Goal: Task Accomplishment & Management: Complete application form

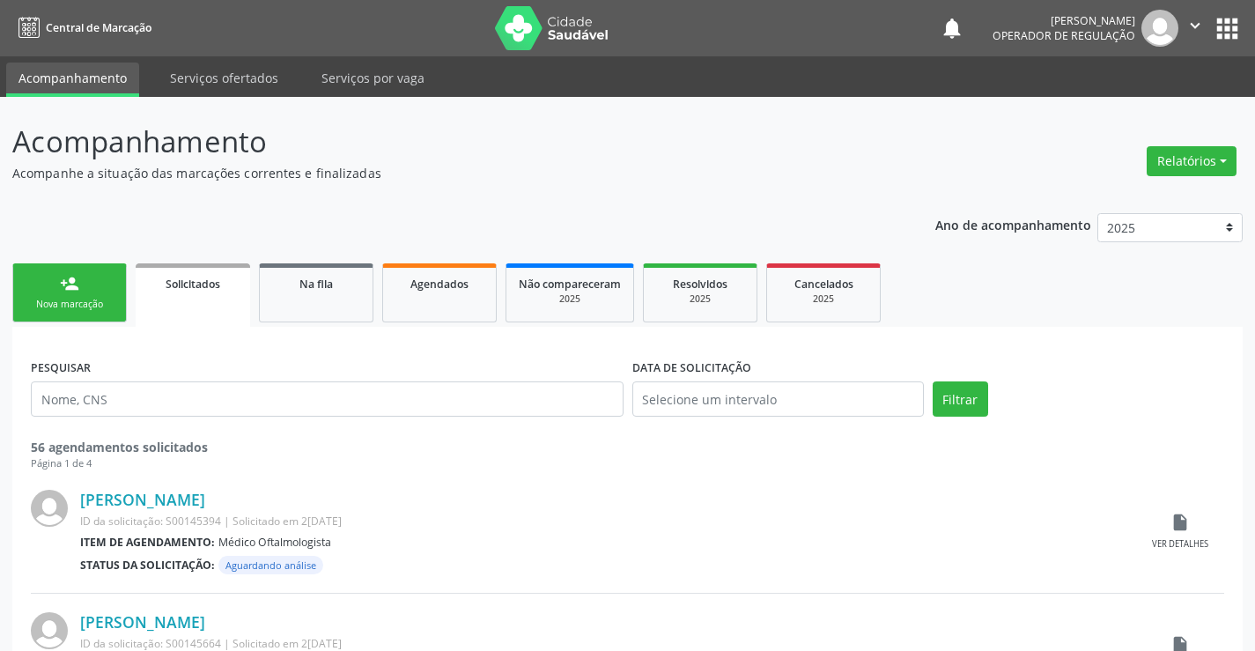
click at [70, 284] on div "person_add" at bounding box center [69, 283] width 19 height 19
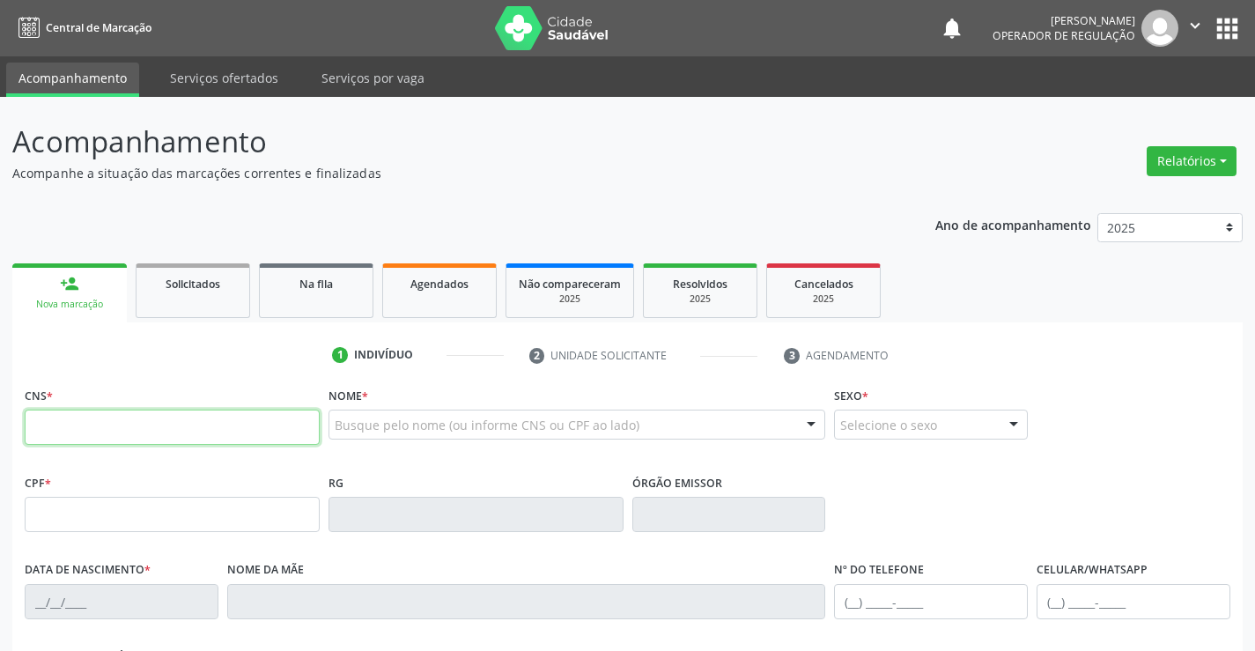
click at [97, 428] on input "text" at bounding box center [172, 427] width 295 height 35
type input "702 3061 5817 4619"
type input "0831247304"
type input "2[DATE]"
type input "[PHONE_NUMBER]"
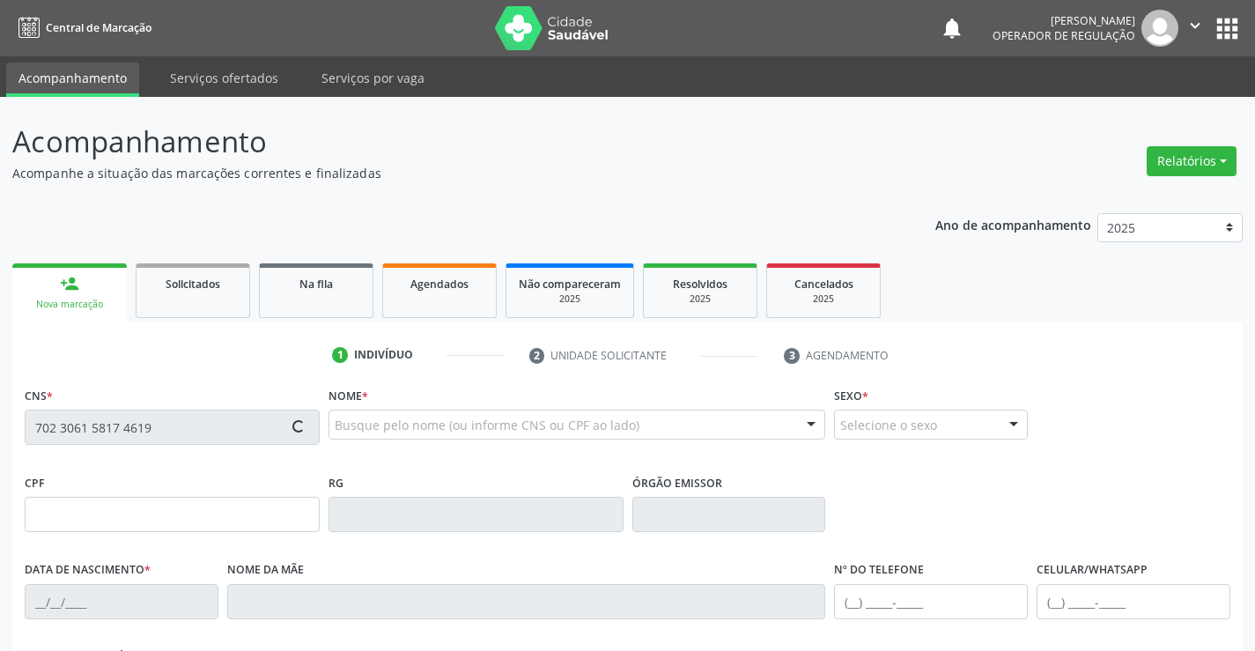
type input "[PHONE_NUMBER]"
type input "030.686.905-52"
type input "SN"
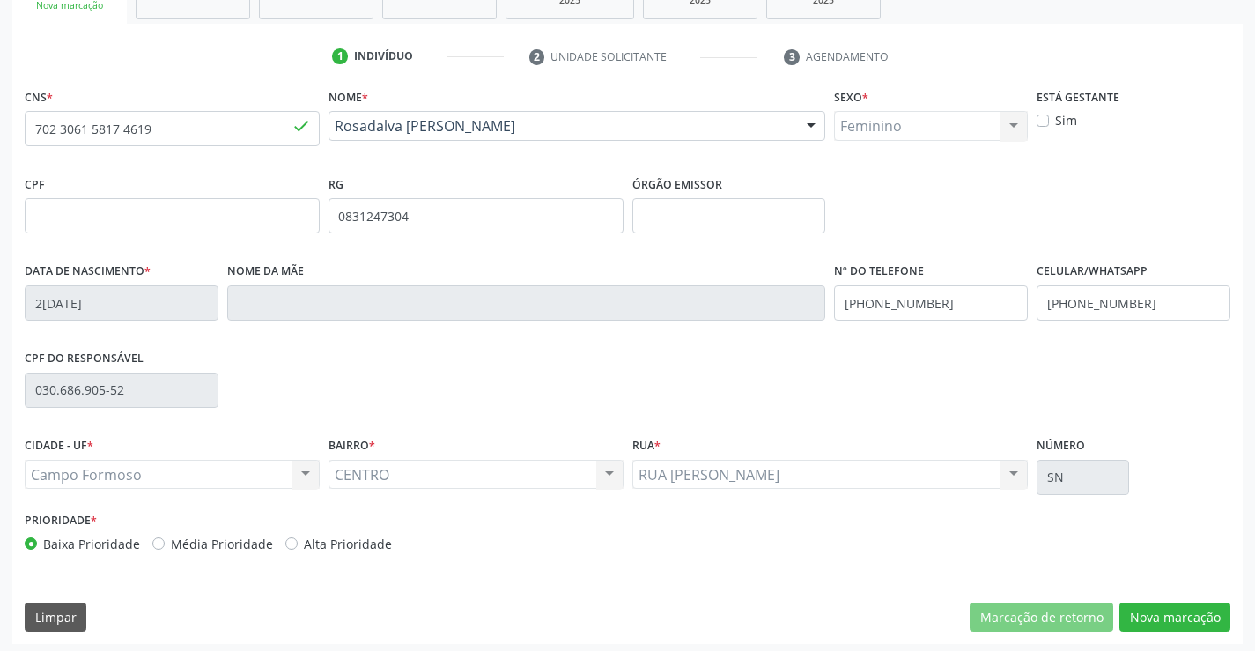
scroll to position [304, 0]
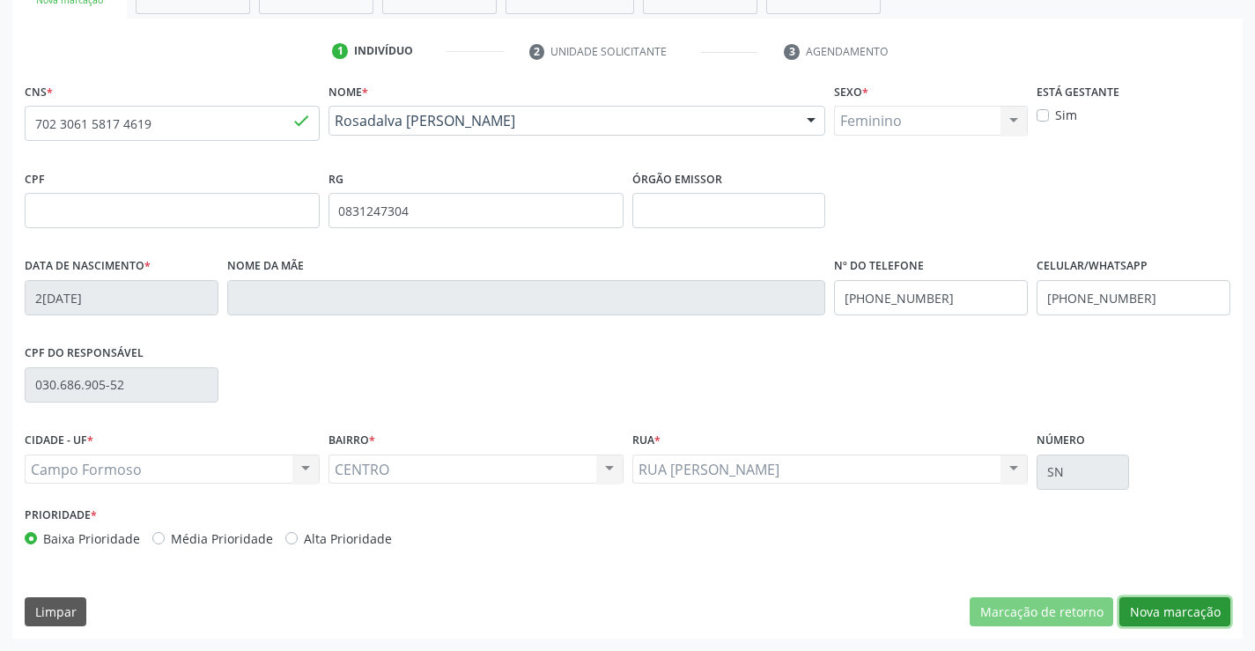
click at [1136, 611] on button "Nova marcação" at bounding box center [1175, 612] width 111 height 30
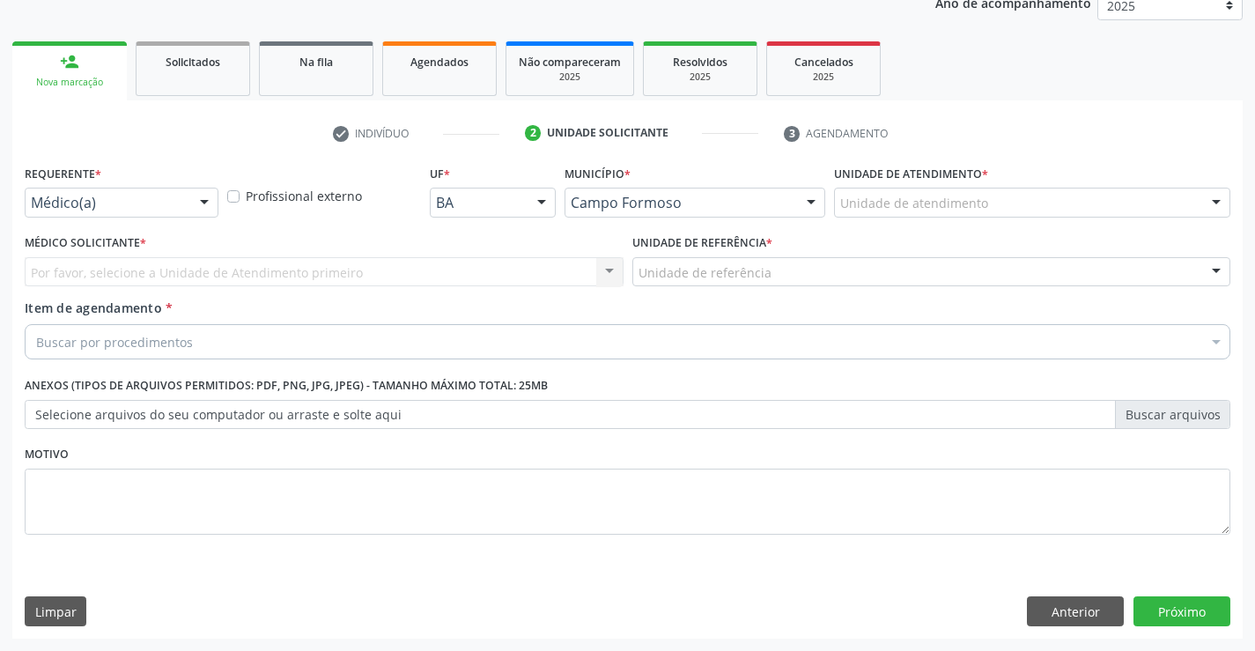
scroll to position [222, 0]
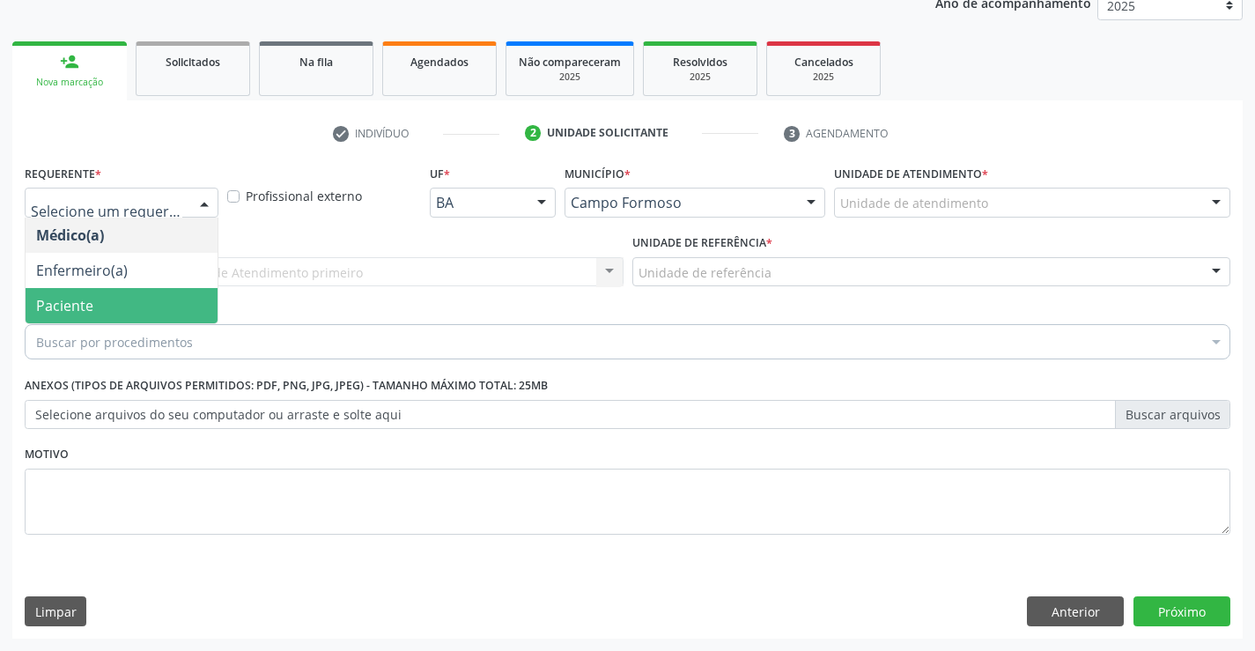
click at [97, 299] on span "Paciente" at bounding box center [122, 305] width 192 height 35
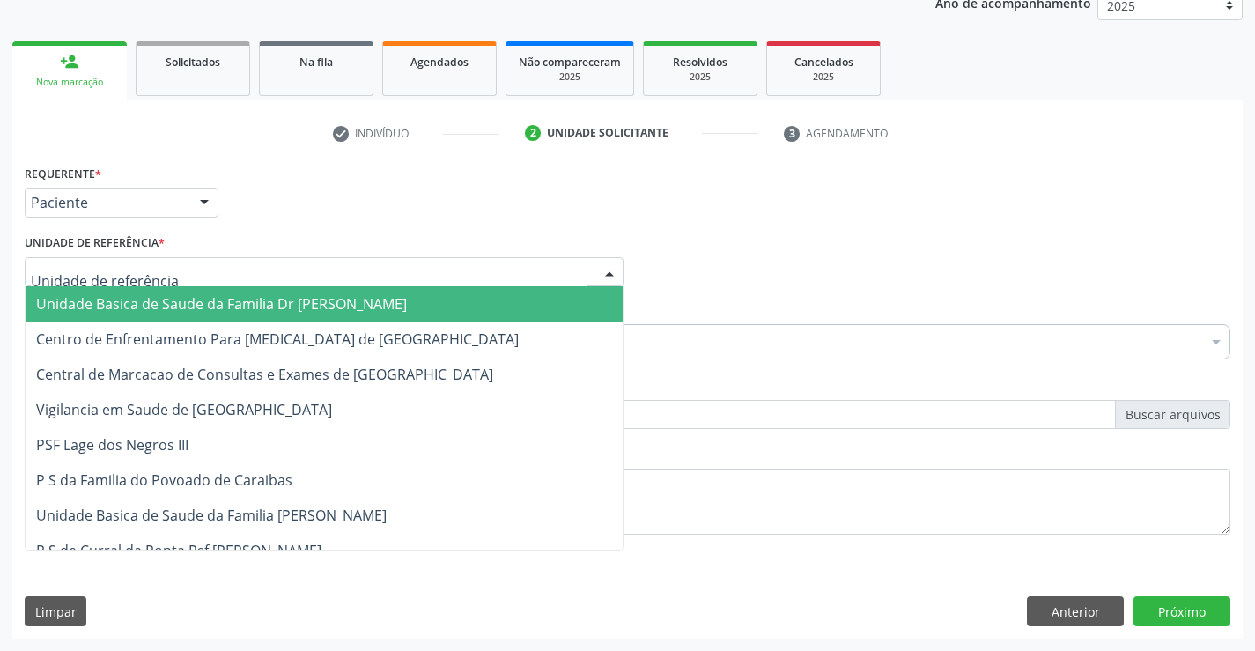
click at [139, 297] on span "Unidade Basica de Saude da Familia Dr [PERSON_NAME]" at bounding box center [221, 303] width 371 height 19
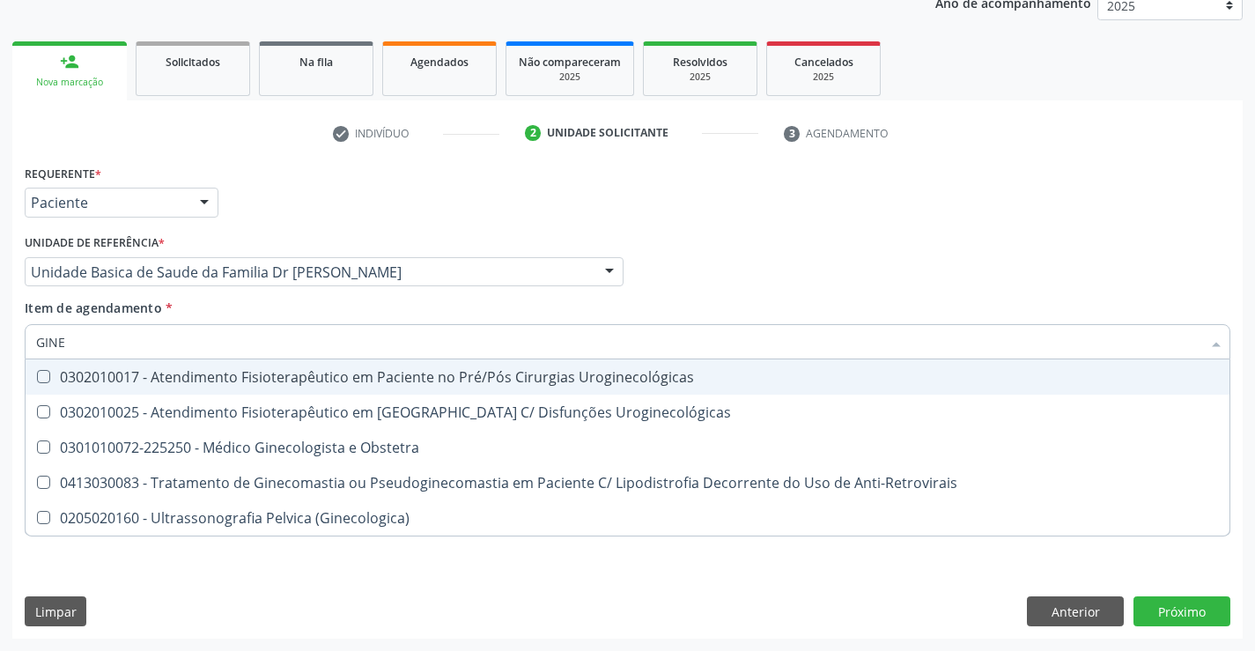
type input "GINEC"
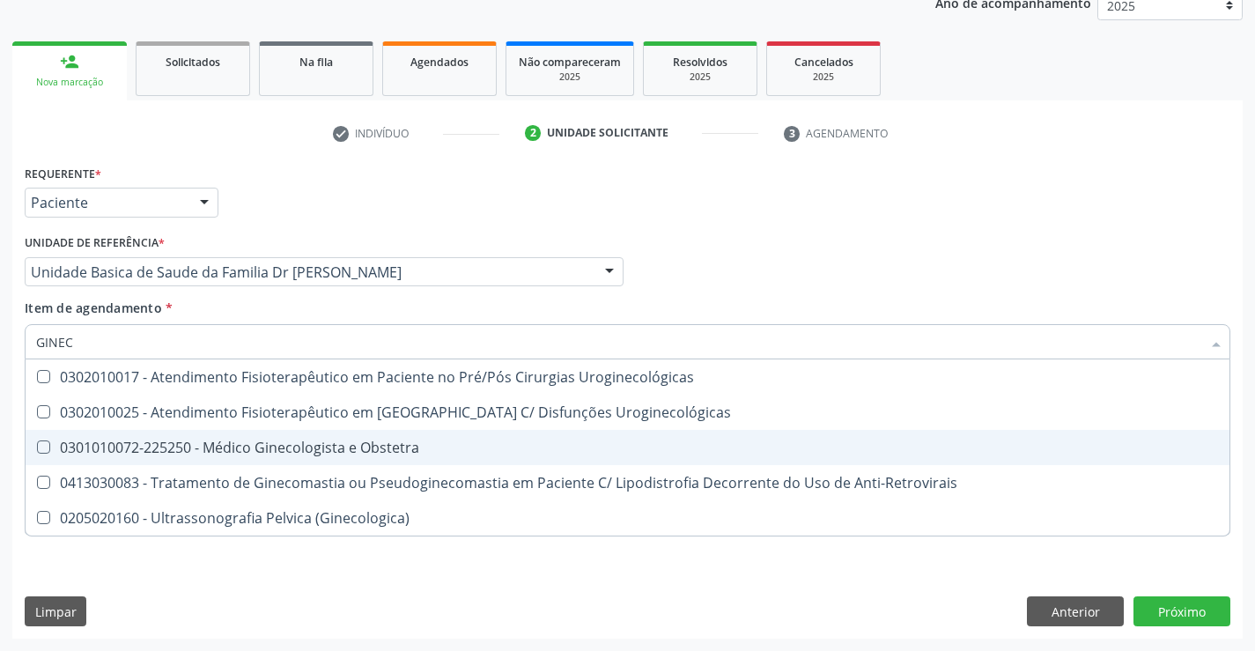
click at [296, 458] on span "0301010072-225250 - Médico Ginecologista e Obstetra" at bounding box center [628, 447] width 1204 height 35
checkbox Obstetra "true"
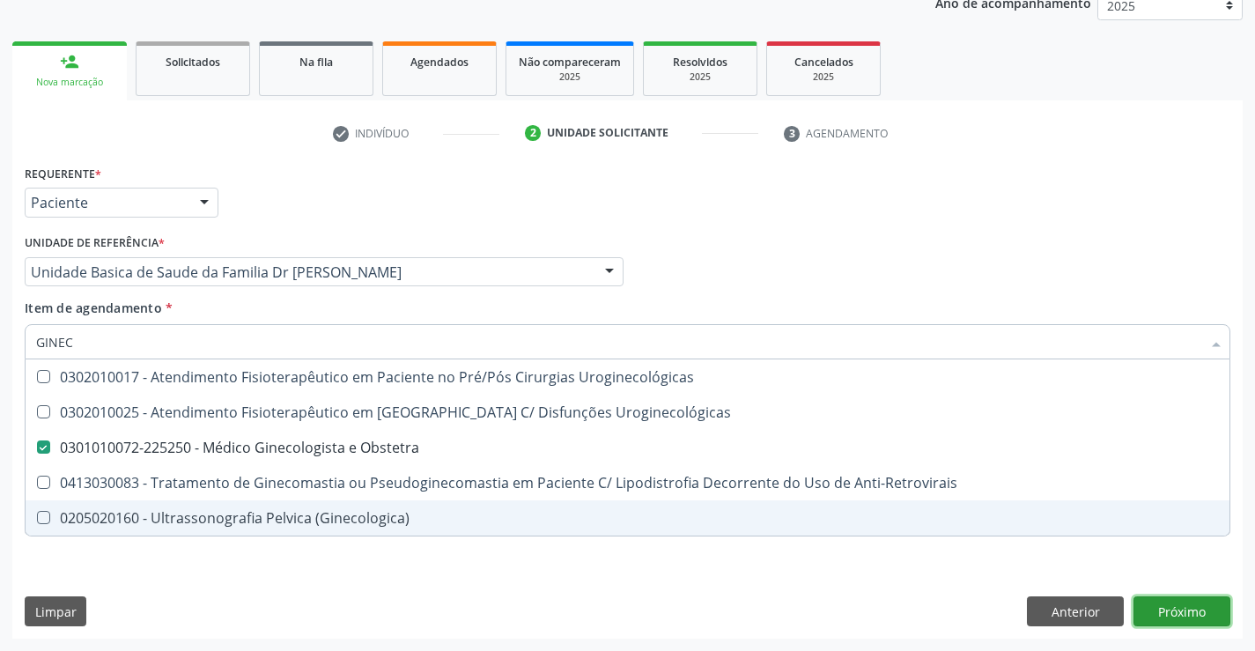
click at [1177, 602] on div "Requerente * Paciente Médico(a) Enfermeiro(a) Paciente Nenhum resultado encontr…" at bounding box center [627, 399] width 1231 height 478
checkbox Uroginecológicas "true"
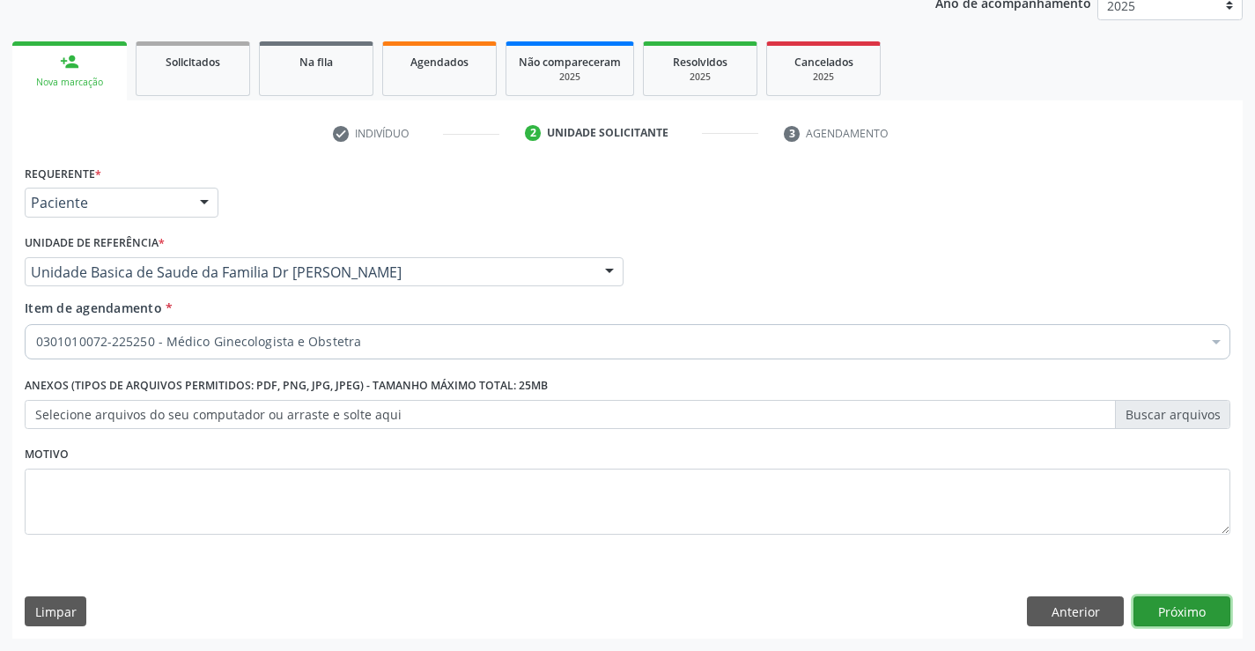
click at [1177, 611] on button "Próximo" at bounding box center [1182, 611] width 97 height 30
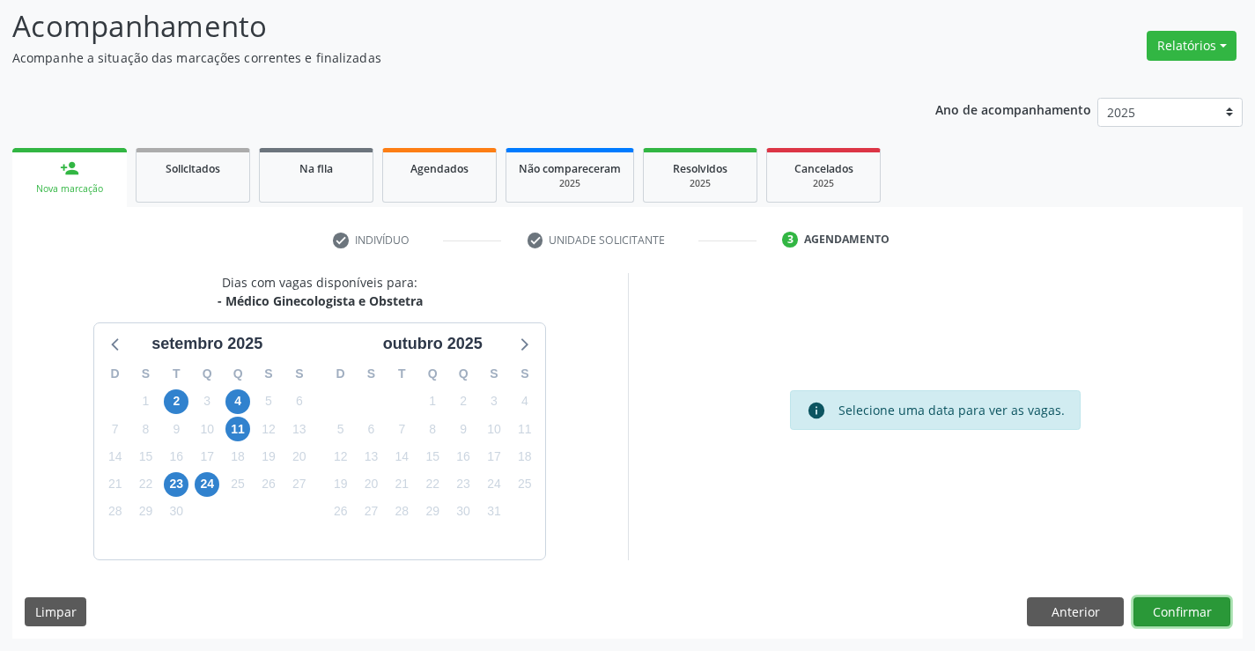
click at [1183, 618] on button "Confirmar" at bounding box center [1182, 612] width 97 height 30
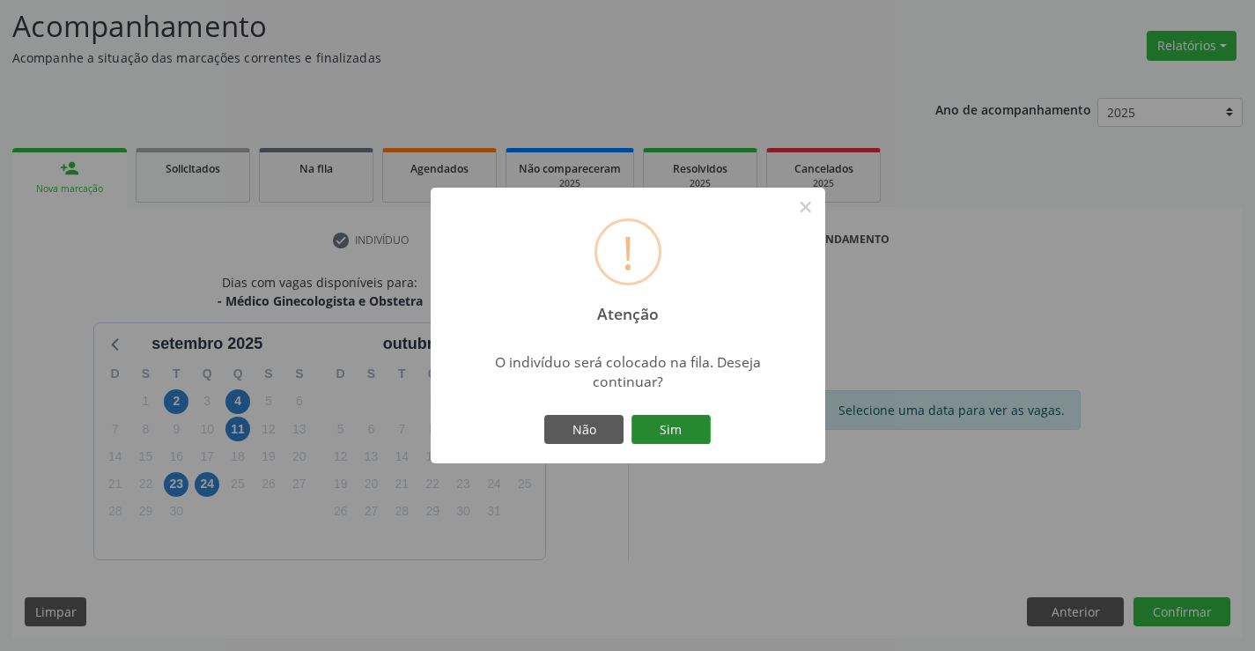
click at [685, 429] on button "Sim" at bounding box center [671, 430] width 79 height 30
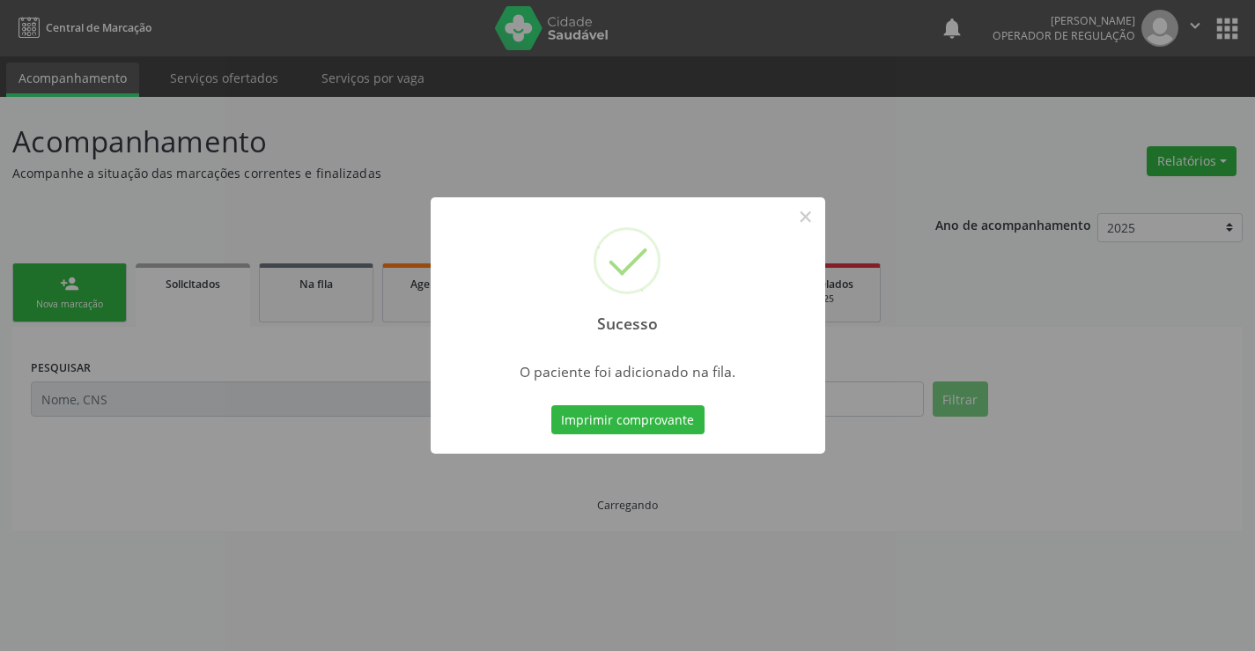
scroll to position [0, 0]
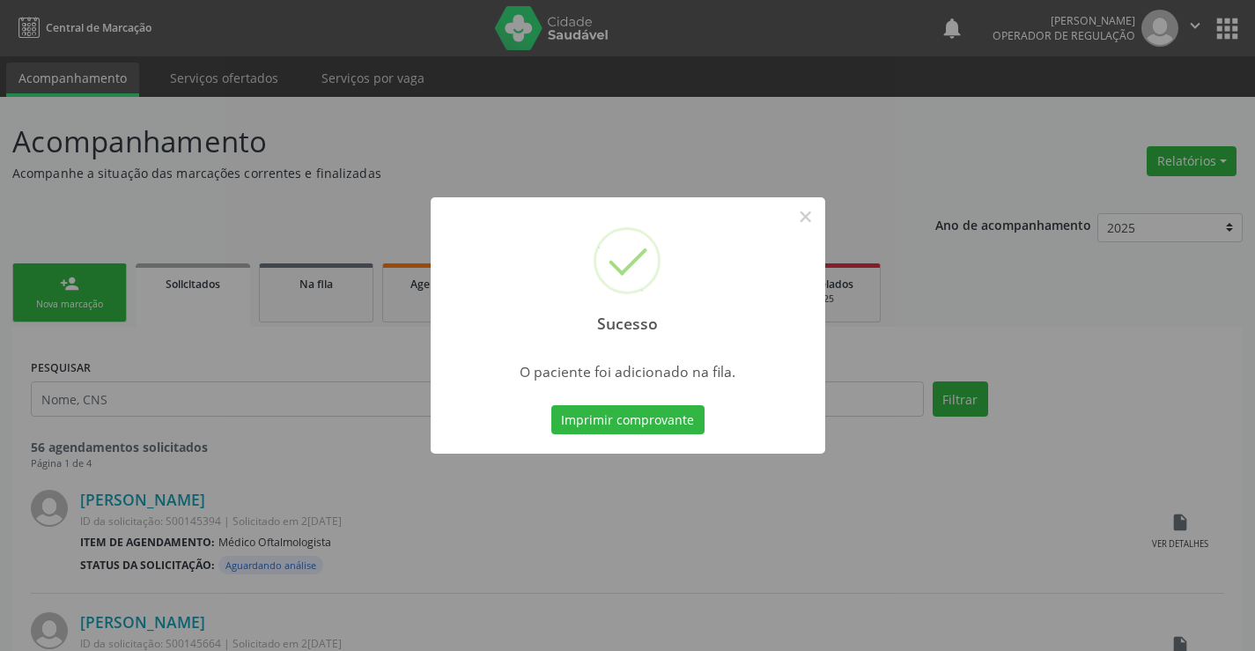
click at [685, 429] on button "Imprimir comprovante" at bounding box center [627, 420] width 153 height 30
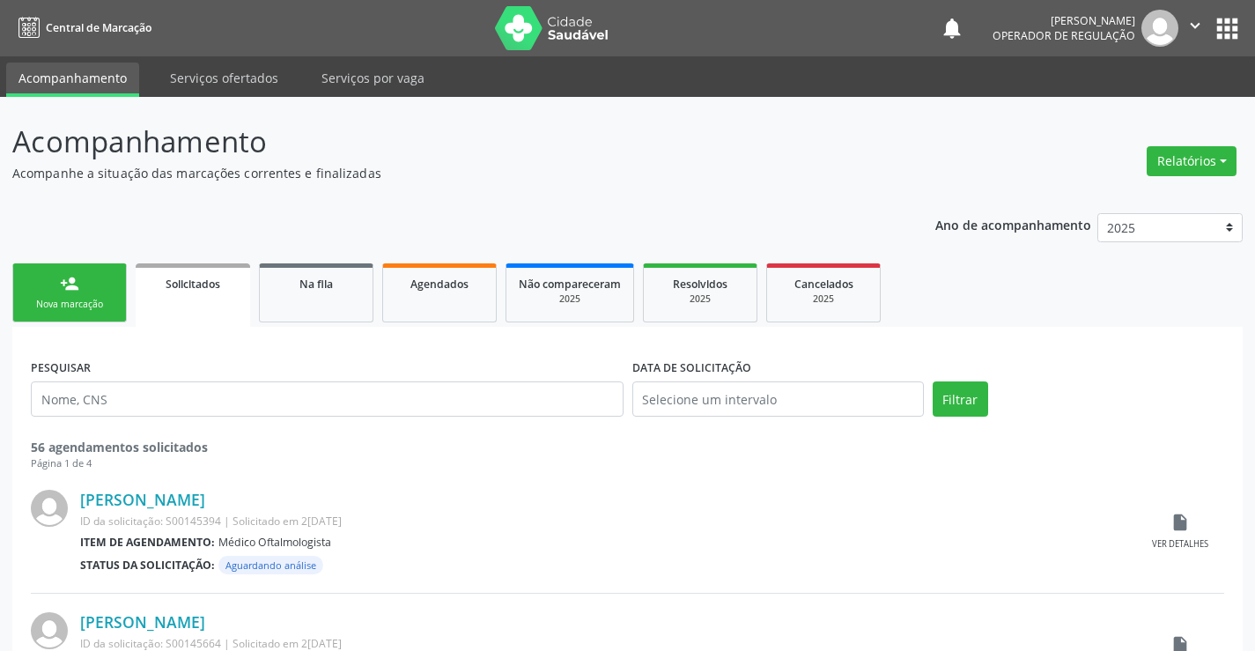
click at [76, 298] on div "Nova marcação" at bounding box center [70, 304] width 88 height 13
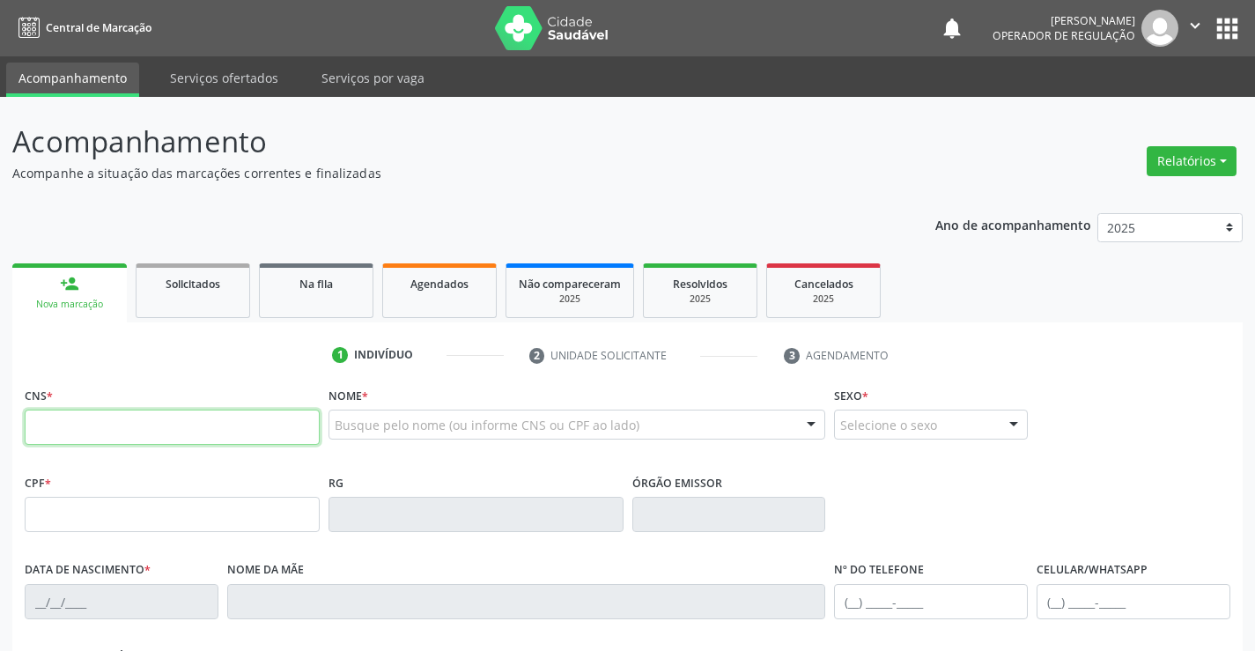
click at [85, 430] on input "text" at bounding box center [172, 427] width 295 height 35
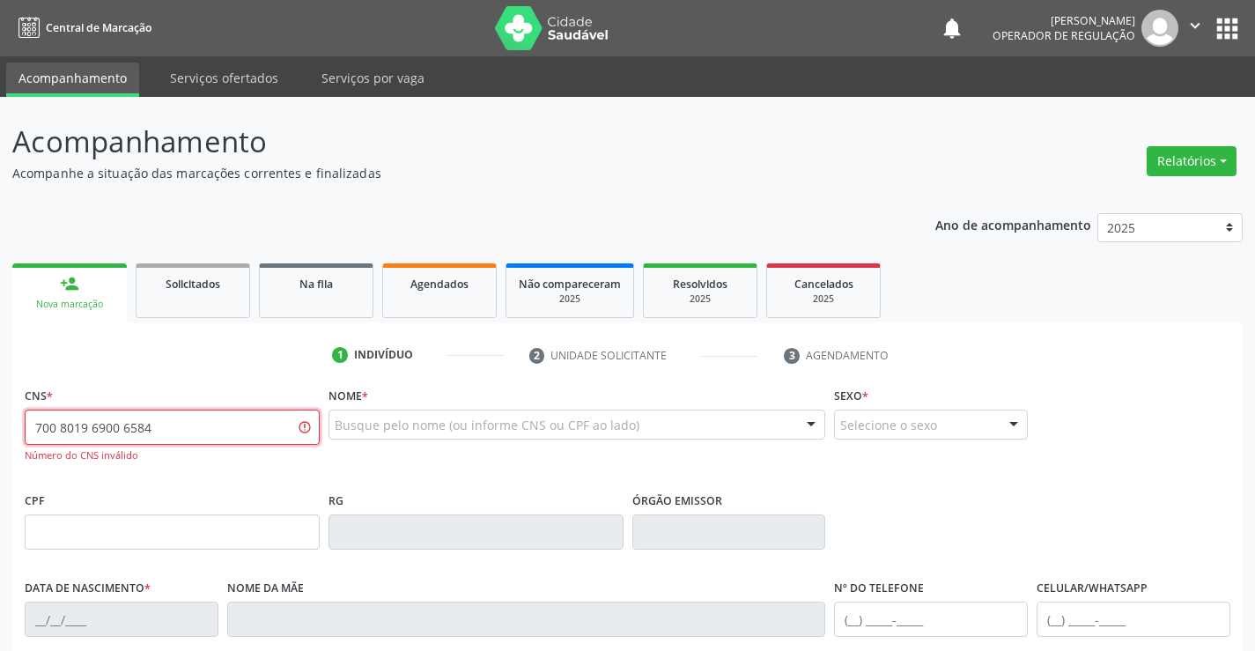
type input "700 8019 6900 6584"
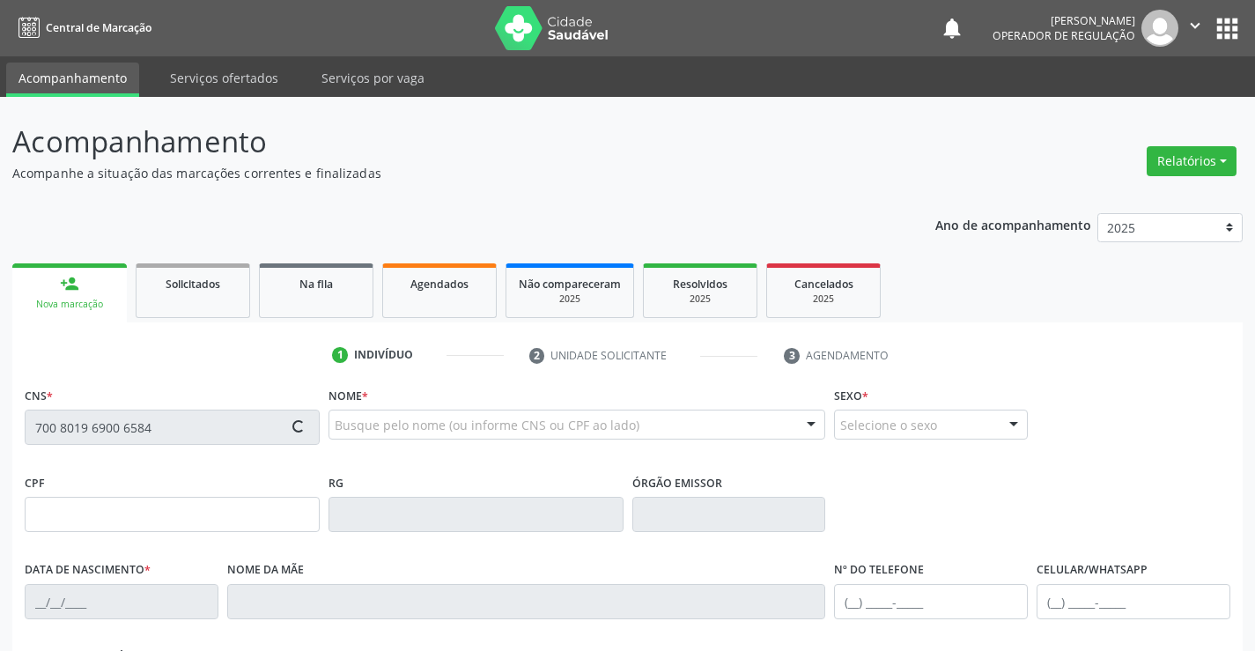
type input "007752503"
type input "0[DATE]"
type input "[PHONE_NUMBER]"
type input "S/N"
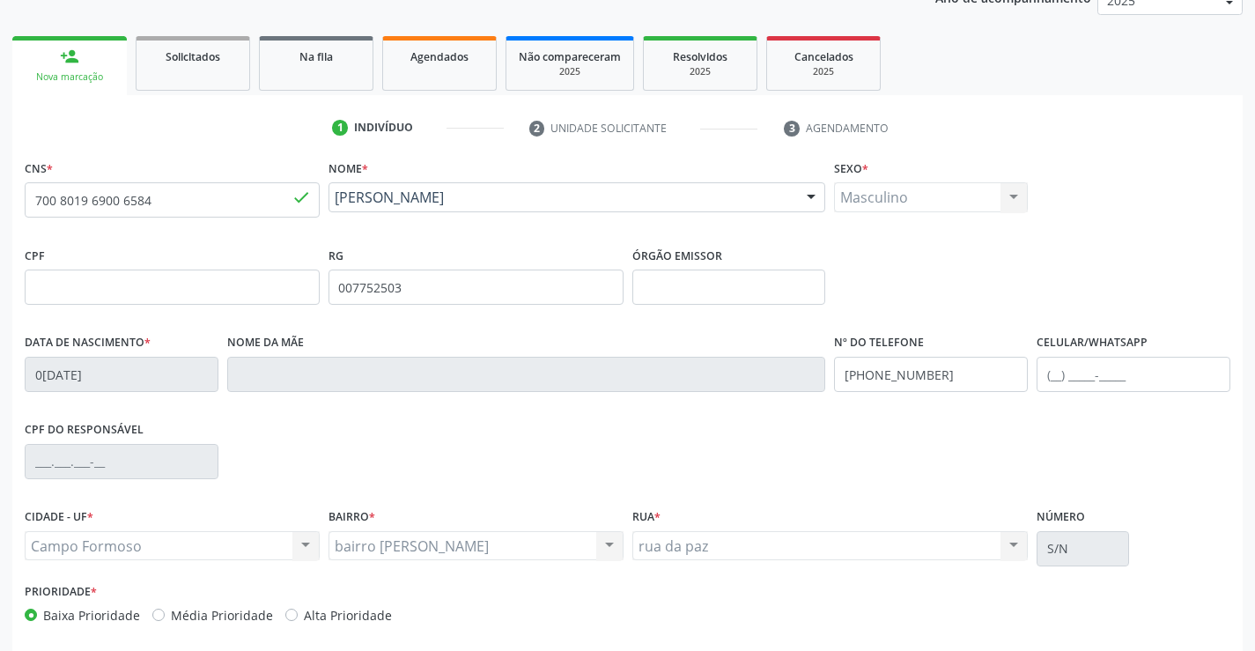
scroll to position [264, 0]
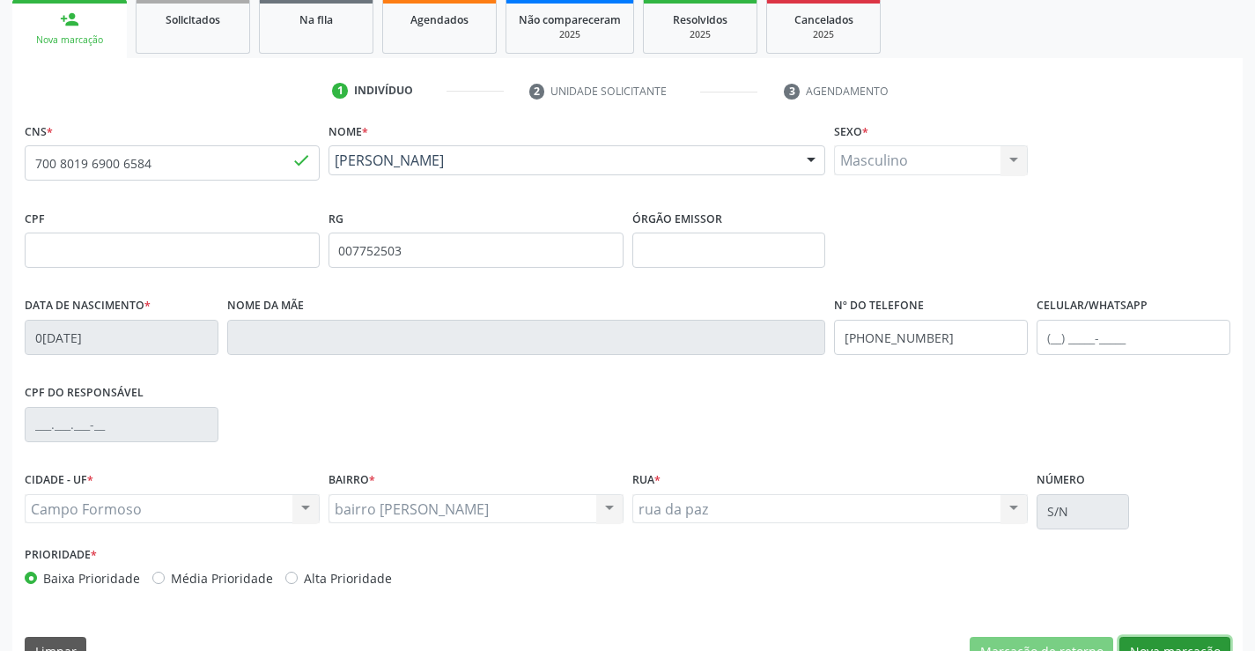
click at [1187, 640] on button "Nova marcação" at bounding box center [1175, 652] width 111 height 30
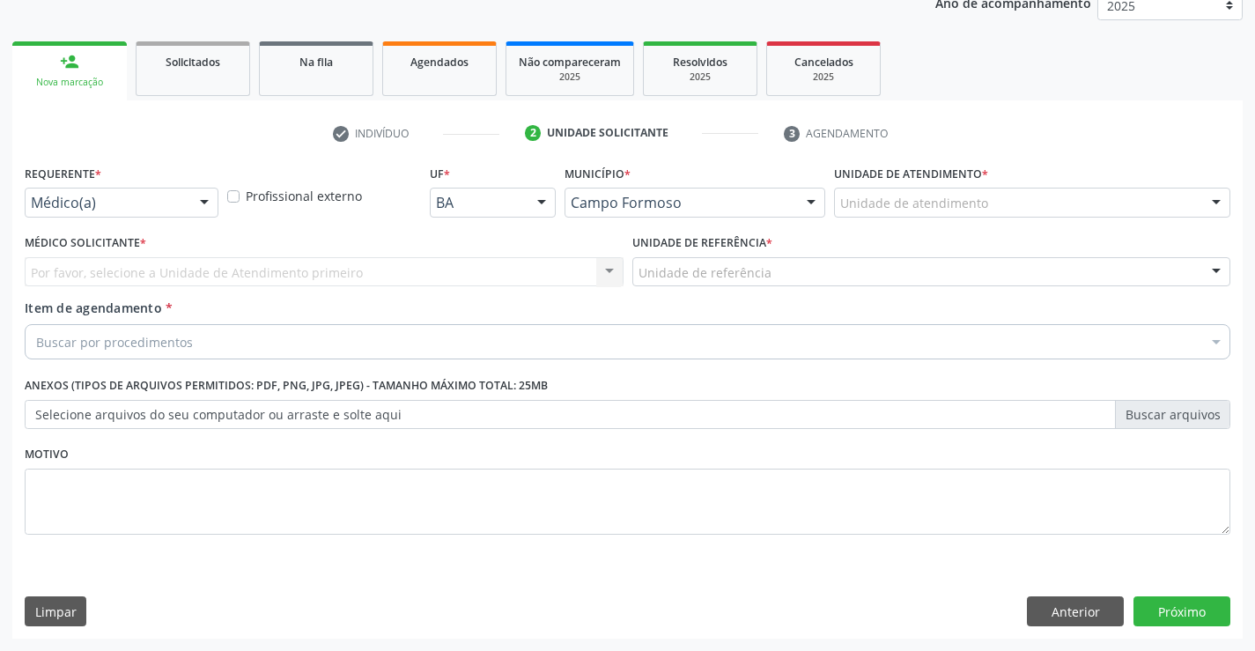
scroll to position [222, 0]
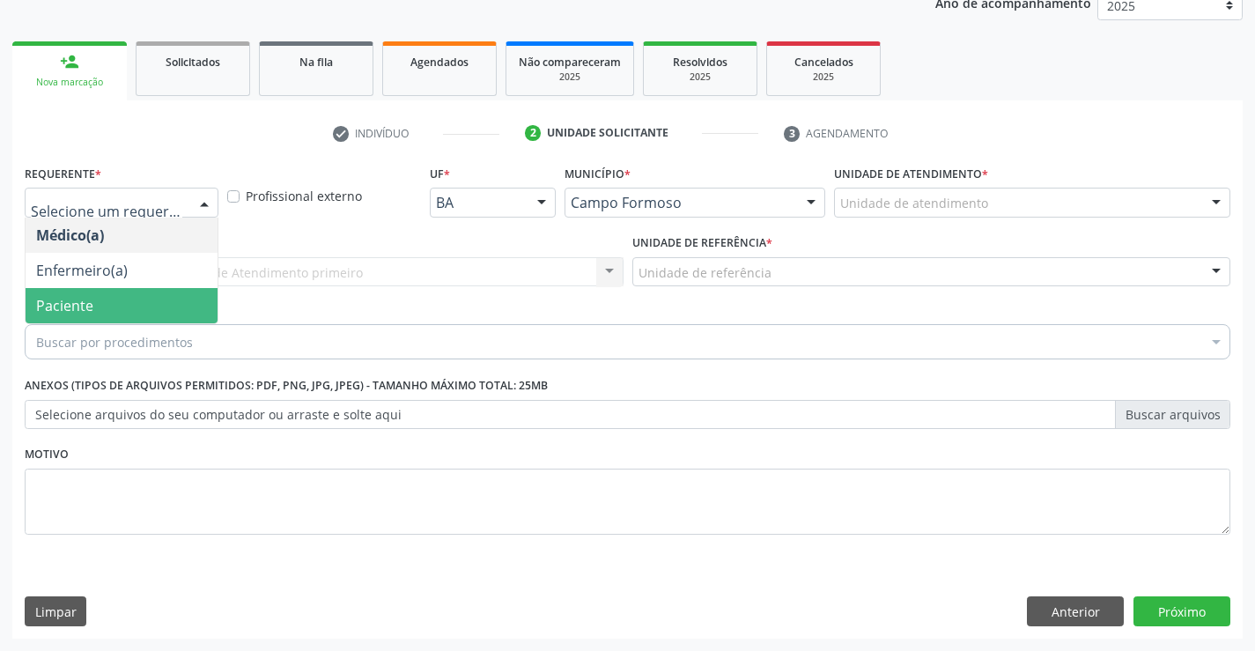
click at [153, 318] on span "Paciente" at bounding box center [122, 305] width 192 height 35
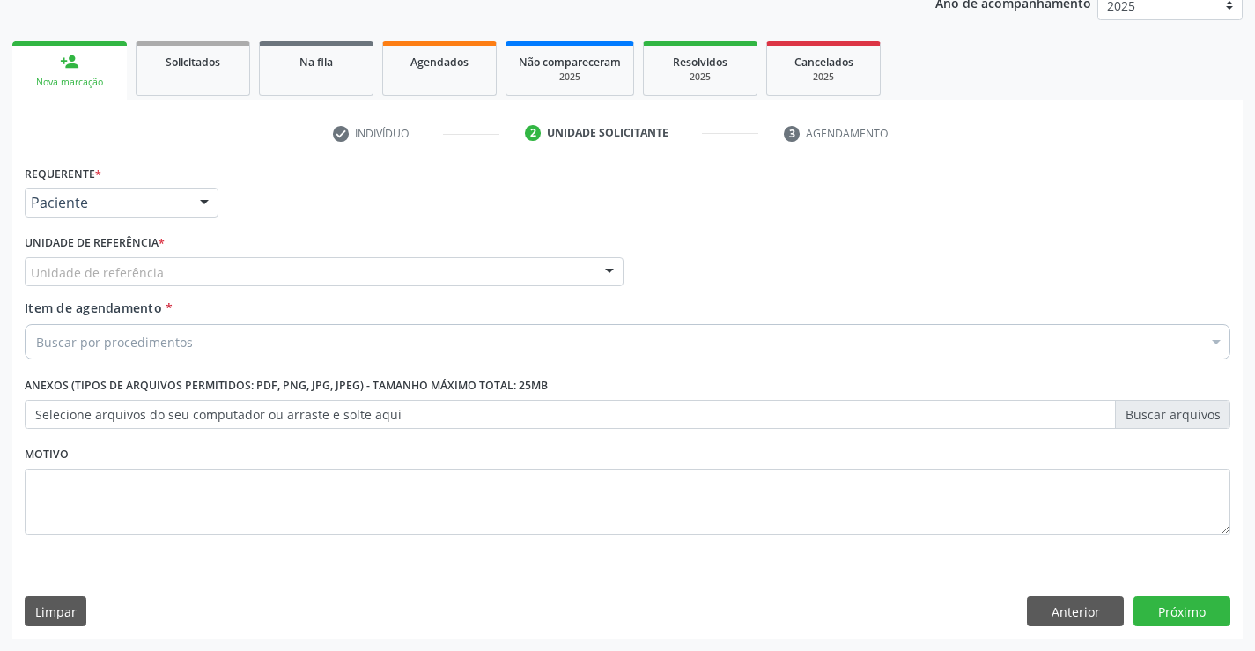
click at [192, 272] on div "Unidade de referência" at bounding box center [324, 272] width 599 height 30
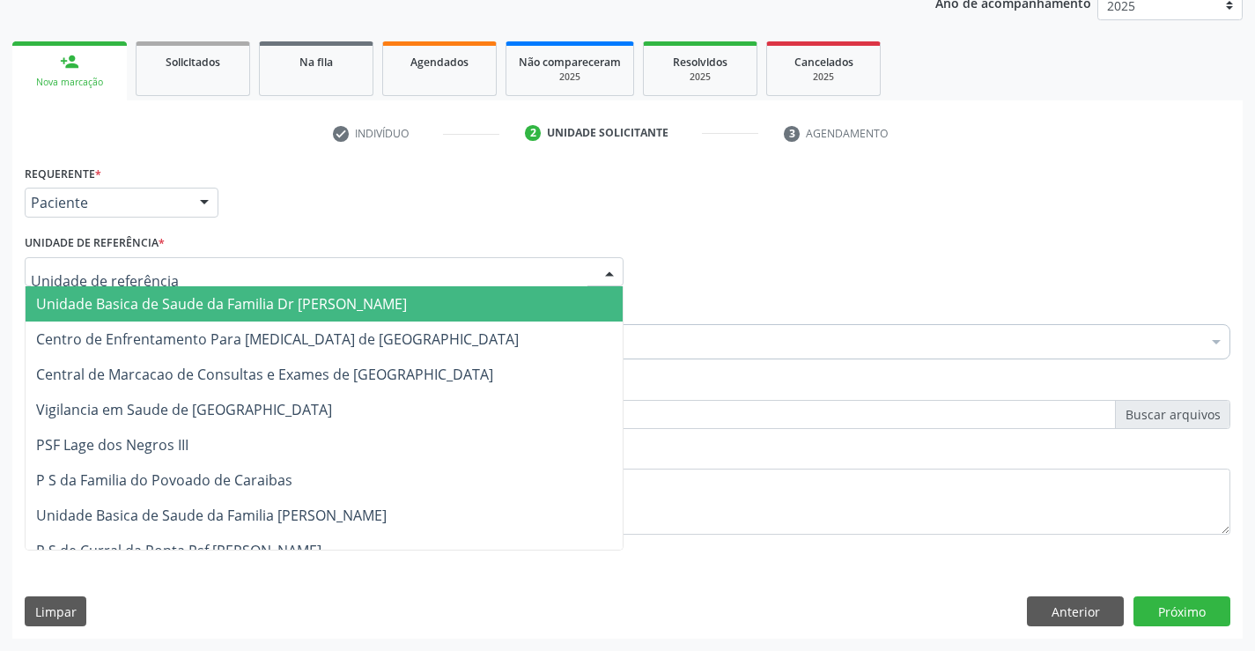
click at [190, 307] on span "Unidade Basica de Saude da Familia Dr [PERSON_NAME]" at bounding box center [221, 303] width 371 height 19
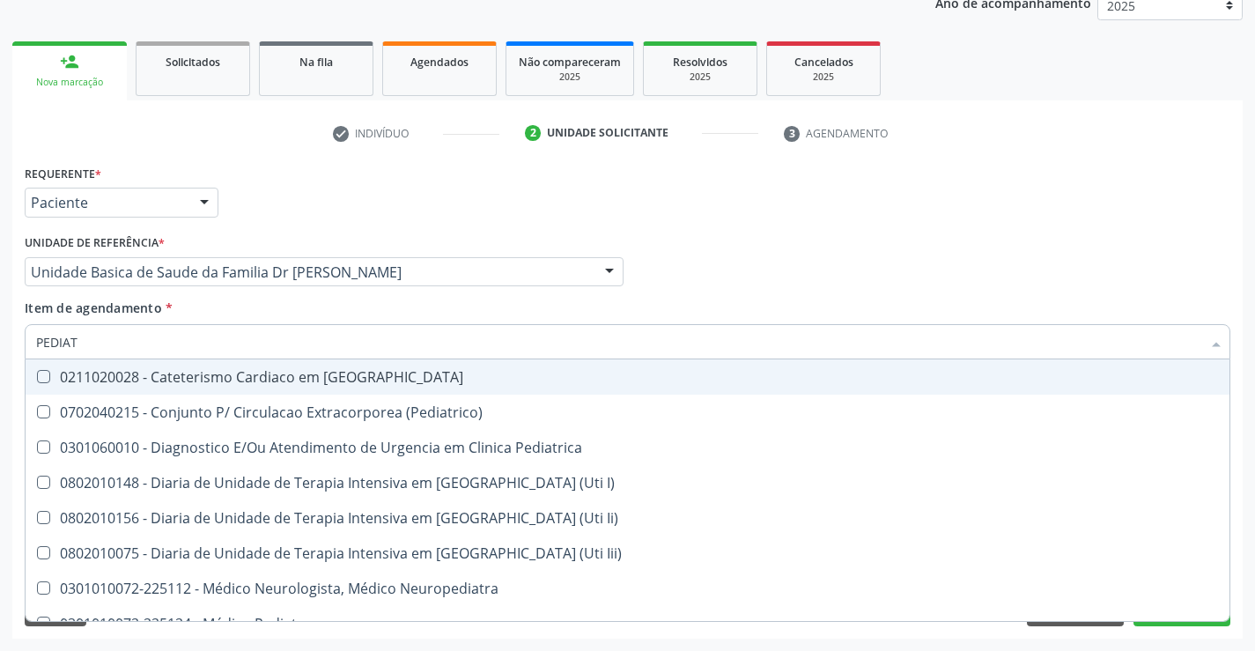
type input "PEDIATR"
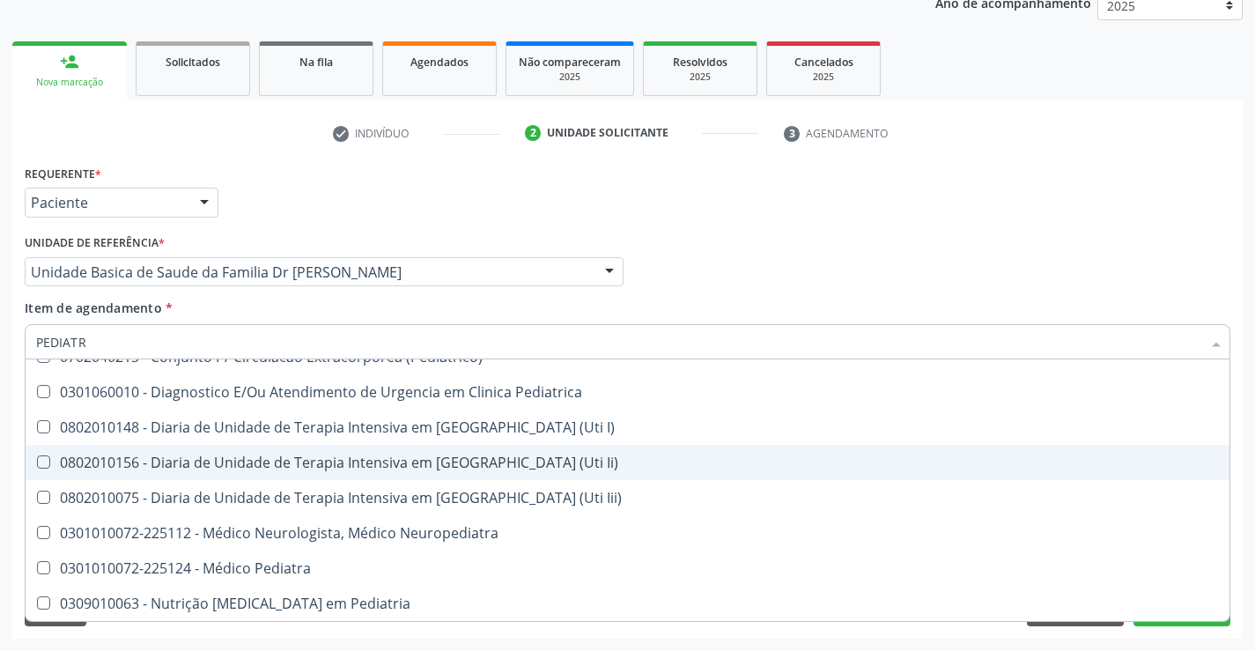
scroll to position [126, 0]
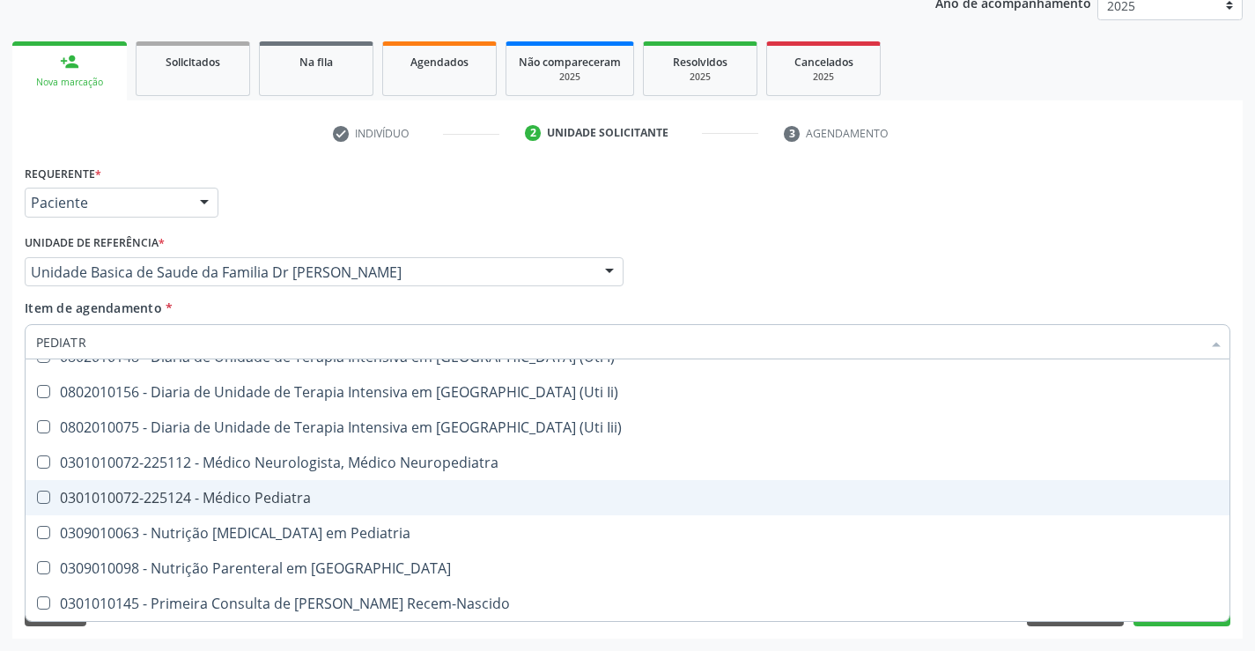
click at [303, 492] on div "0301010072-225124 - Médico Pediatra" at bounding box center [627, 498] width 1183 height 14
checkbox Pediatra "true"
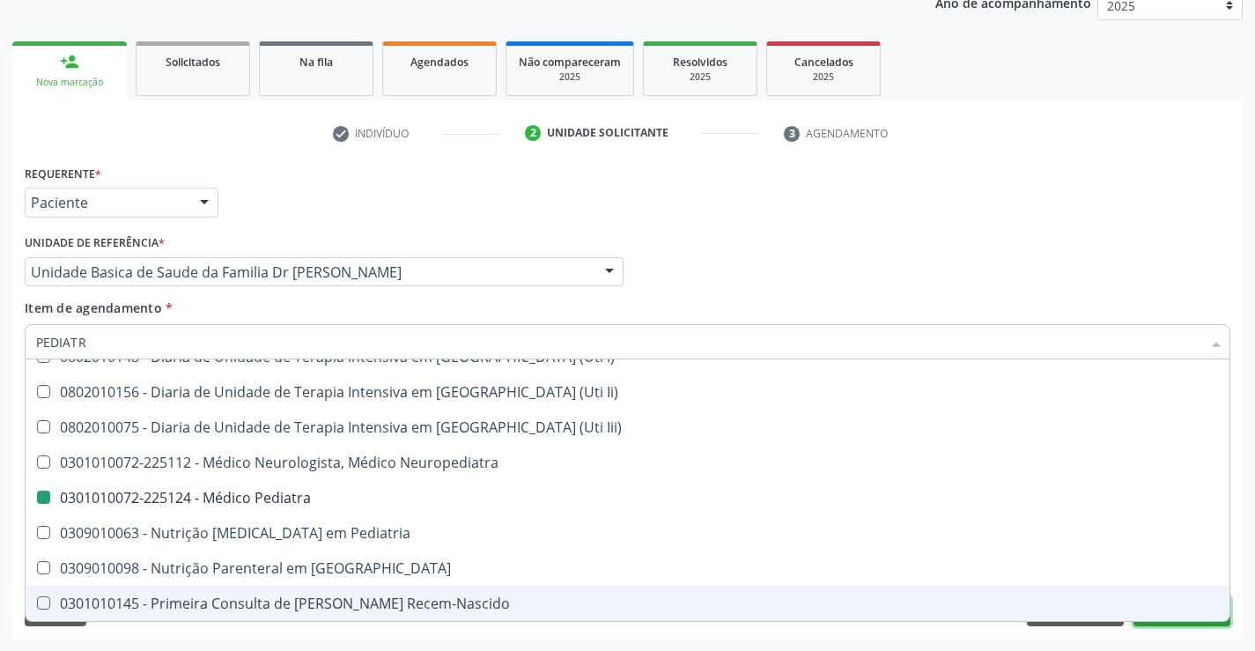
click at [1169, 622] on button "Próximo" at bounding box center [1182, 611] width 97 height 30
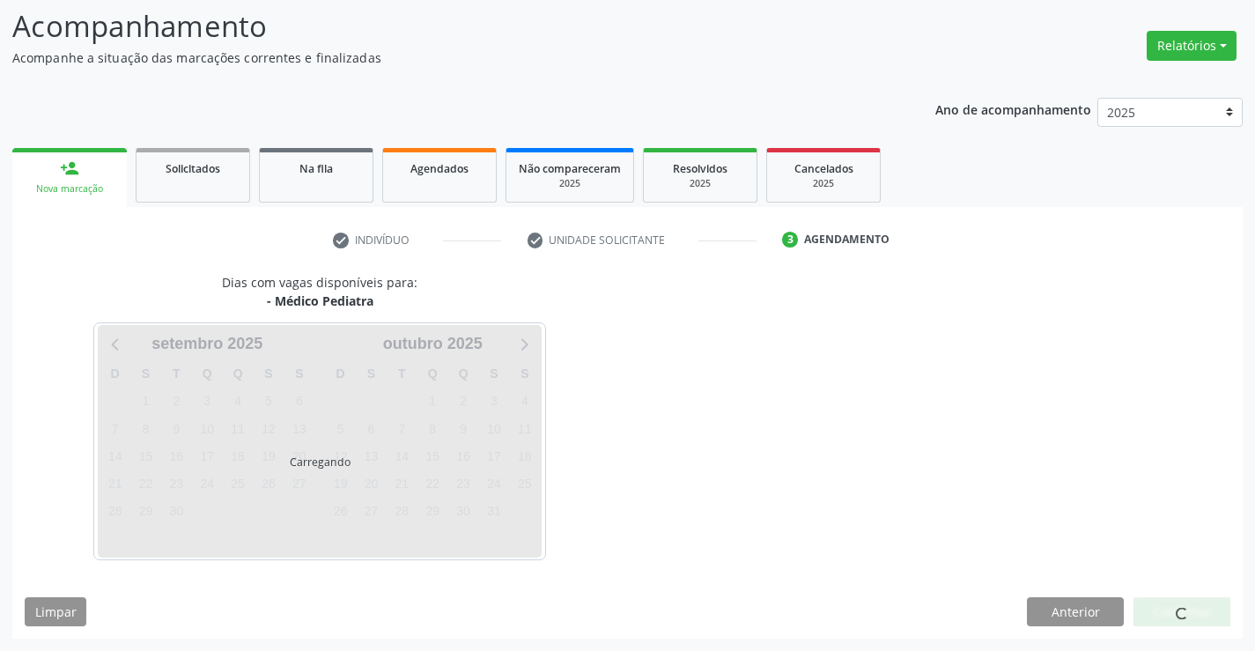
scroll to position [115, 0]
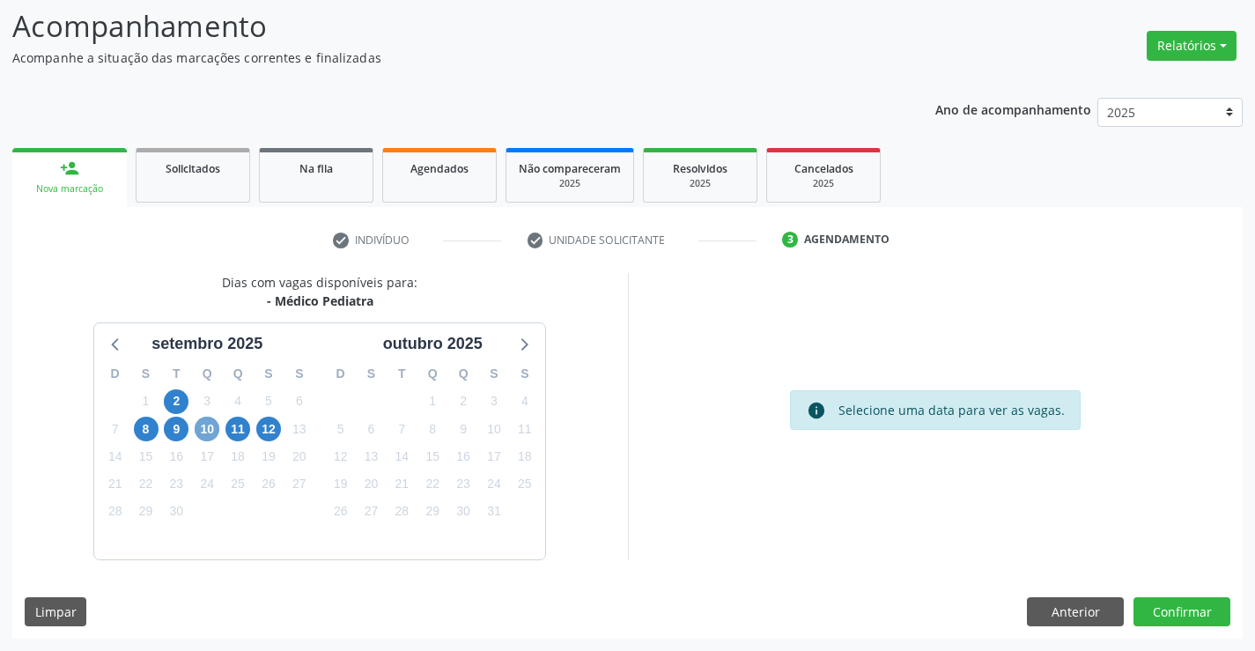
click at [203, 427] on span "10" at bounding box center [207, 429] width 25 height 25
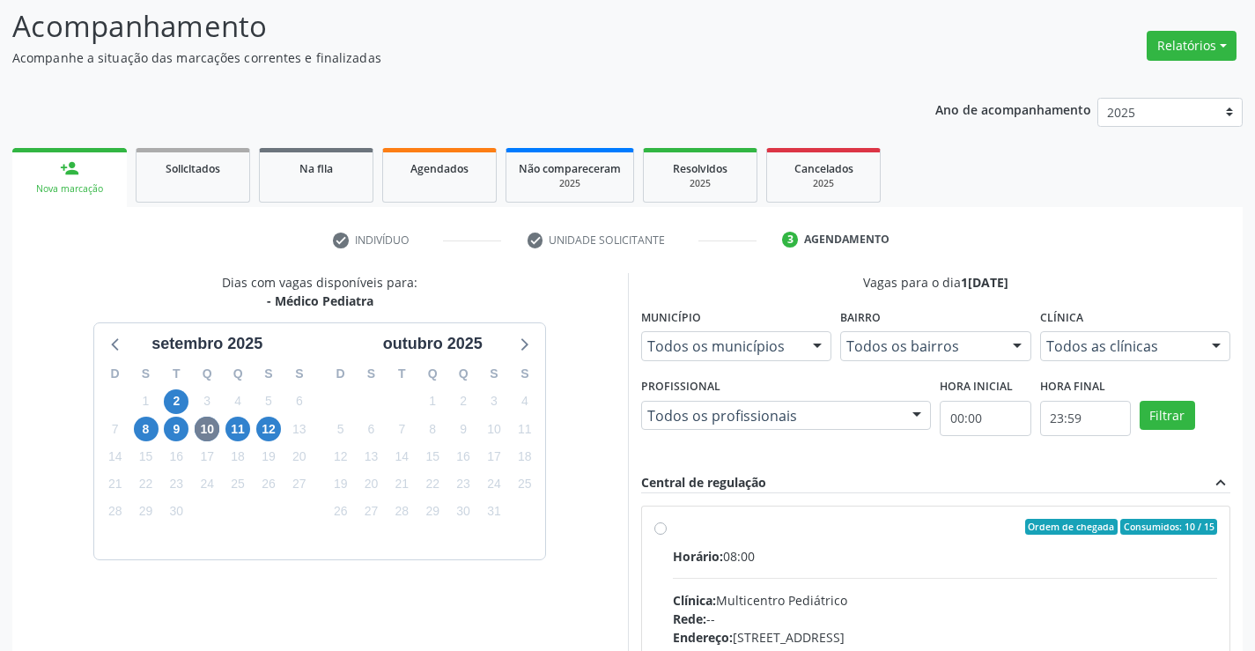
click at [673, 529] on label "Ordem de chegada Consumidos: 10 / 15 Horário: 08:00 Clínica: Multicentro Pediát…" at bounding box center [945, 654] width 545 height 270
click at [660, 529] on input "Ordem de chegada Consumidos: 10 / 15 Horário: 08:00 Clínica: Multicentro Pediát…" at bounding box center [661, 527] width 12 height 16
radio input "true"
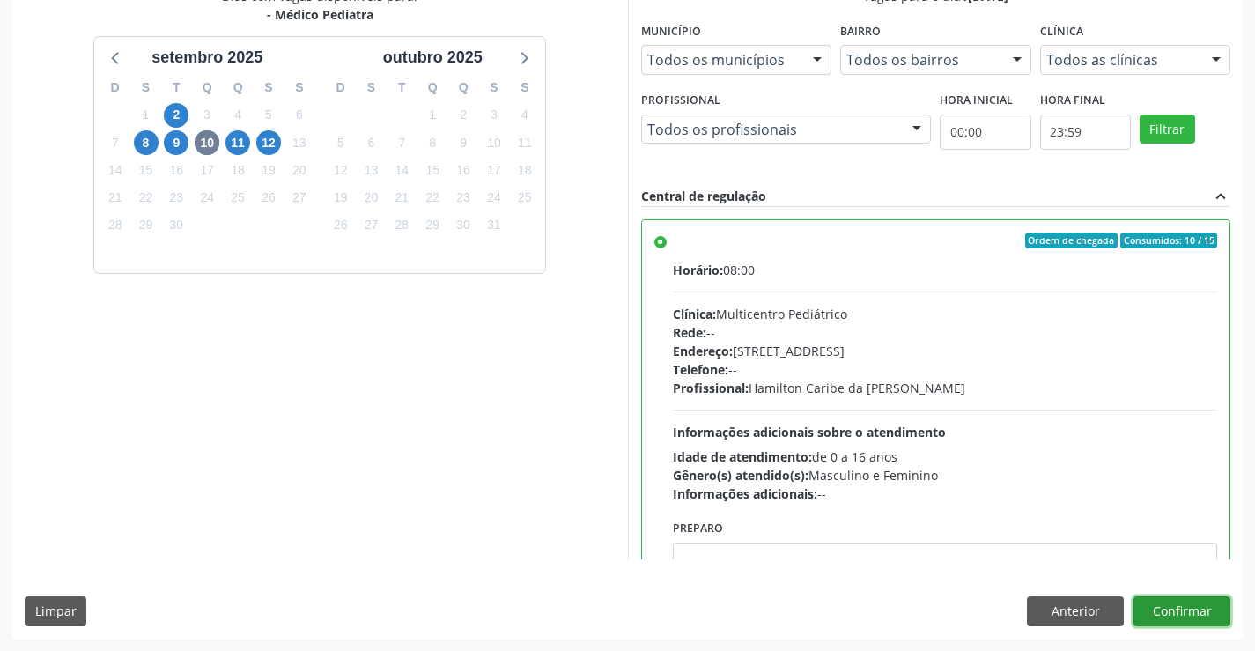
click at [1187, 611] on button "Confirmar" at bounding box center [1182, 611] width 97 height 30
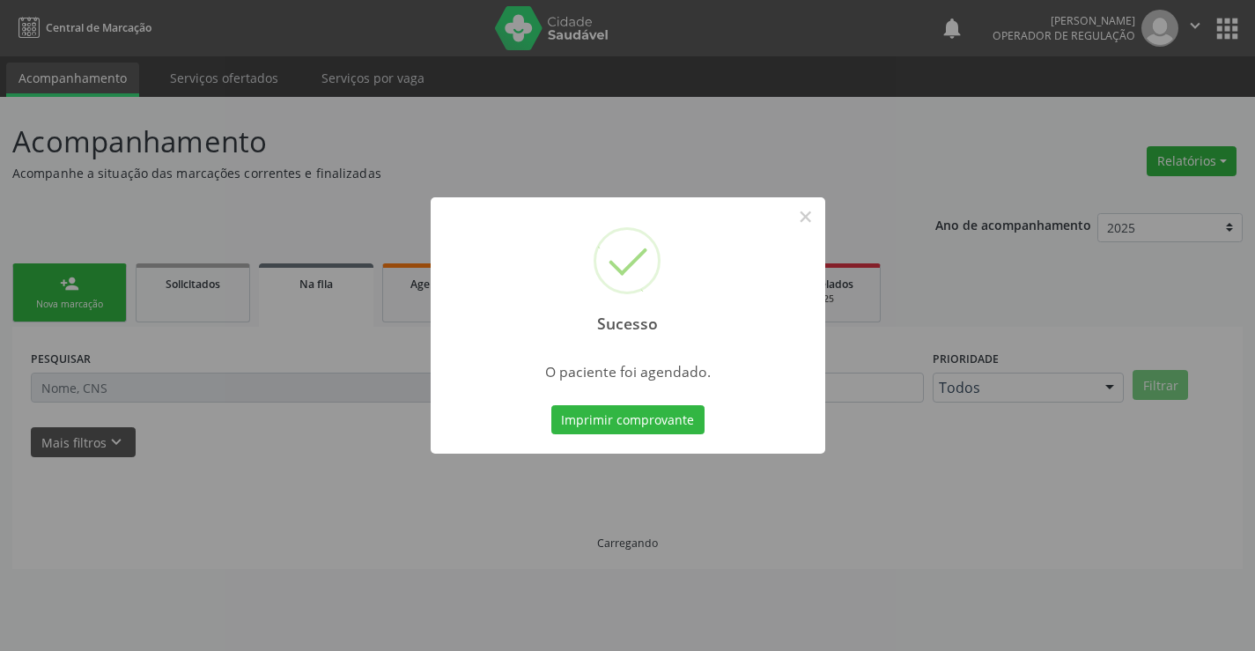
scroll to position [0, 0]
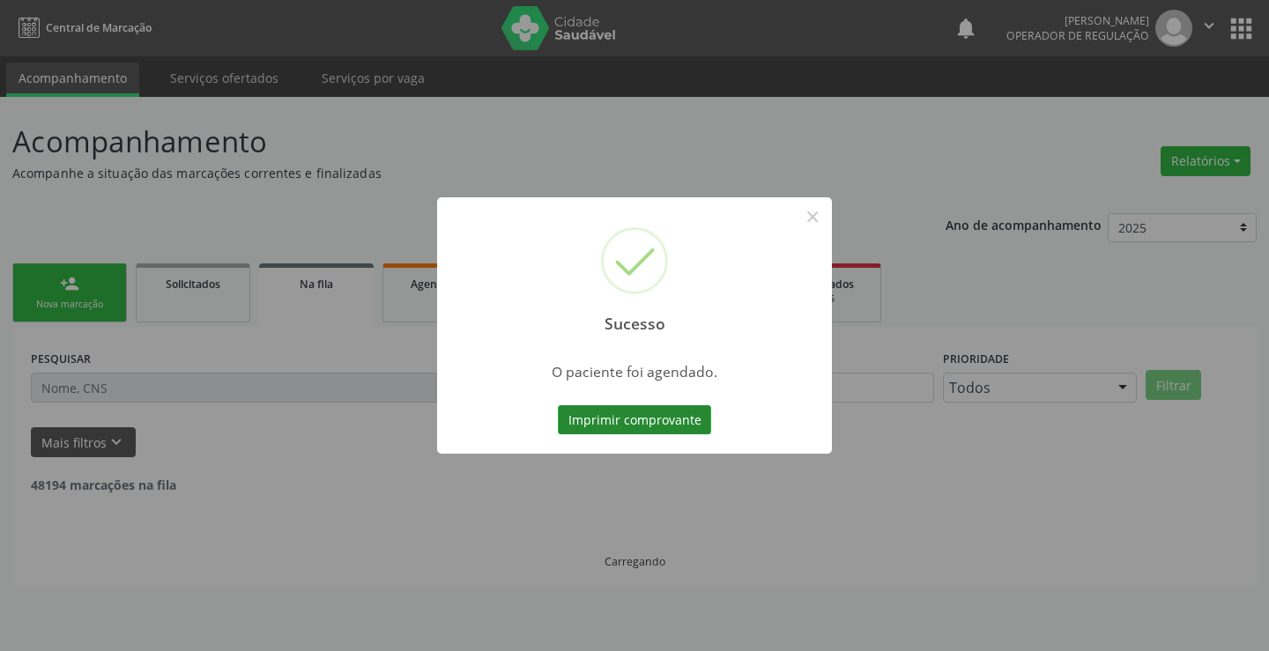
click at [615, 420] on button "Imprimir comprovante" at bounding box center [634, 420] width 153 height 30
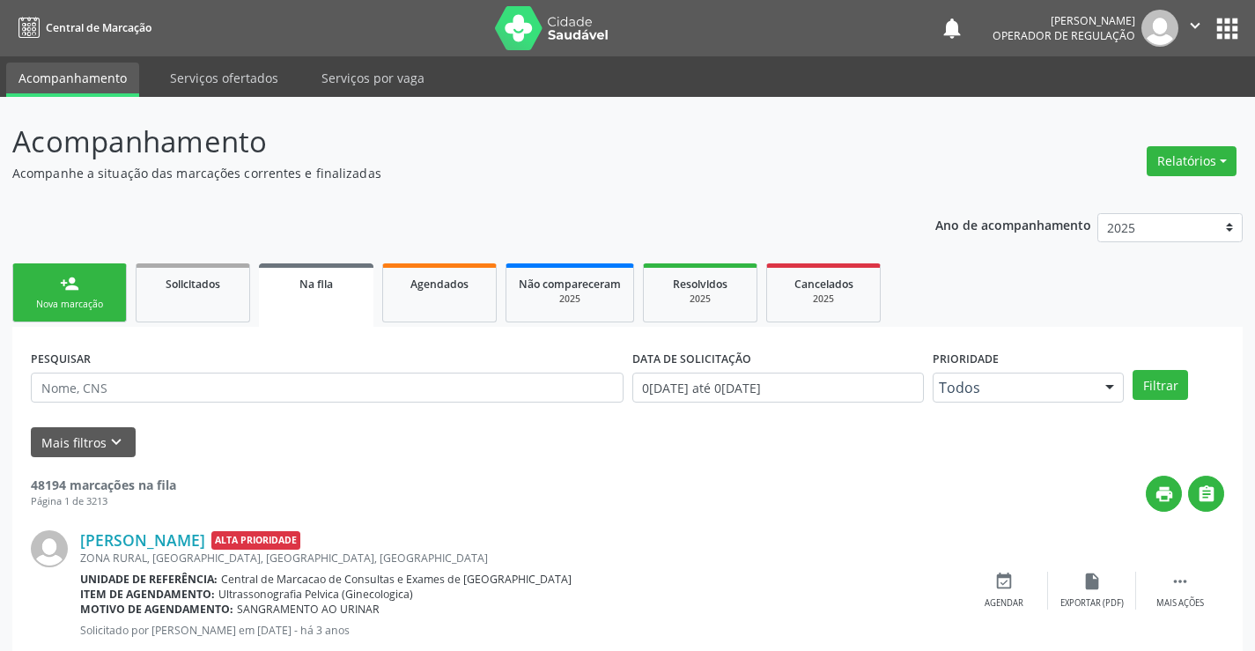
click at [85, 288] on link "person_add Nova marcação" at bounding box center [69, 292] width 115 height 59
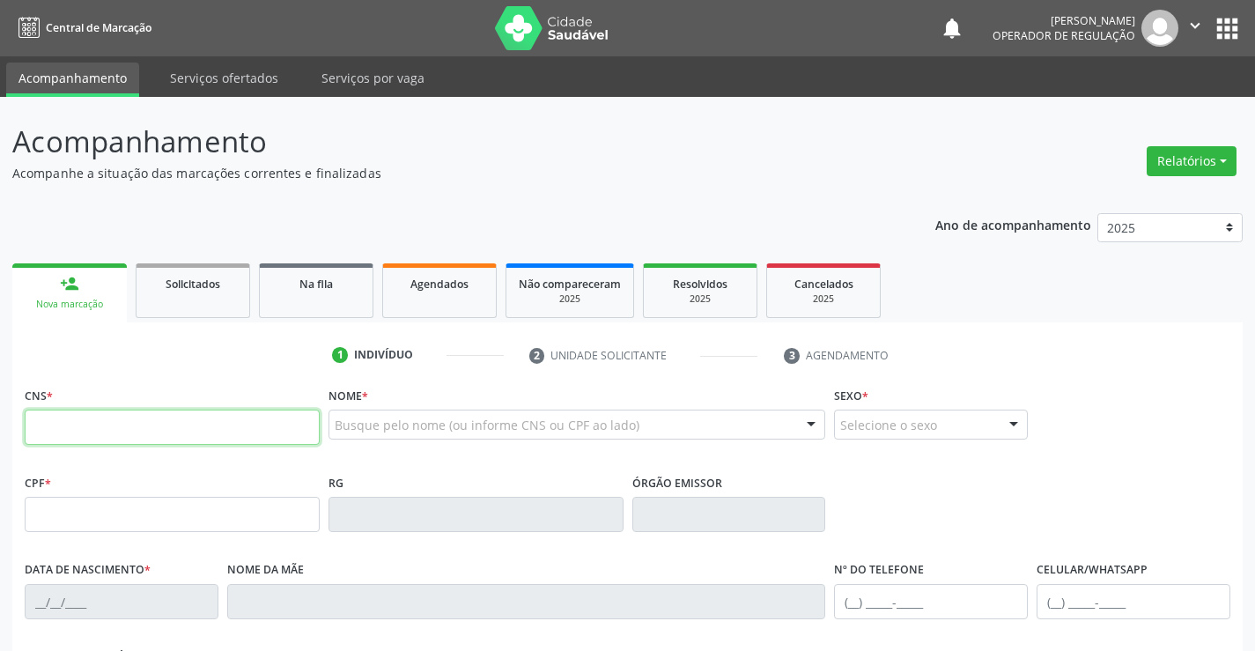
click at [142, 413] on input "text" at bounding box center [172, 427] width 295 height 35
type input "706 4046 6823 4680"
type input "135.344.205-51"
type input "3[DATE]"
type input "[PHONE_NUMBER]"
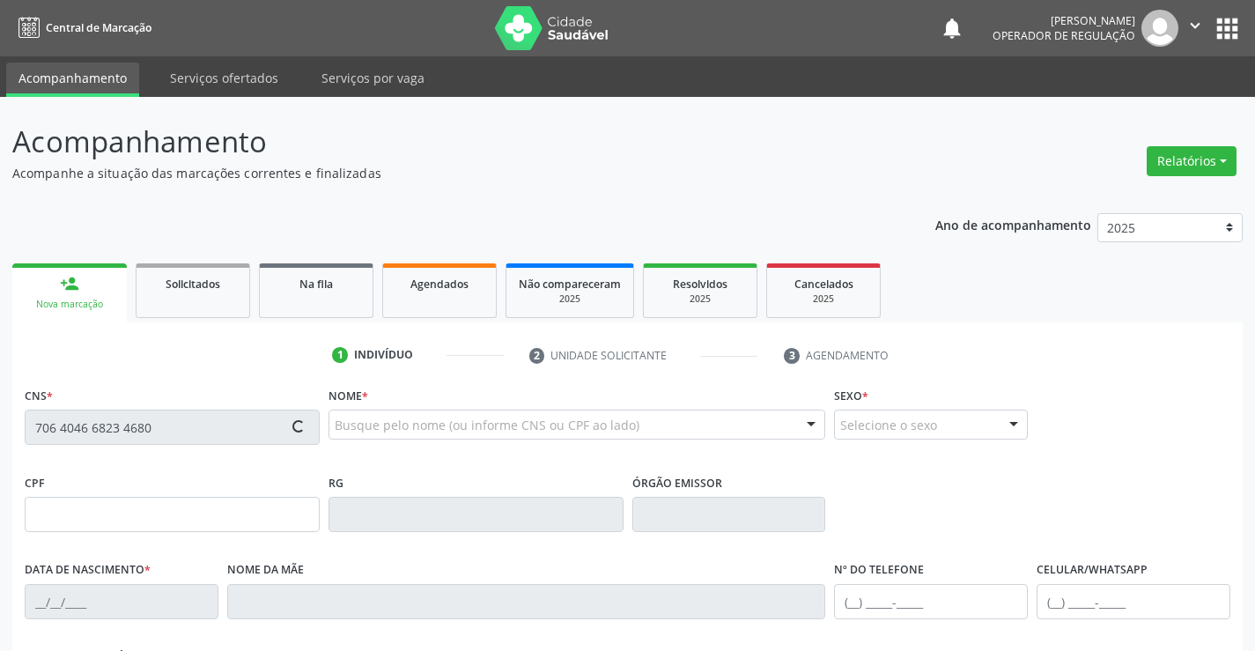
type input "S/N"
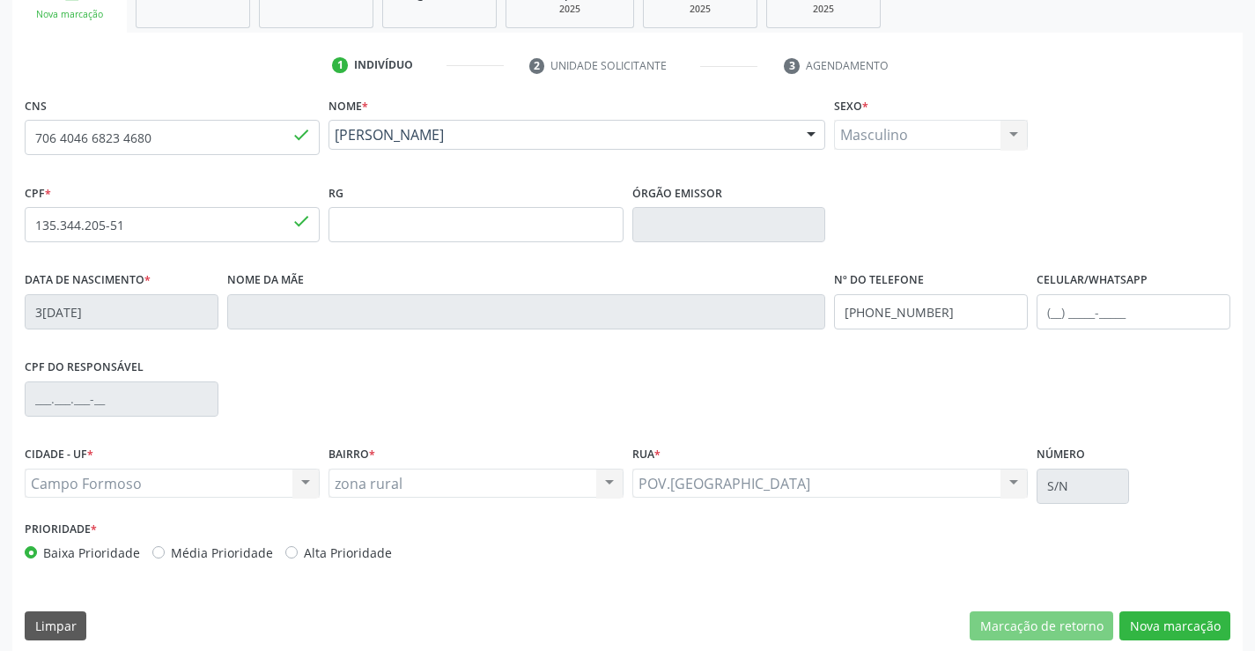
scroll to position [304, 0]
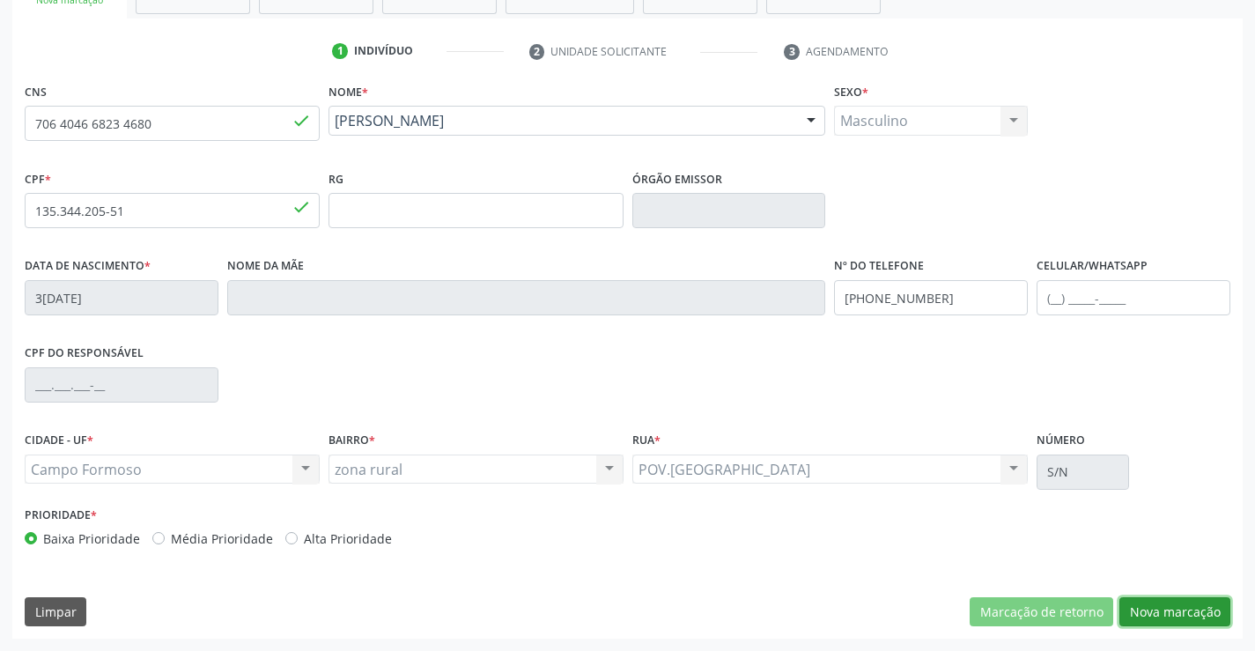
click at [1151, 608] on button "Nova marcação" at bounding box center [1175, 612] width 111 height 30
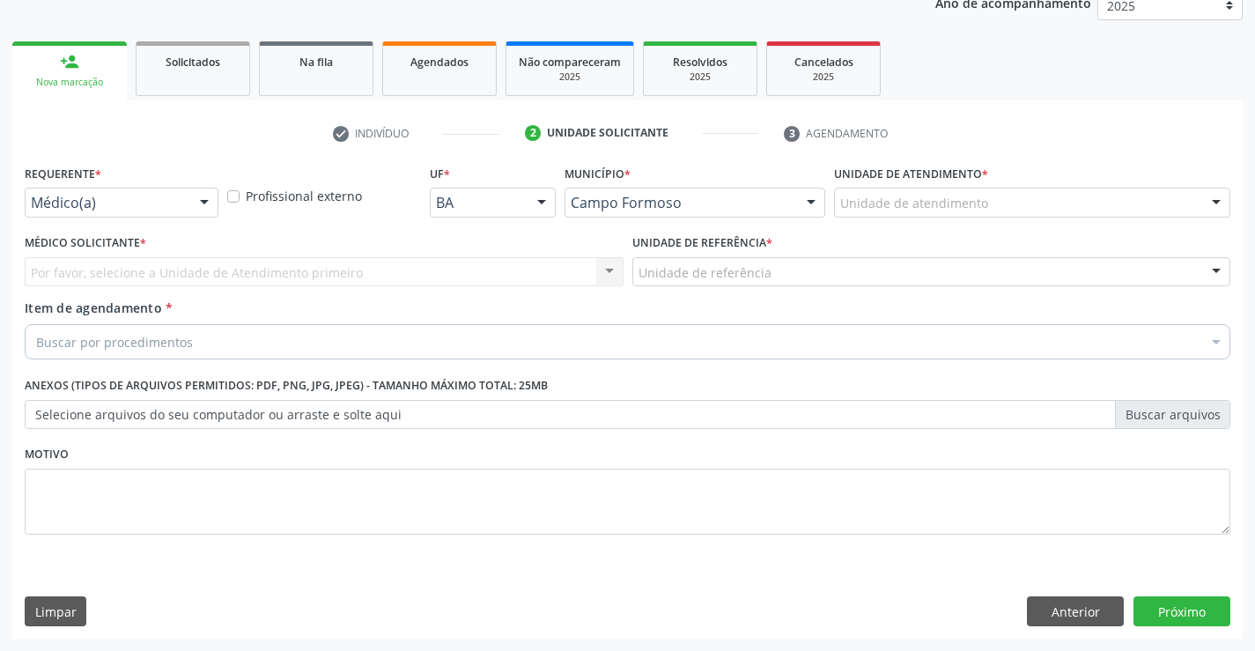
scroll to position [222, 0]
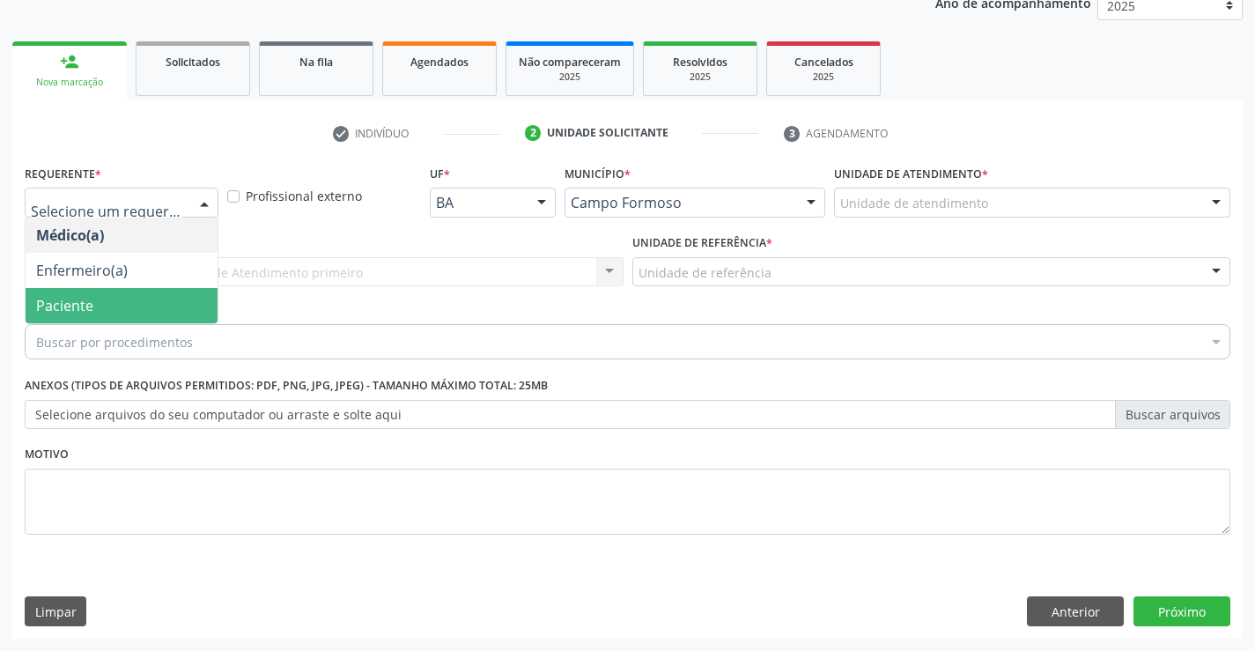
click at [115, 307] on span "Paciente" at bounding box center [122, 305] width 192 height 35
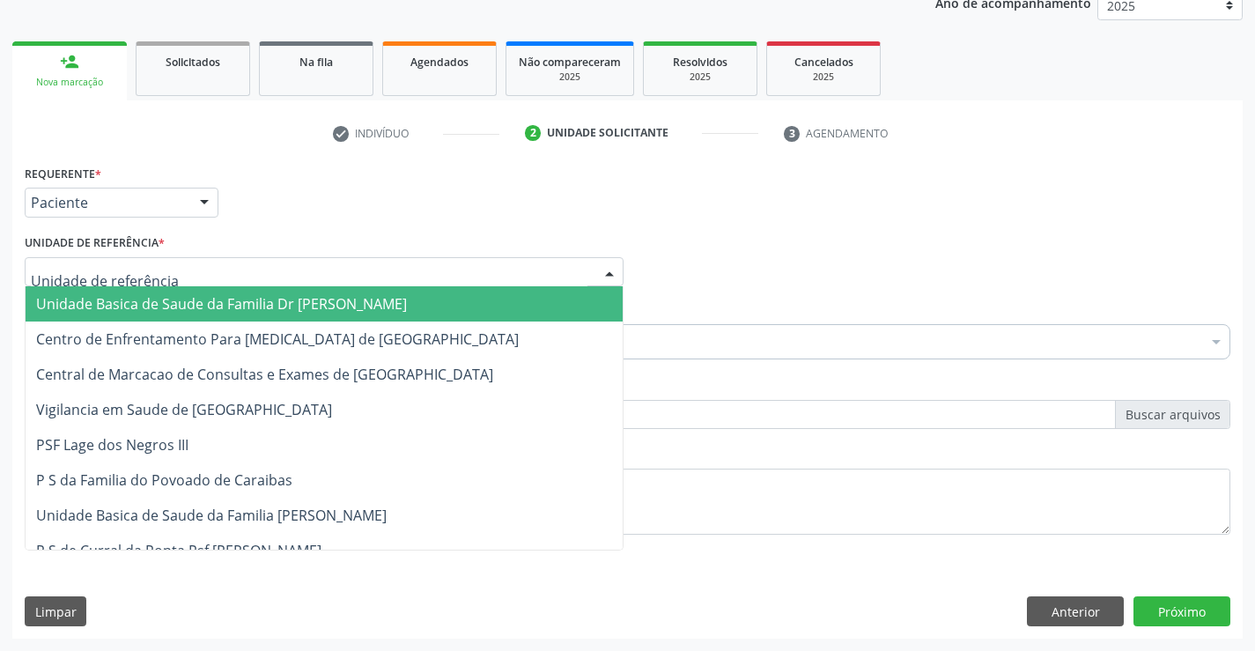
click at [134, 289] on span "Unidade Basica de Saude da Familia Dr [PERSON_NAME]" at bounding box center [324, 303] width 597 height 35
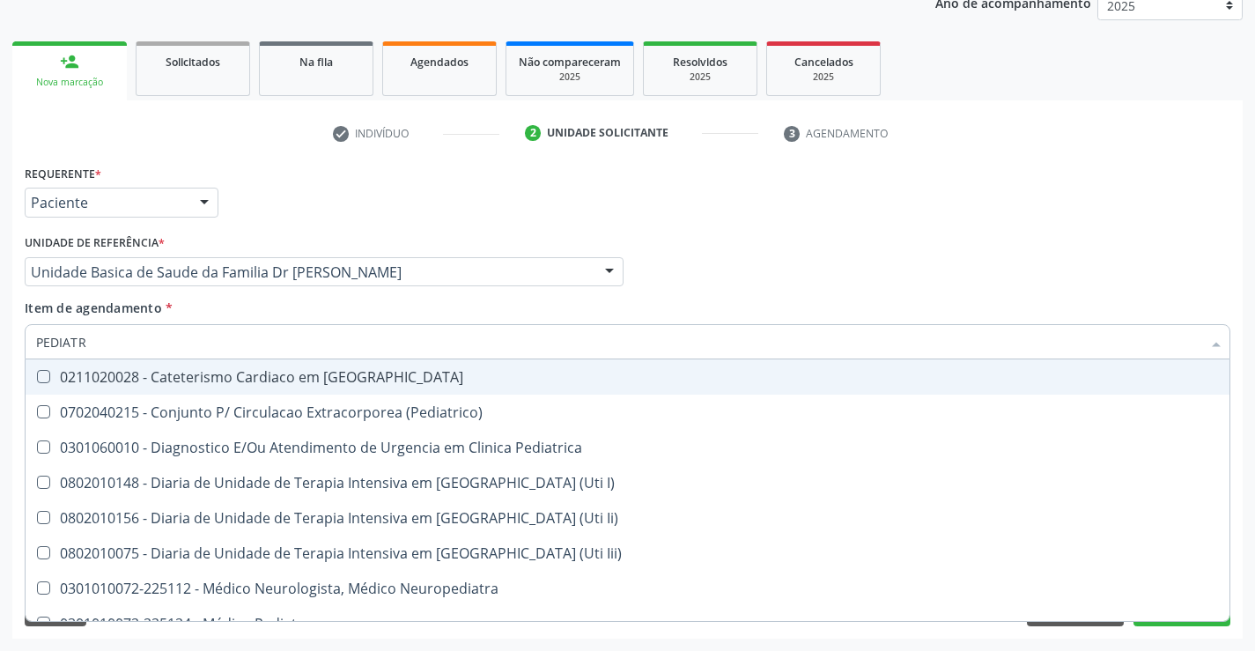
type input "PEDIATRA"
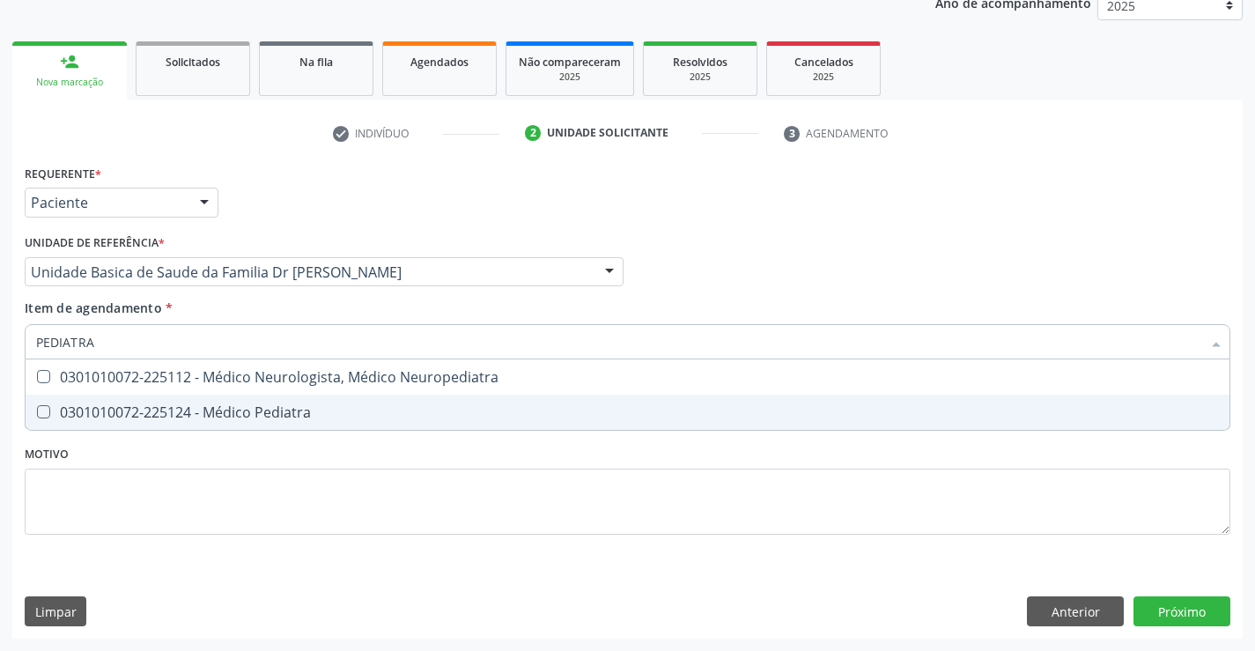
click at [219, 414] on div "0301010072-225124 - Médico Pediatra" at bounding box center [627, 412] width 1183 height 14
checkbox Pediatra "true"
click at [1169, 617] on div "Requerente * Paciente Médico(a) Enfermeiro(a) Paciente Nenhum resultado encontr…" at bounding box center [627, 399] width 1231 height 478
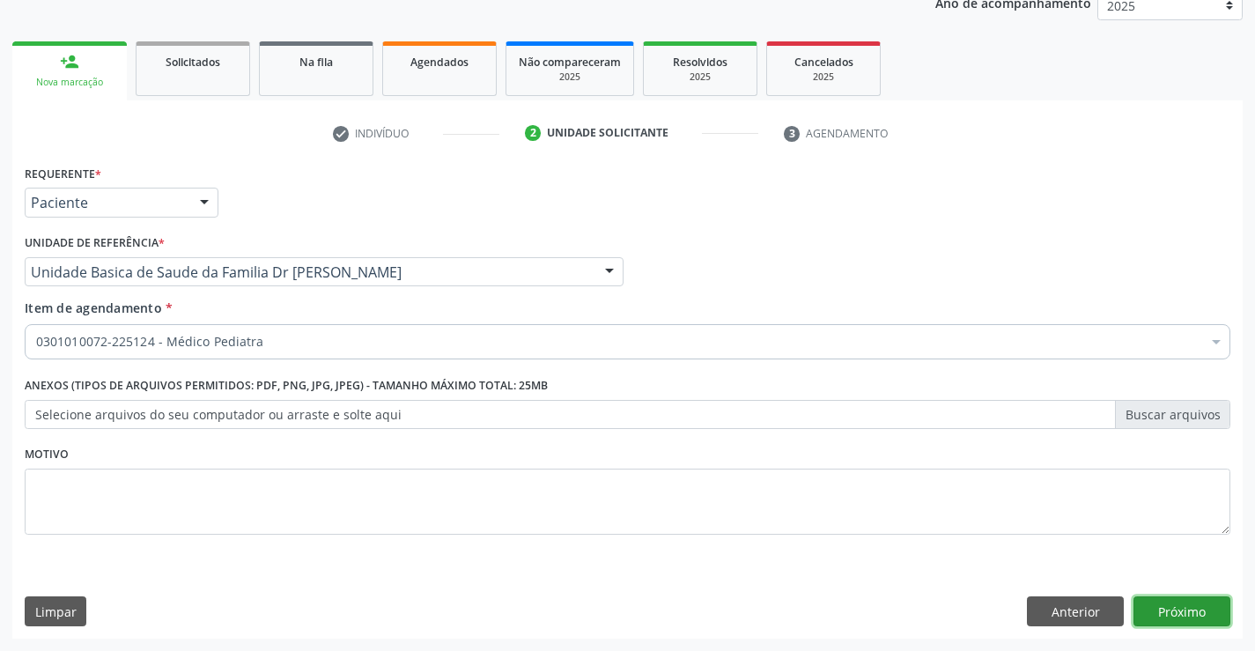
click at [1171, 615] on button "Próximo" at bounding box center [1182, 611] width 97 height 30
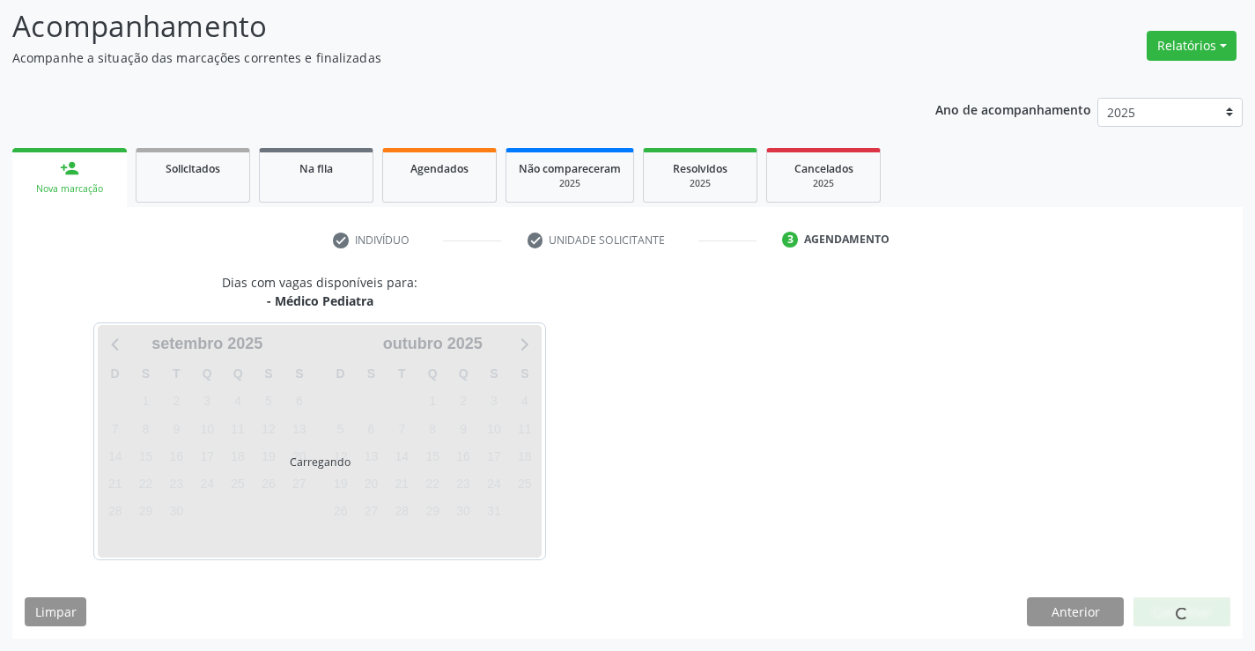
scroll to position [115, 0]
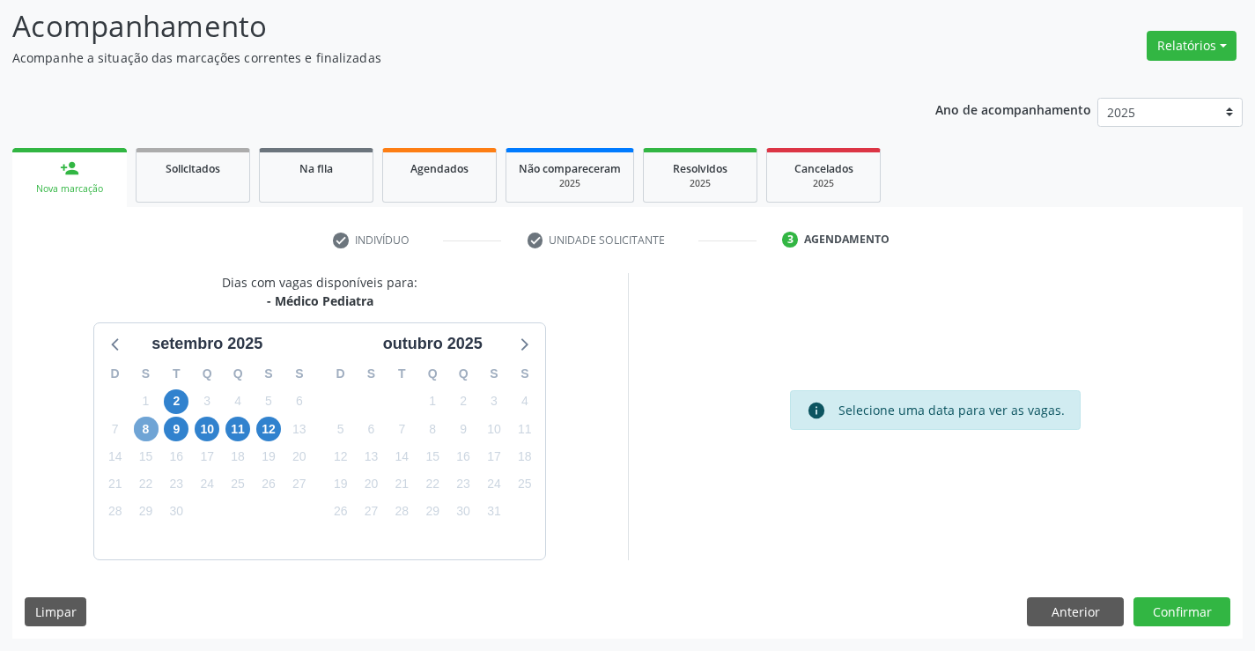
click at [146, 433] on span "8" at bounding box center [146, 429] width 25 height 25
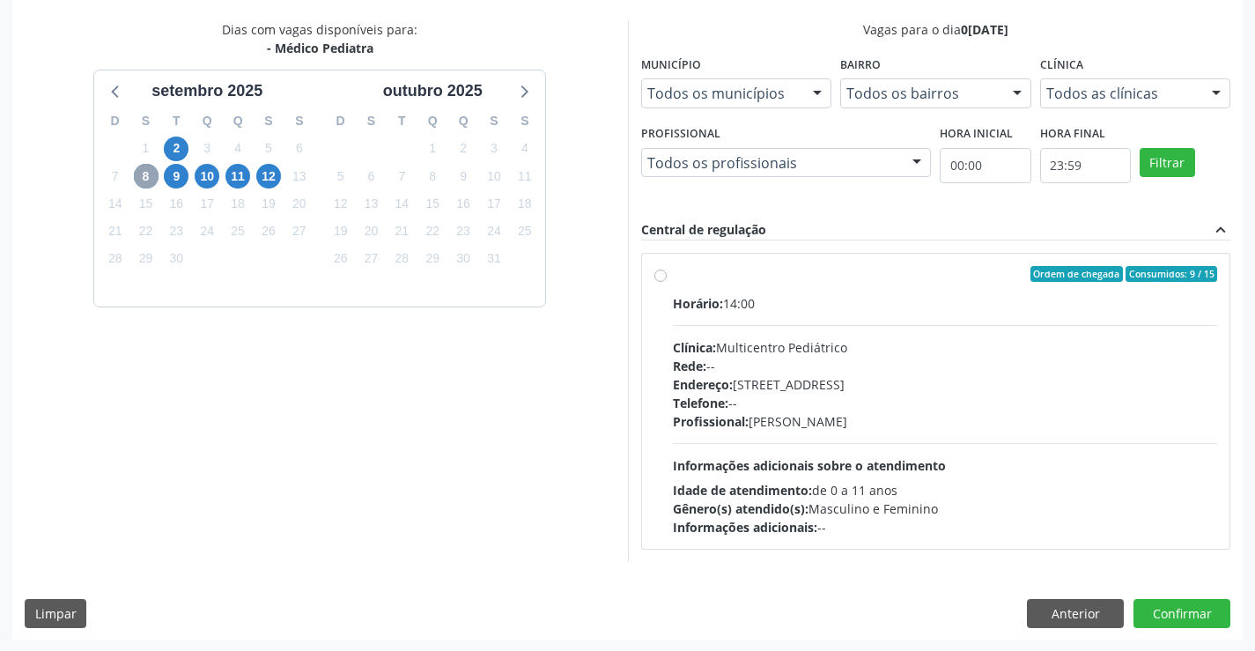
scroll to position [370, 0]
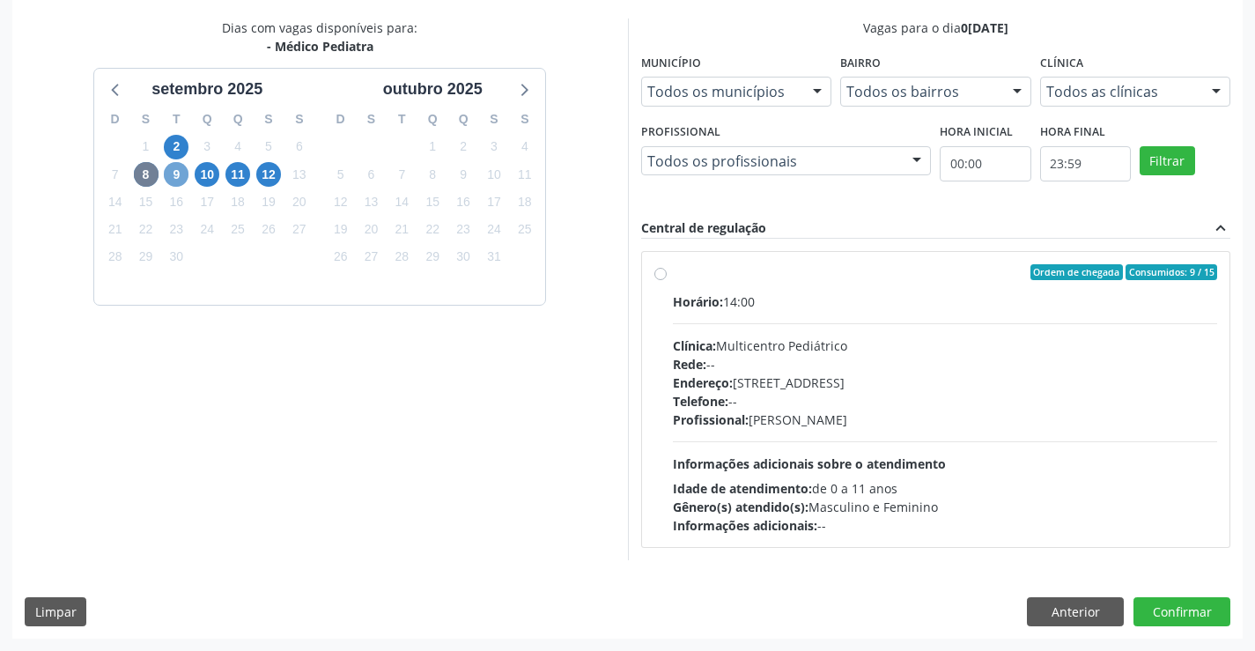
click at [177, 174] on span "9" at bounding box center [176, 174] width 25 height 25
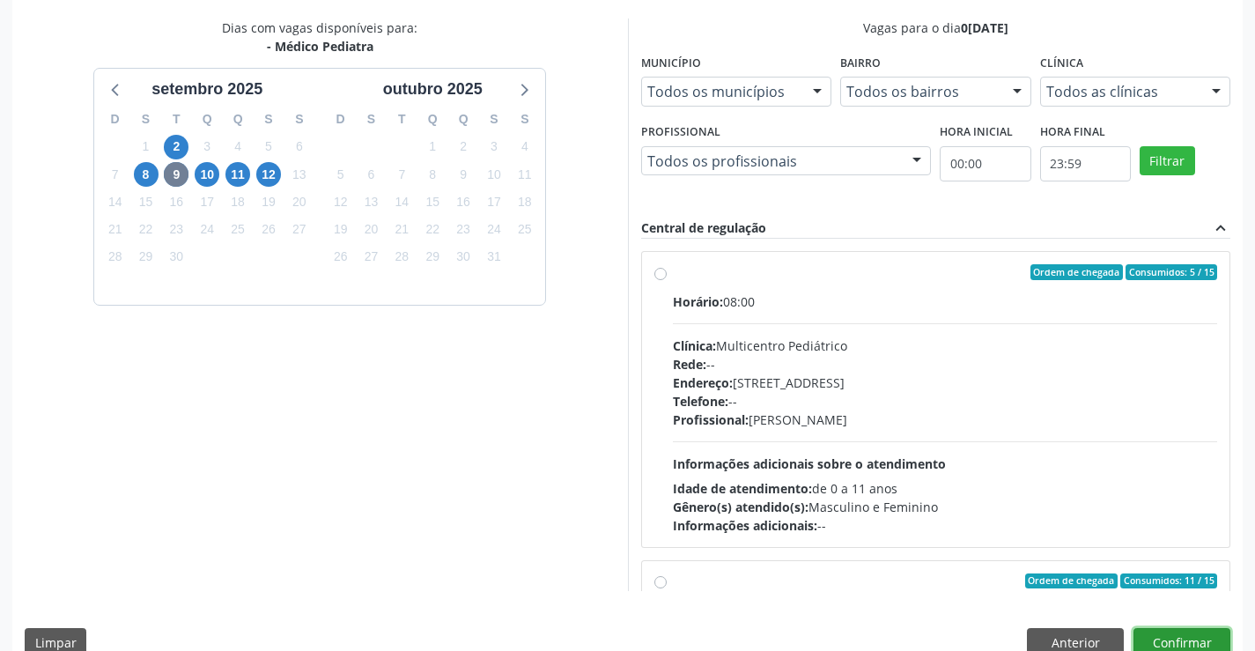
click at [1197, 645] on button "Confirmar" at bounding box center [1182, 643] width 97 height 30
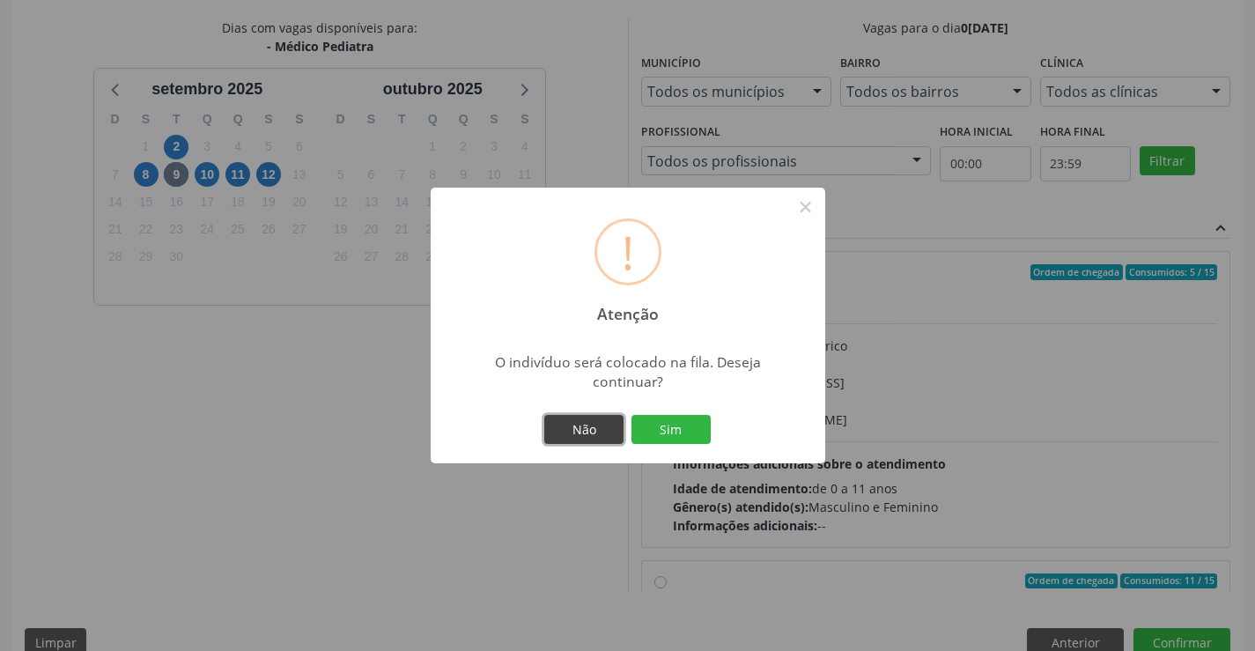
click at [587, 425] on button "Não" at bounding box center [583, 430] width 79 height 30
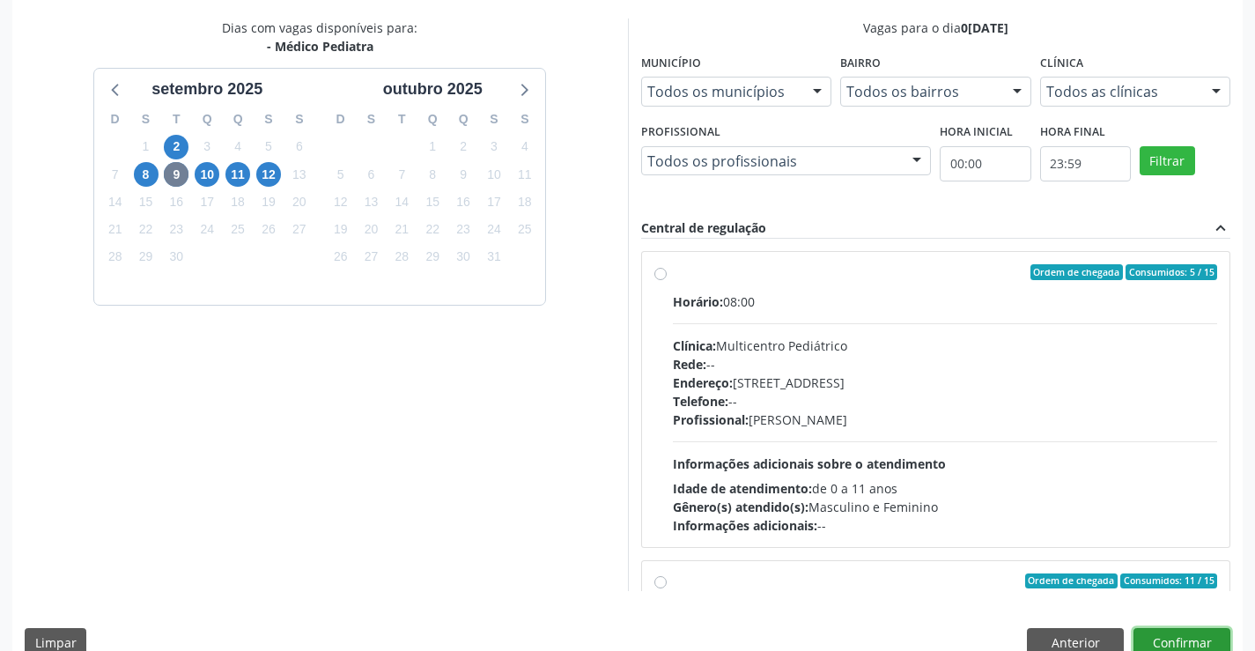
scroll to position [377, 0]
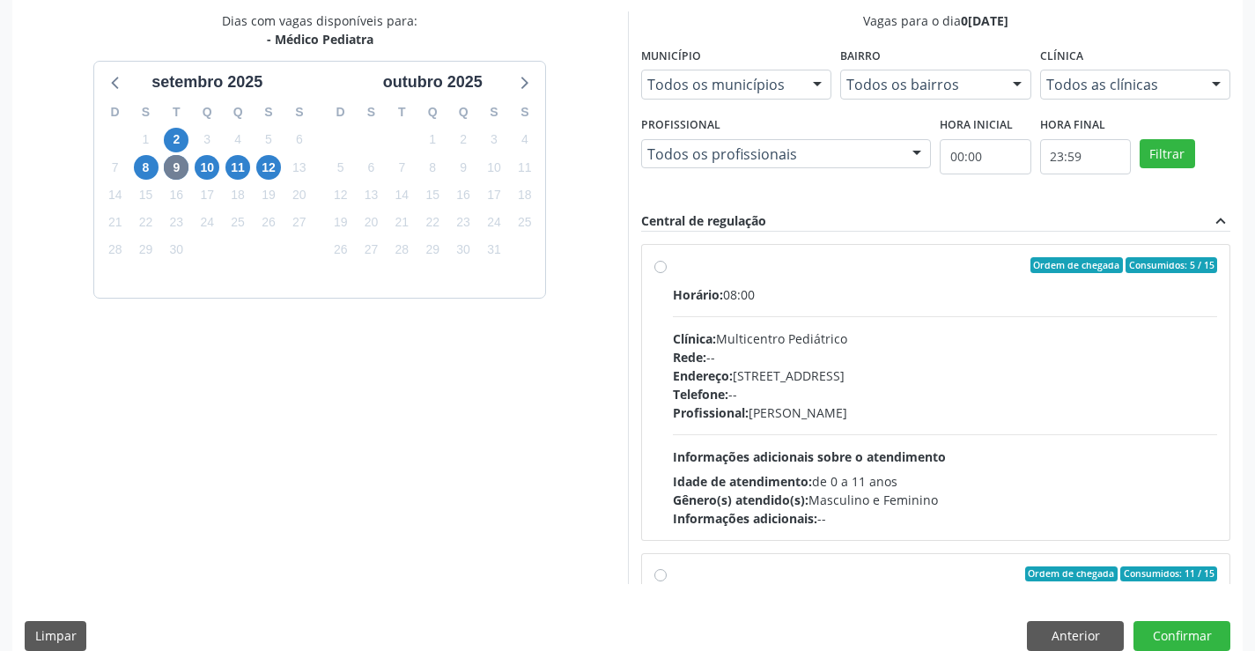
click at [673, 266] on label "Ordem de chegada Consumidos: 5 / 15 Horário: 08:00 Clínica: Multicentro Pediátr…" at bounding box center [945, 392] width 545 height 270
click at [662, 266] on input "Ordem de chegada Consumidos: 5 / 15 Horário: 08:00 Clínica: Multicentro Pediátr…" at bounding box center [661, 265] width 12 height 16
radio input "true"
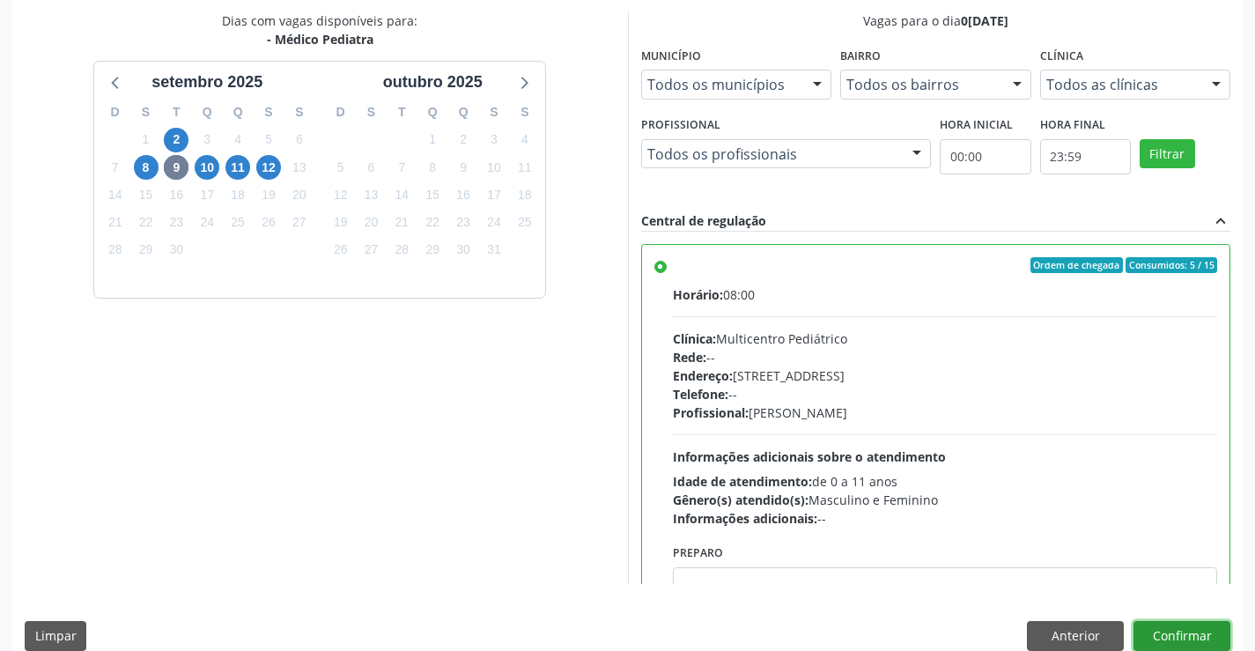
click at [1193, 641] on button "Confirmar" at bounding box center [1182, 636] width 97 height 30
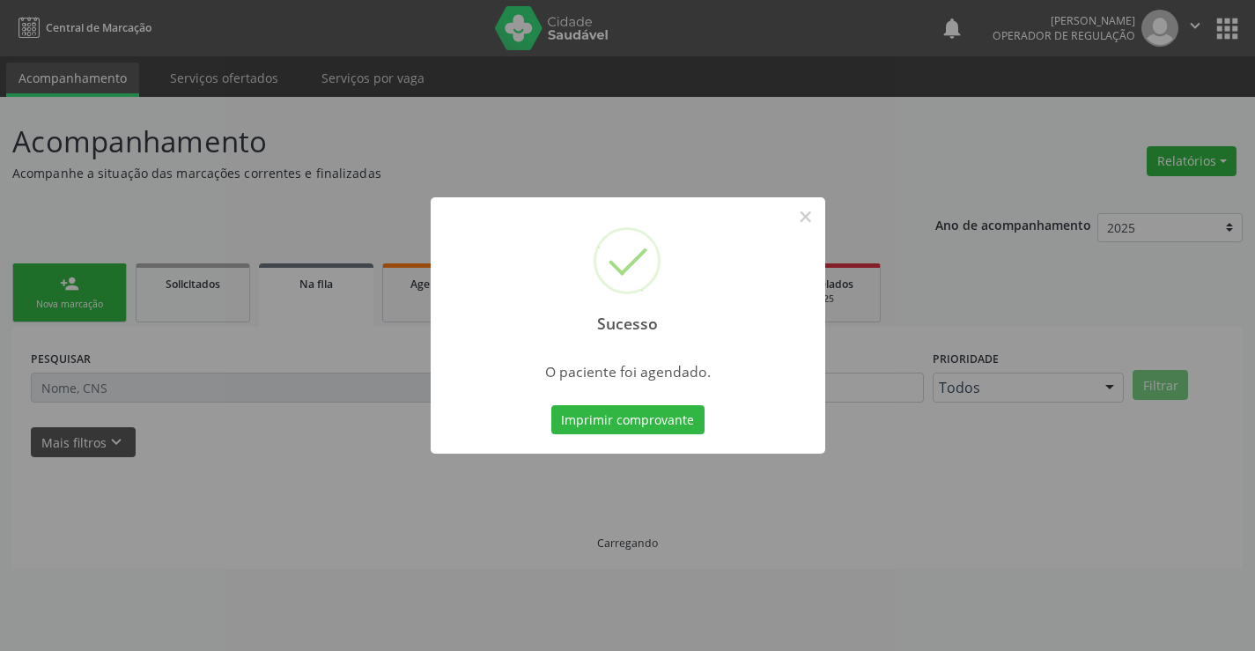
scroll to position [0, 0]
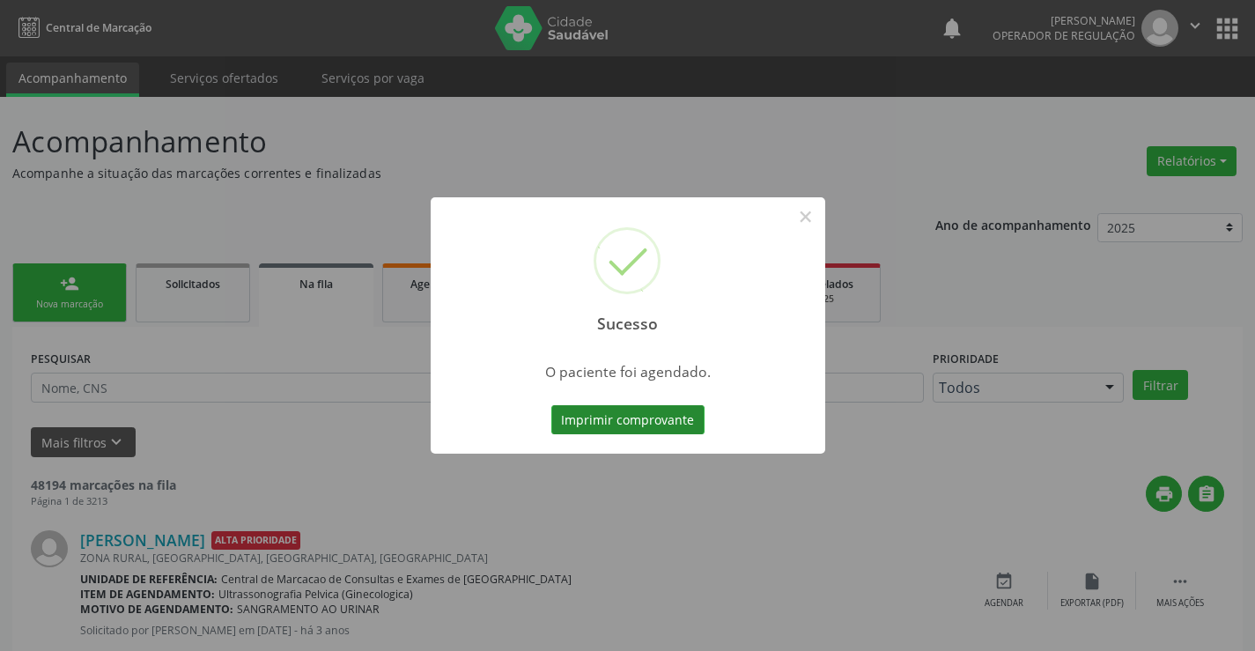
click at [648, 418] on button "Imprimir comprovante" at bounding box center [627, 420] width 153 height 30
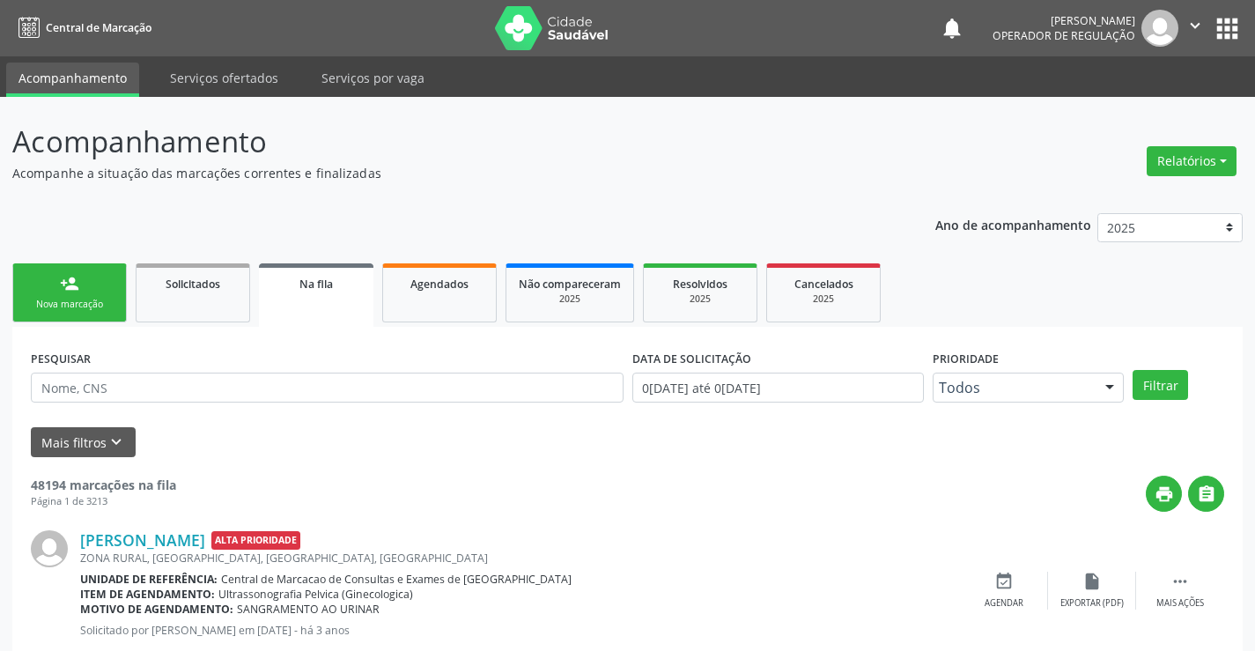
click at [99, 278] on link "person_add Nova marcação" at bounding box center [69, 292] width 115 height 59
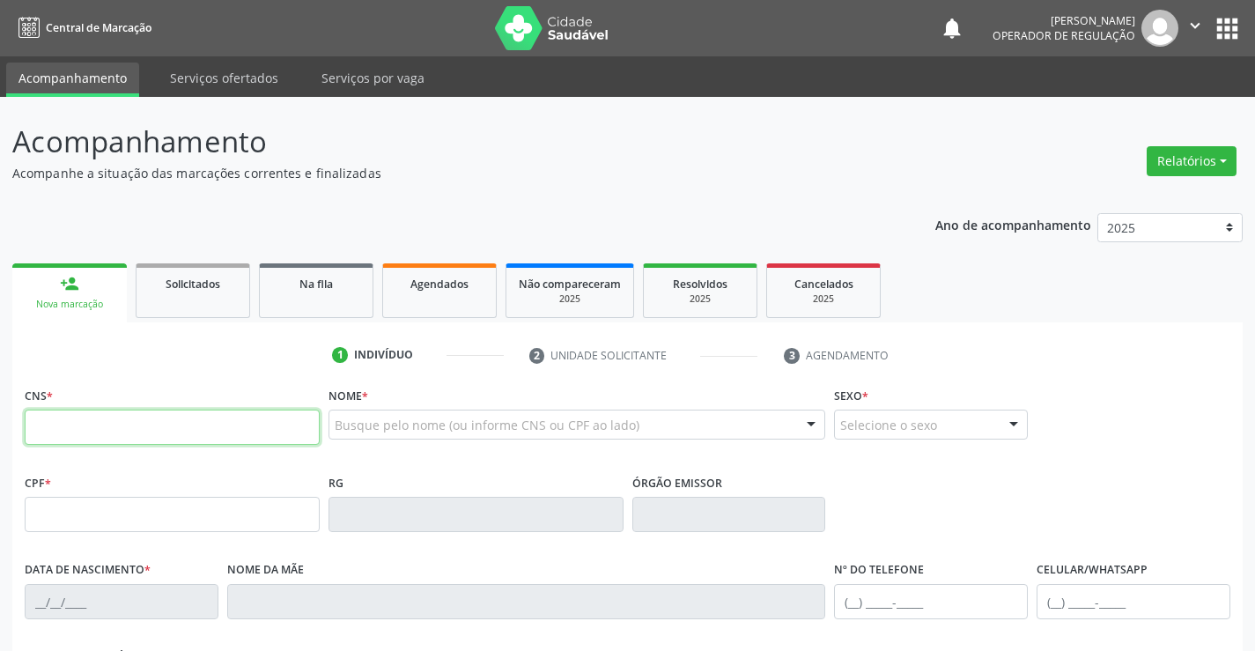
click at [121, 432] on input "text" at bounding box center [172, 427] width 295 height 35
type input "707 8046 6662 8619"
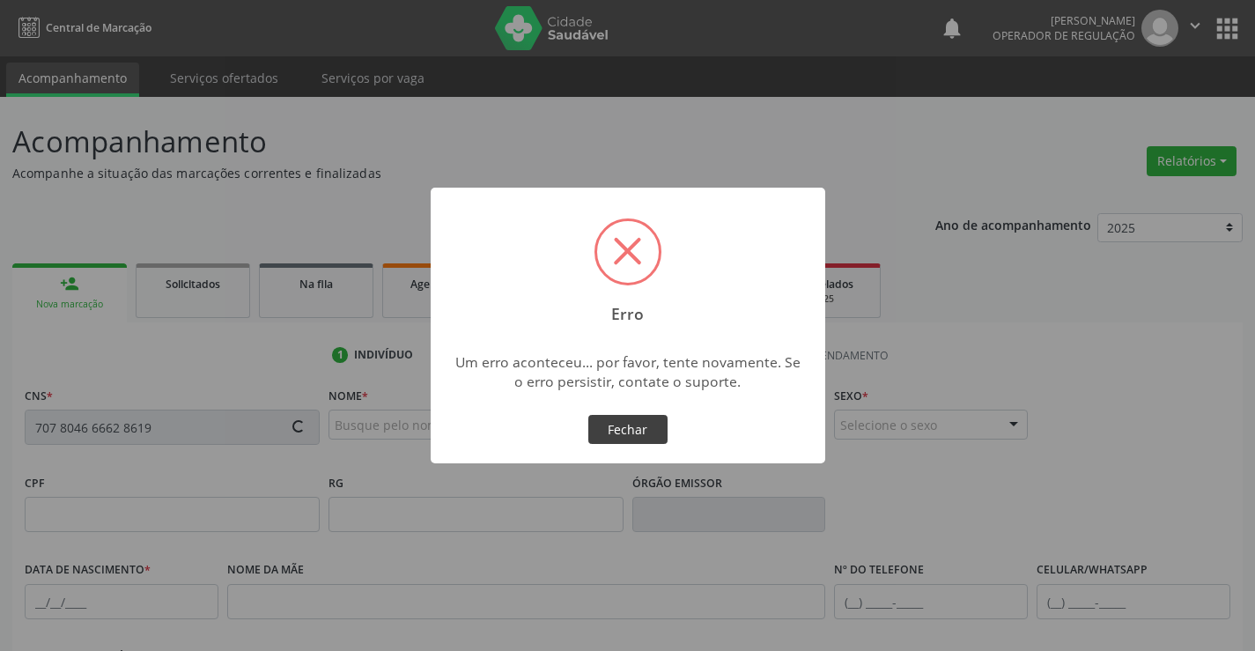
click at [614, 437] on button "Fechar" at bounding box center [627, 430] width 79 height 30
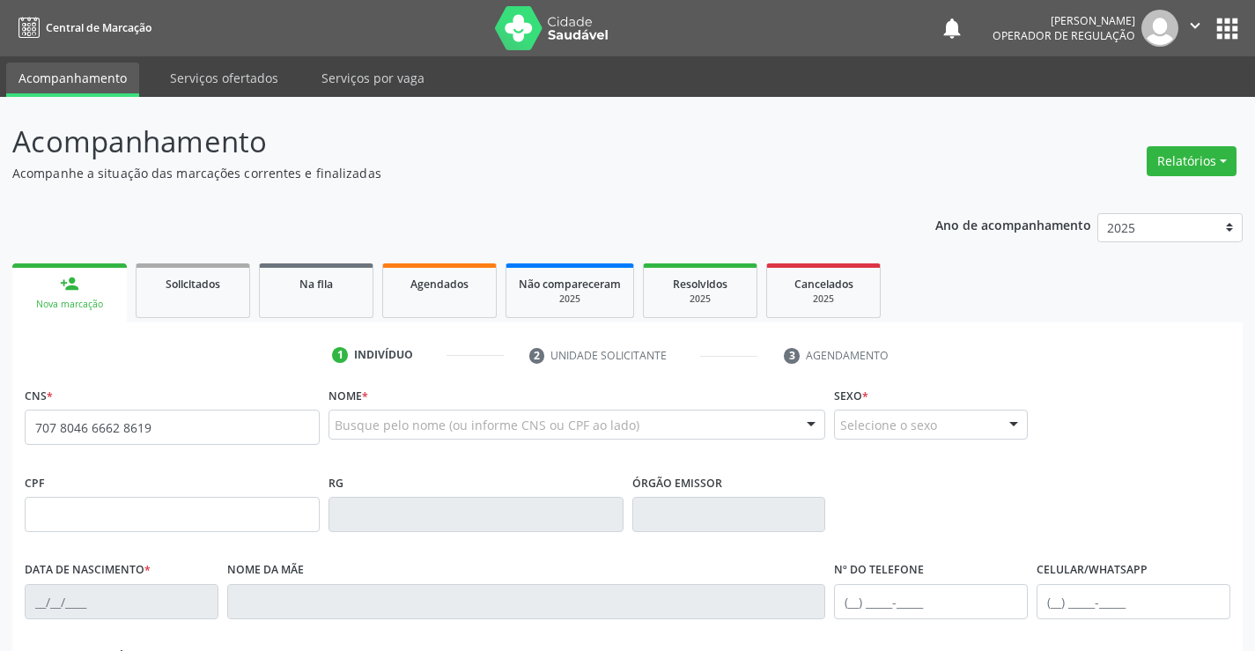
type input "707 8046 6662 8619"
type input "1193073243"
type input "25/09/1979"
type input "(71) 99737-5732"
type input "S/N"
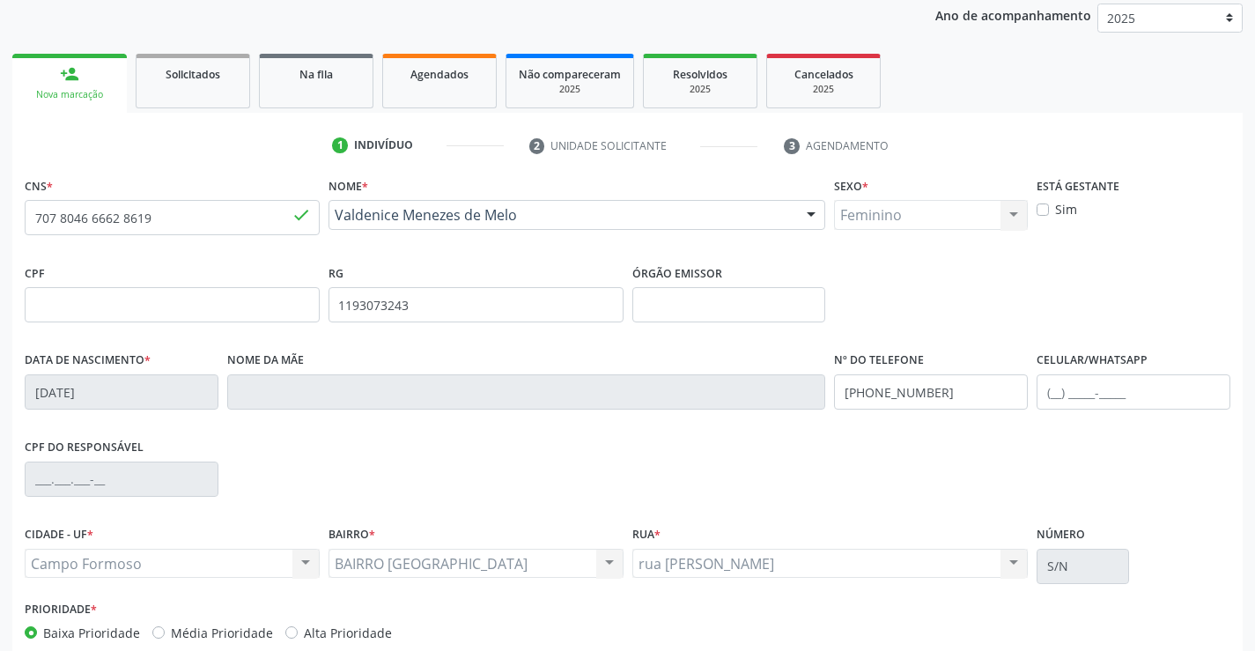
scroll to position [264, 0]
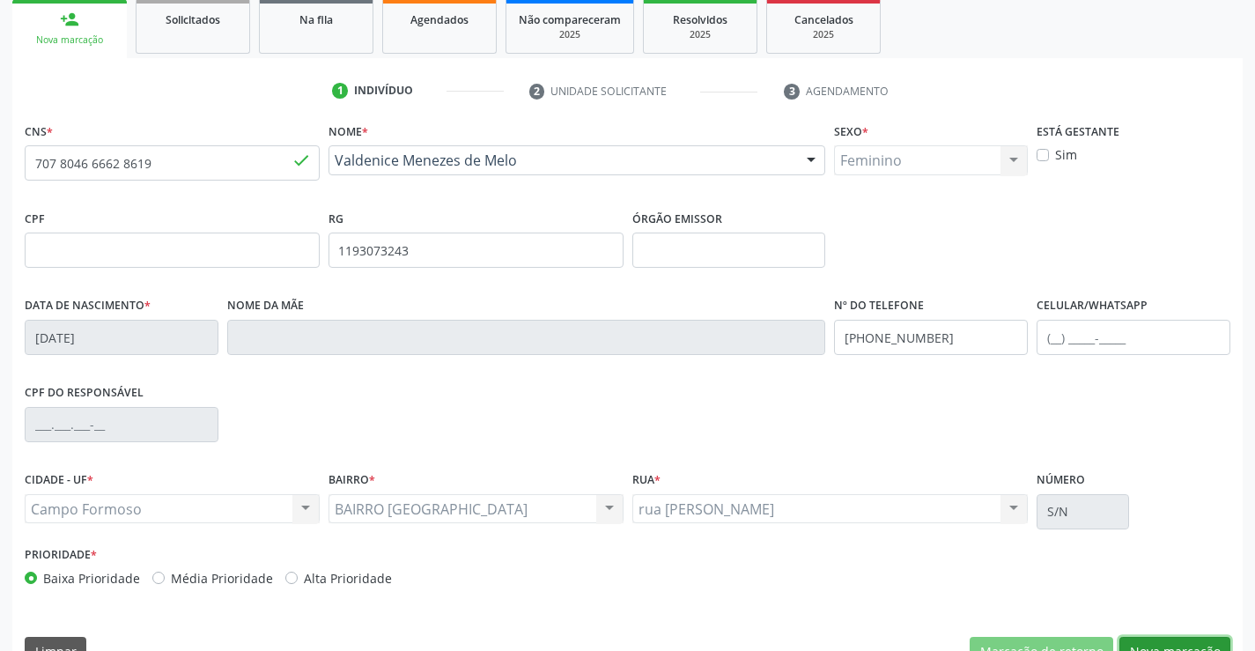
click at [1146, 644] on button "Nova marcação" at bounding box center [1175, 652] width 111 height 30
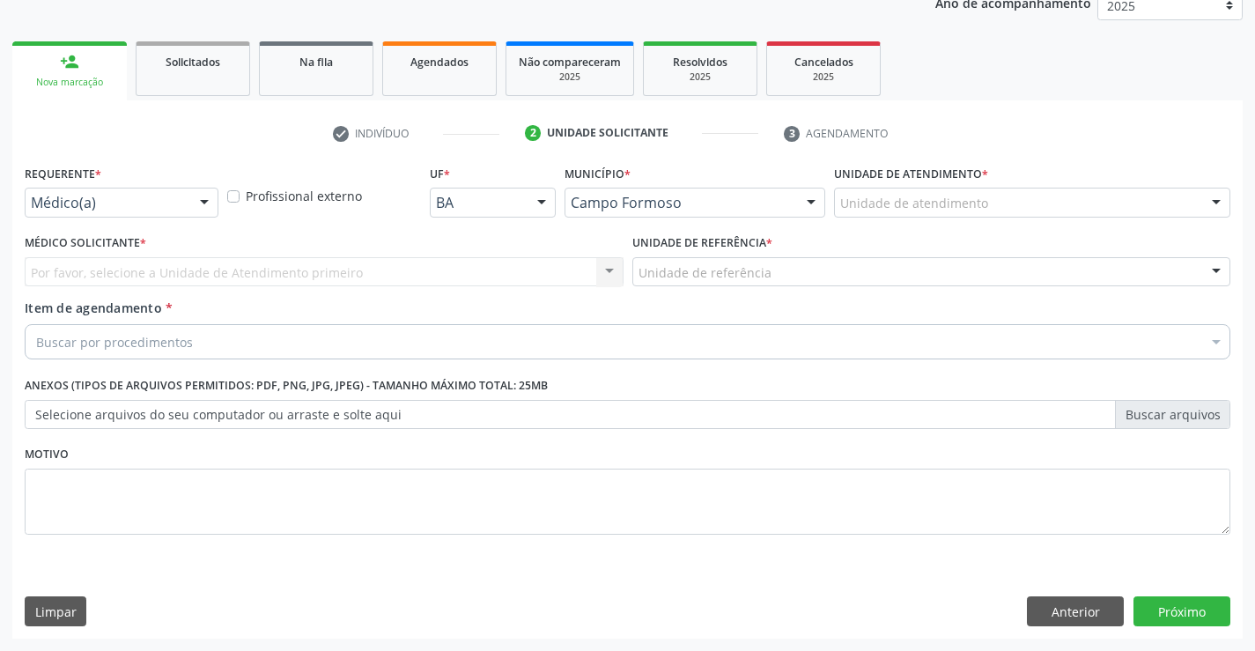
scroll to position [222, 0]
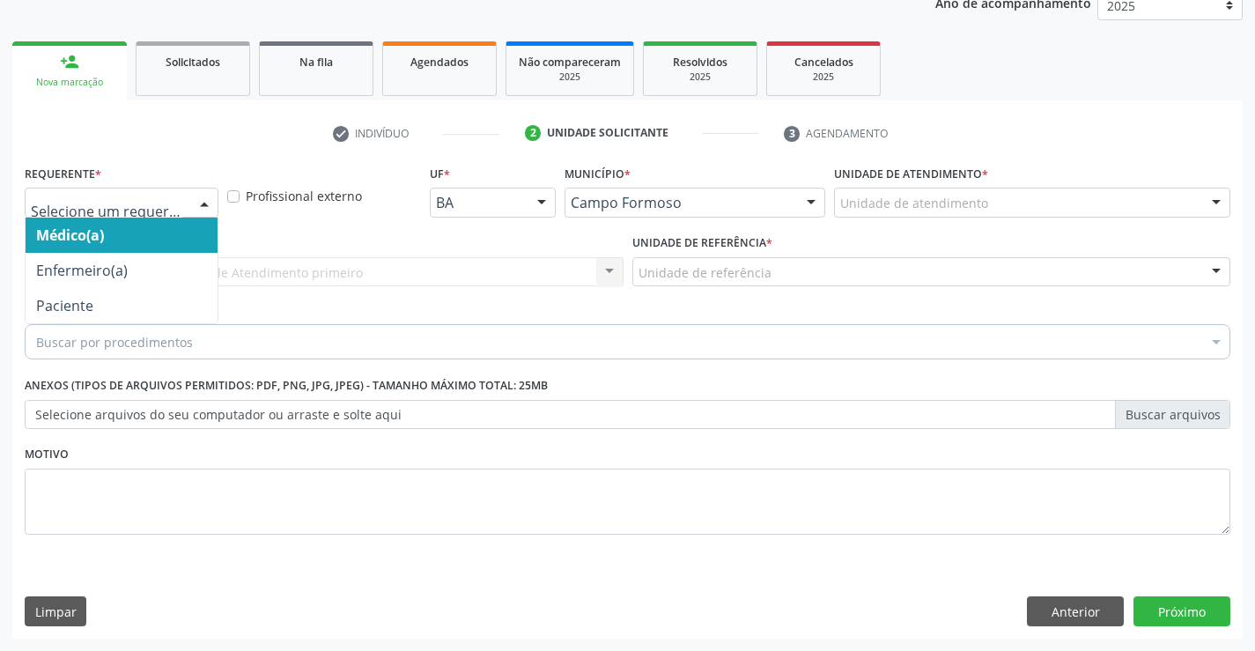
click at [179, 193] on div at bounding box center [122, 203] width 194 height 30
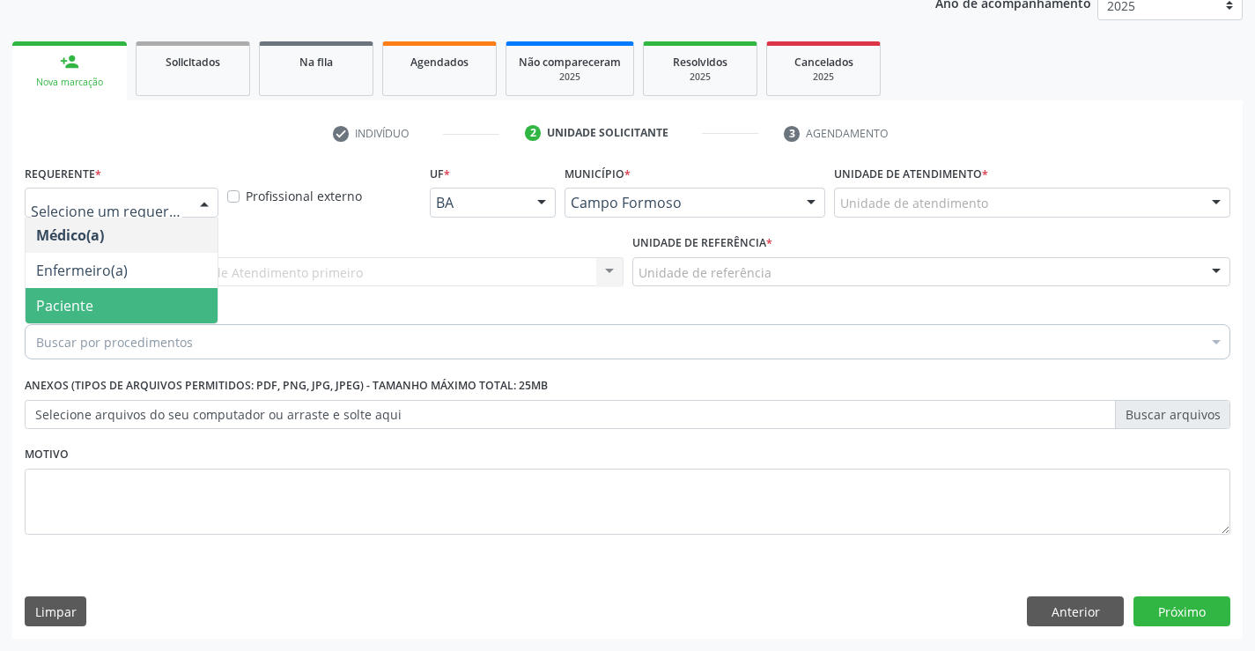
click at [119, 302] on span "Paciente" at bounding box center [122, 305] width 192 height 35
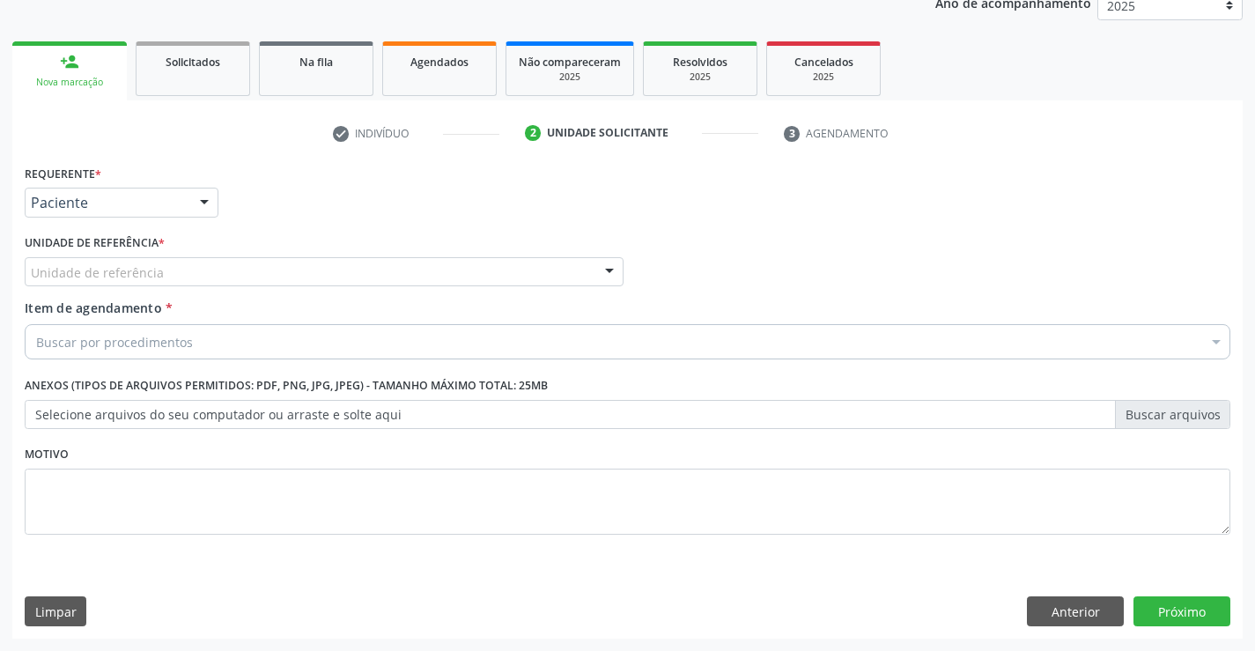
click at [180, 268] on div "Unidade de referência" at bounding box center [324, 272] width 599 height 30
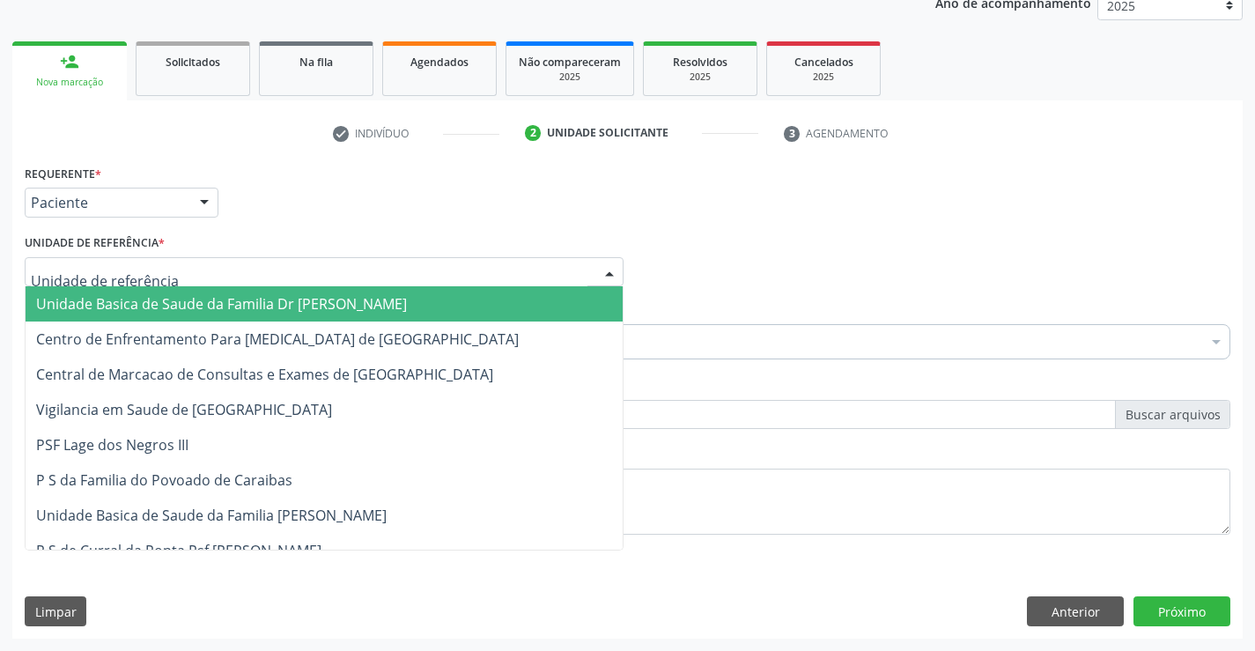
click at [189, 295] on span "Unidade Basica de Saude da Familia Dr [PERSON_NAME]" at bounding box center [221, 303] width 371 height 19
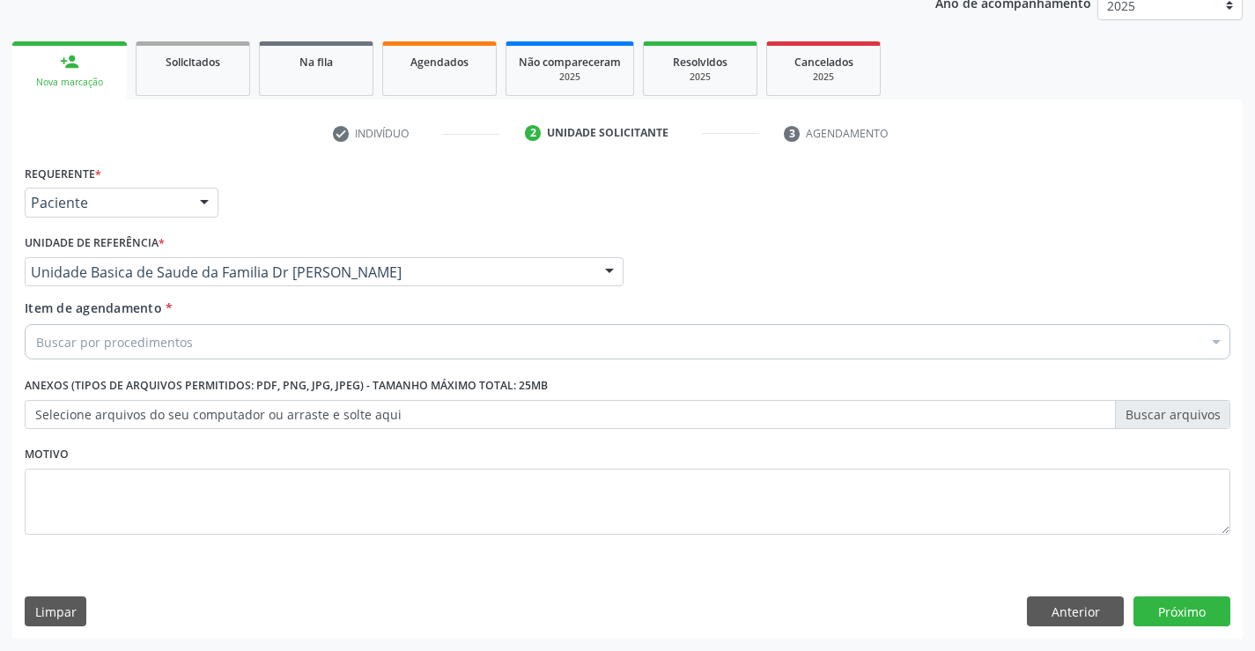
click at [189, 340] on div "Buscar por procedimentos" at bounding box center [628, 341] width 1206 height 35
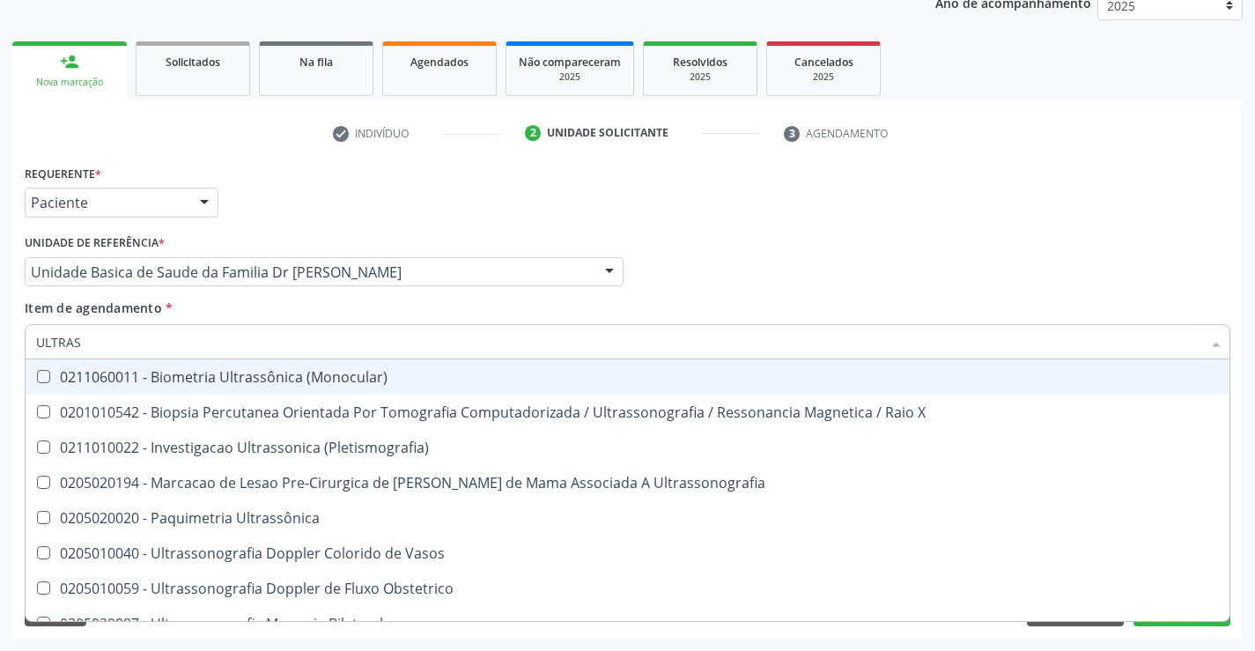
type input "ULTRASS"
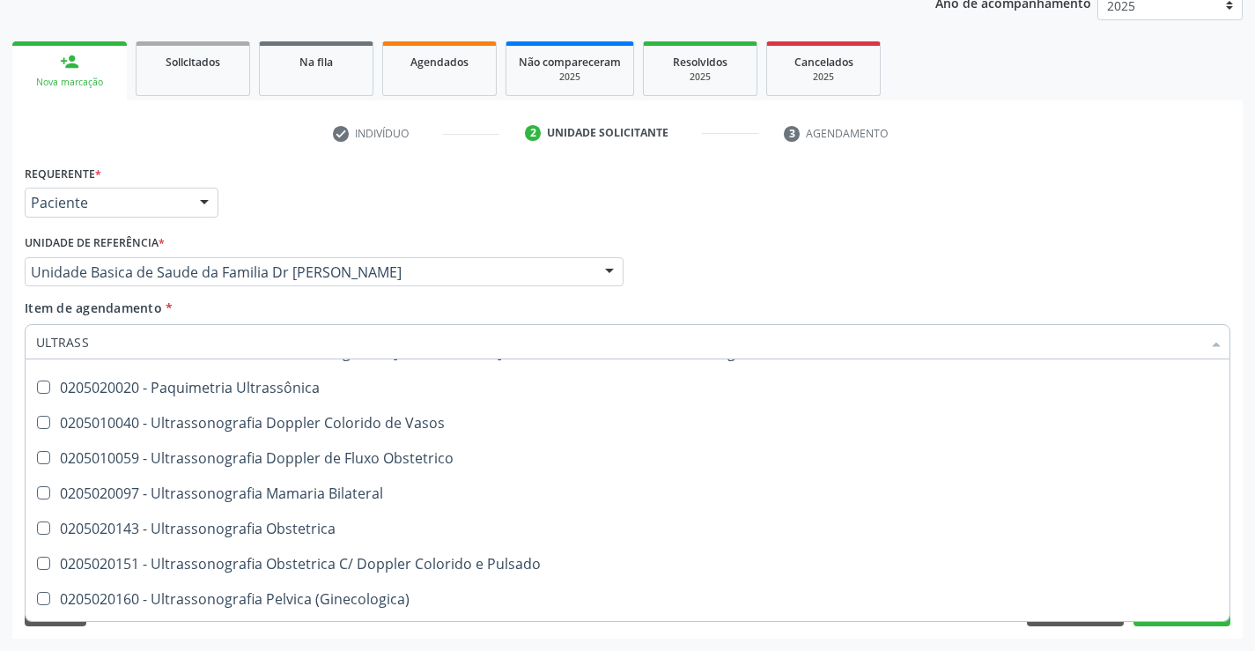
scroll to position [176, 0]
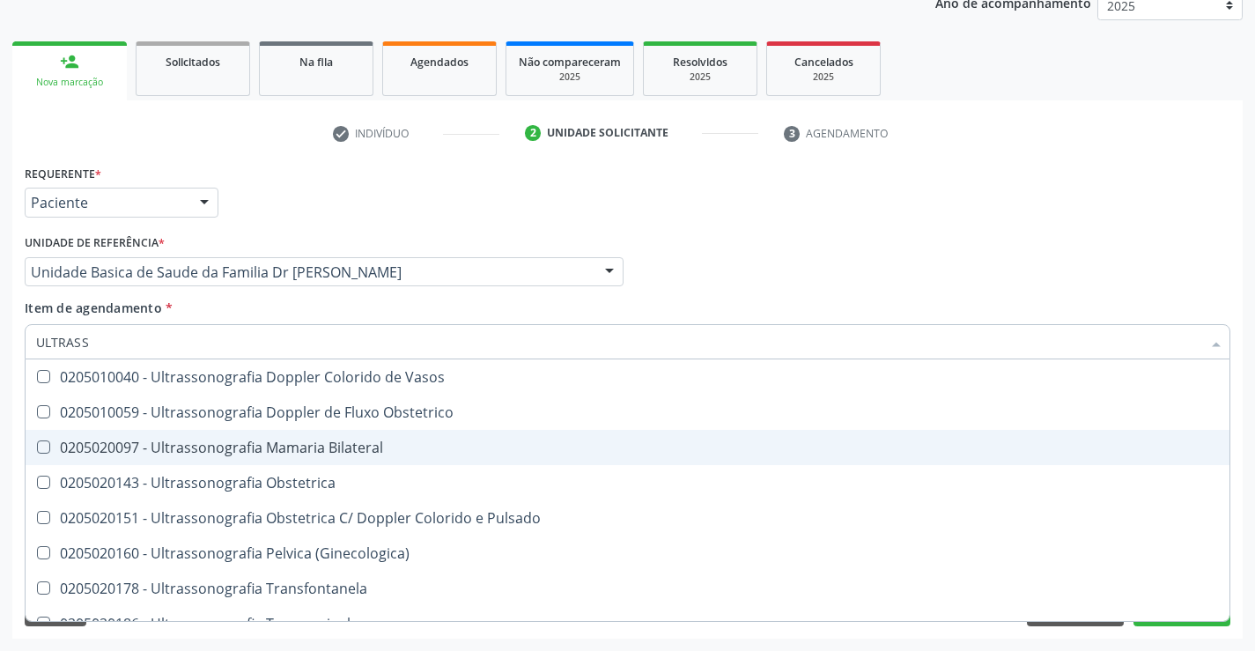
click at [360, 452] on div "0205020097 - Ultrassonografia Mamaria Bilateral" at bounding box center [627, 447] width 1183 height 14
checkbox Bilateral "true"
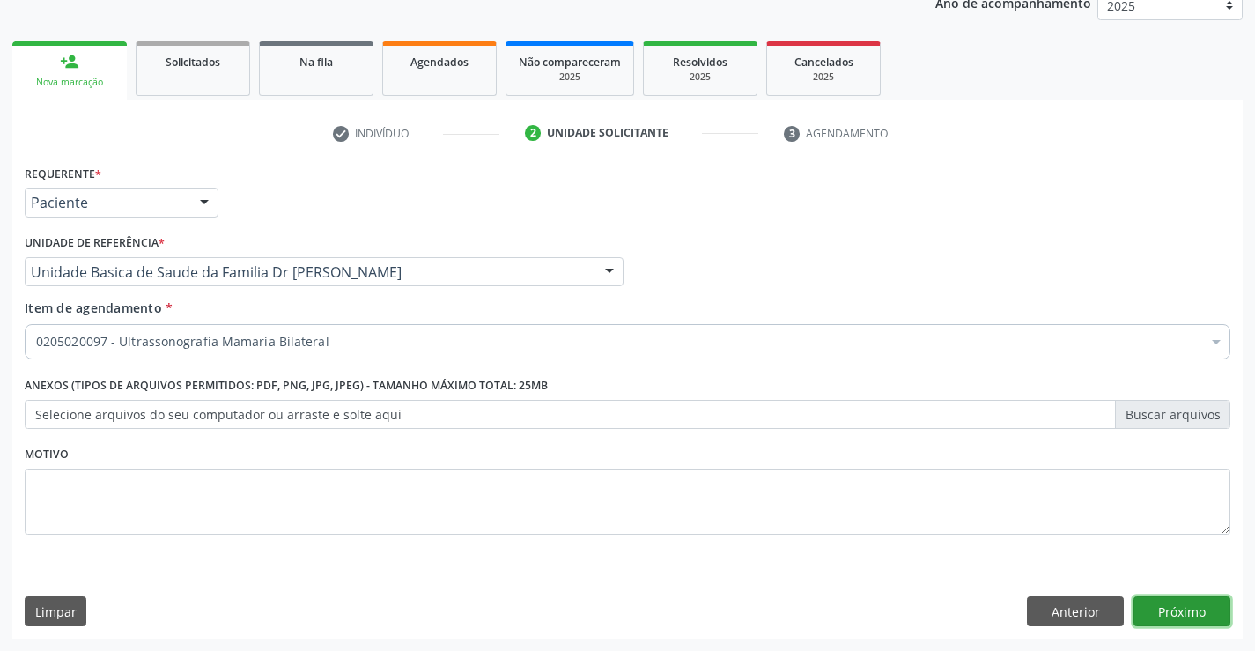
click at [1181, 625] on button "Próximo" at bounding box center [1182, 611] width 97 height 30
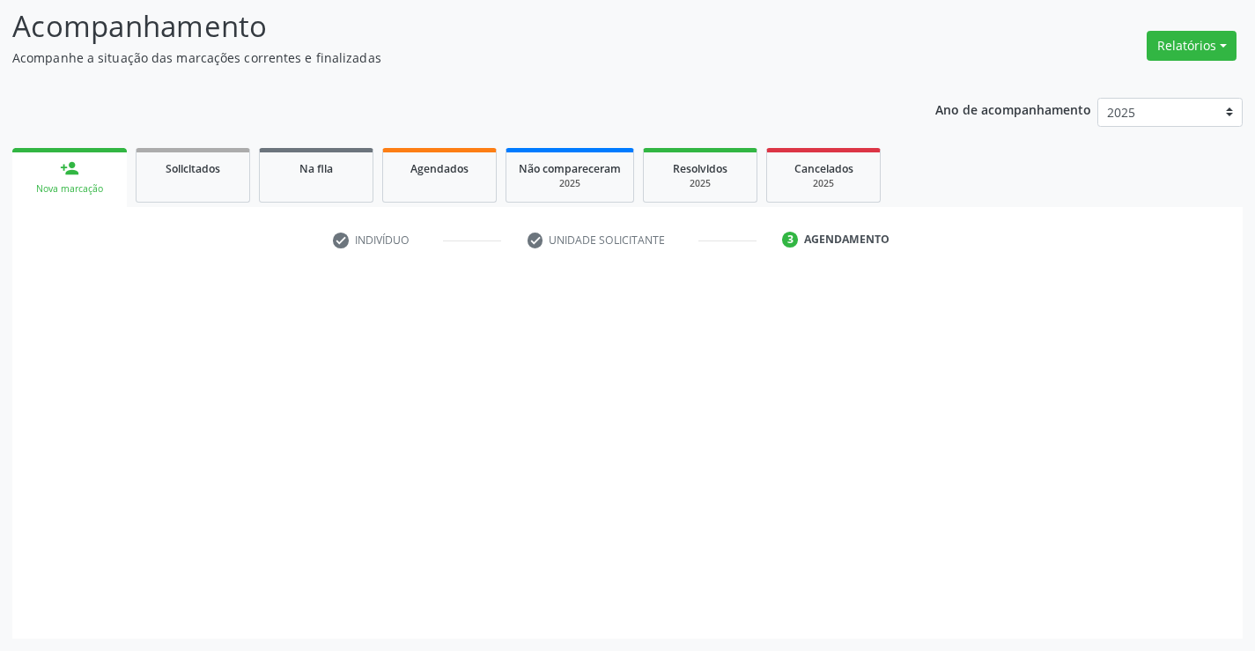
scroll to position [0, 0]
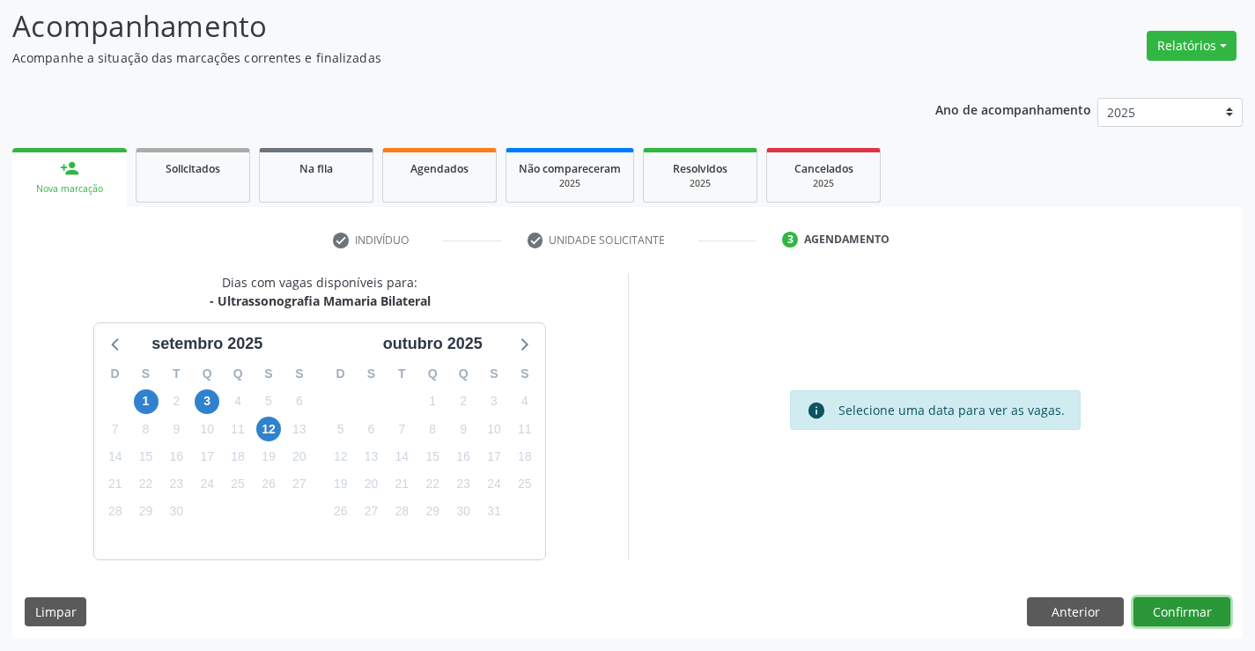
click at [1181, 609] on button "Confirmar" at bounding box center [1182, 612] width 97 height 30
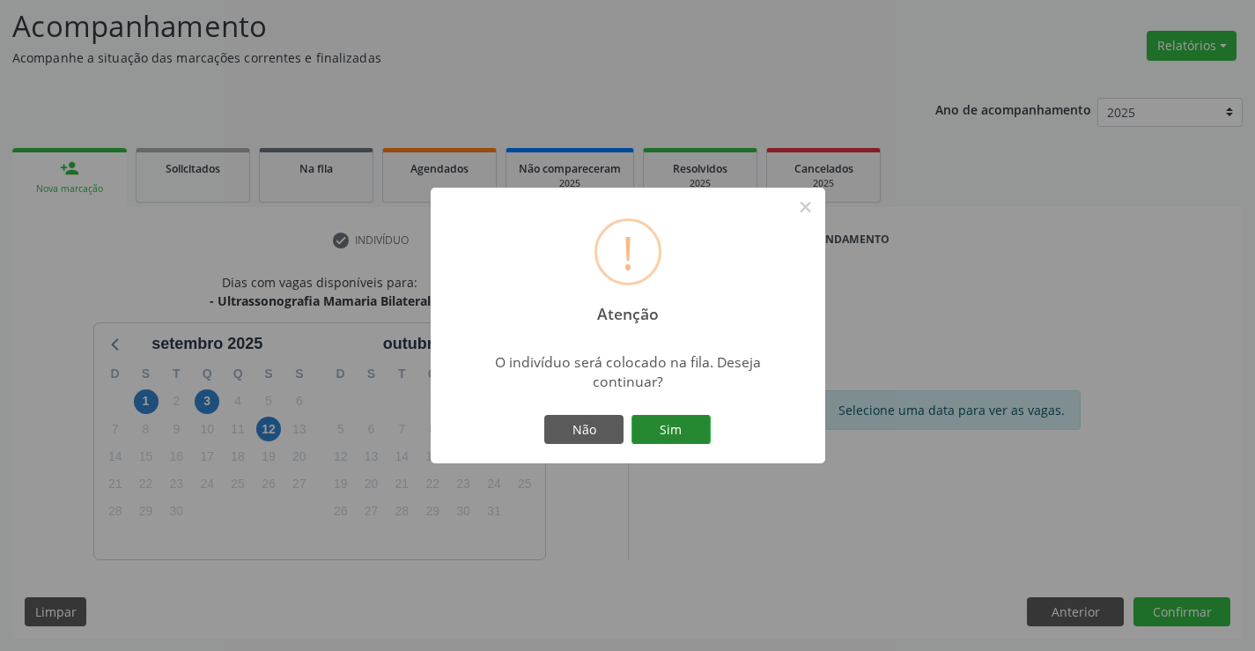
click at [683, 418] on button "Sim" at bounding box center [671, 430] width 79 height 30
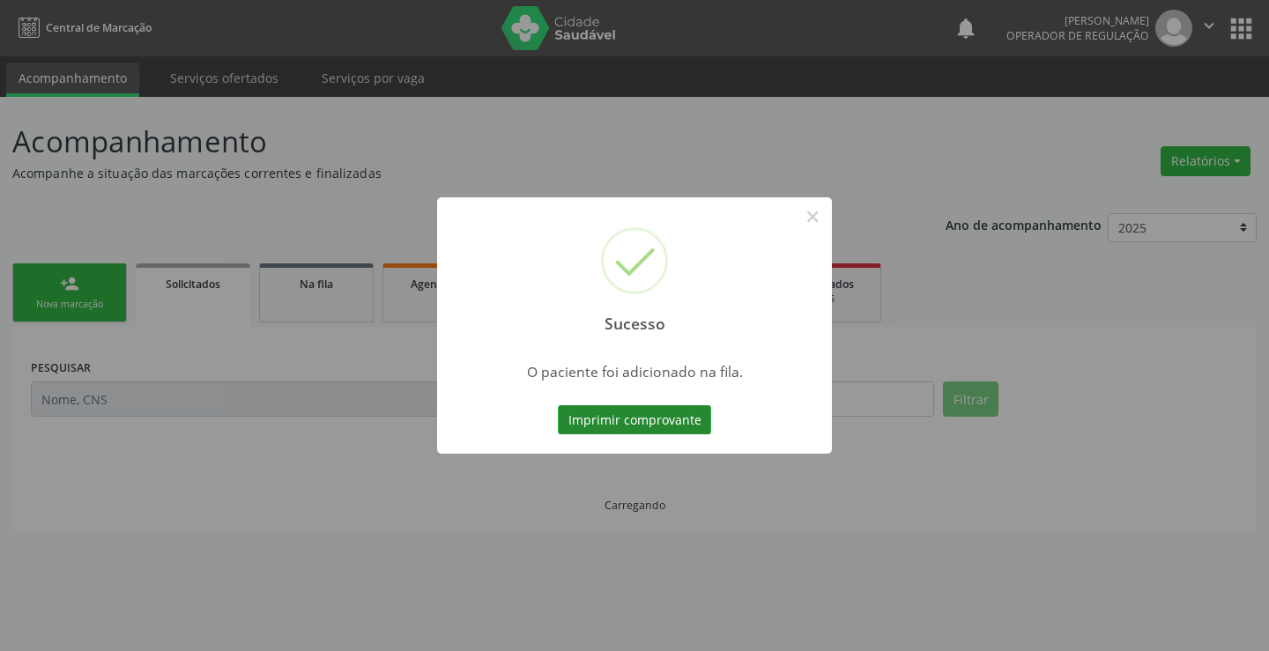
click at [680, 420] on button "Imprimir comprovante" at bounding box center [634, 420] width 153 height 30
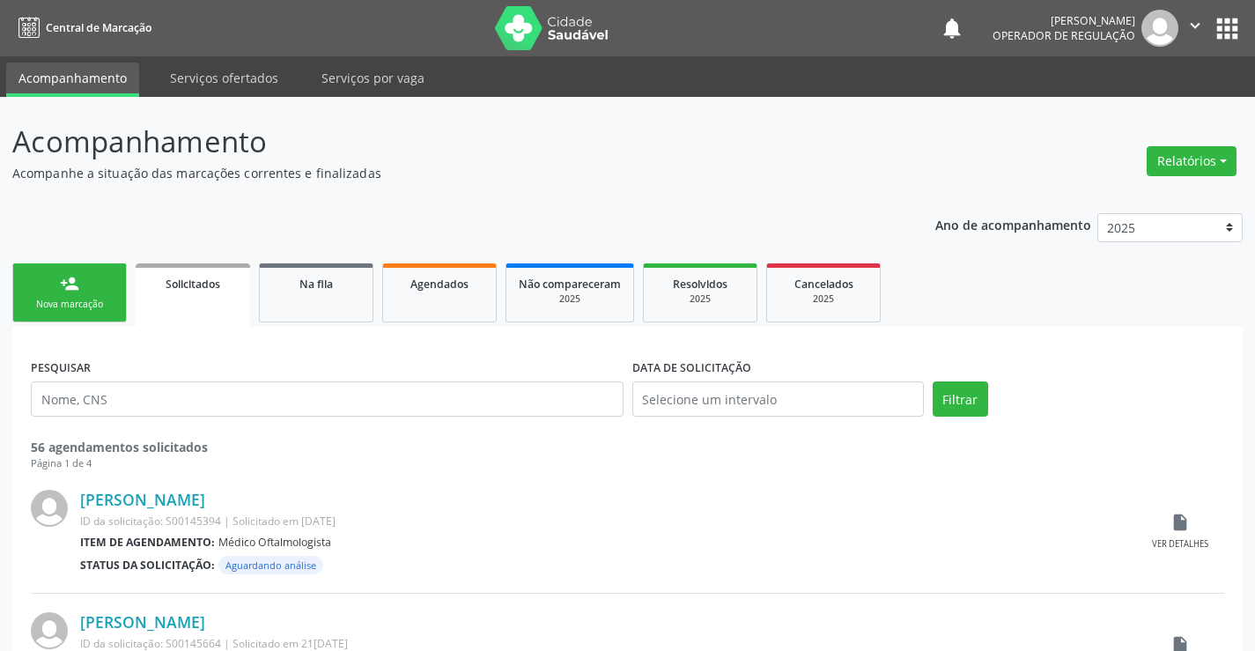
click at [97, 300] on div "Nova marcação" at bounding box center [70, 304] width 88 height 13
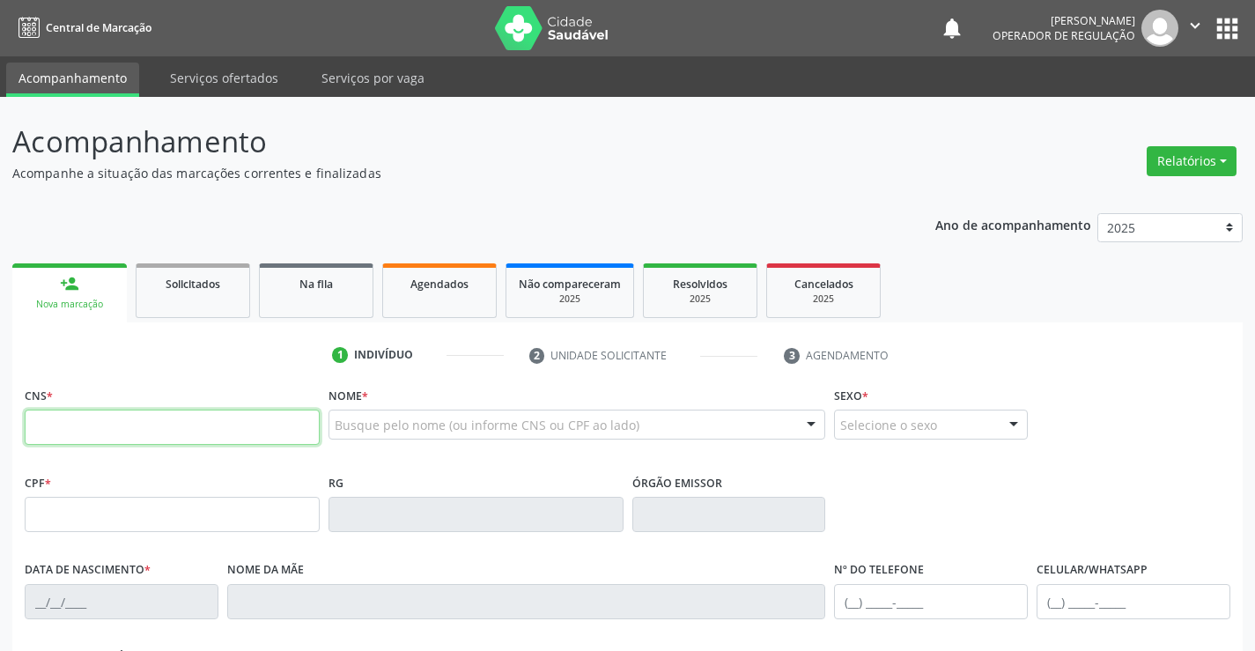
click at [85, 417] on input "text" at bounding box center [172, 427] width 295 height 35
type input "709 6096 0062 2879"
type input "0116816082"
type input "26/07/1955"
type input "SN"
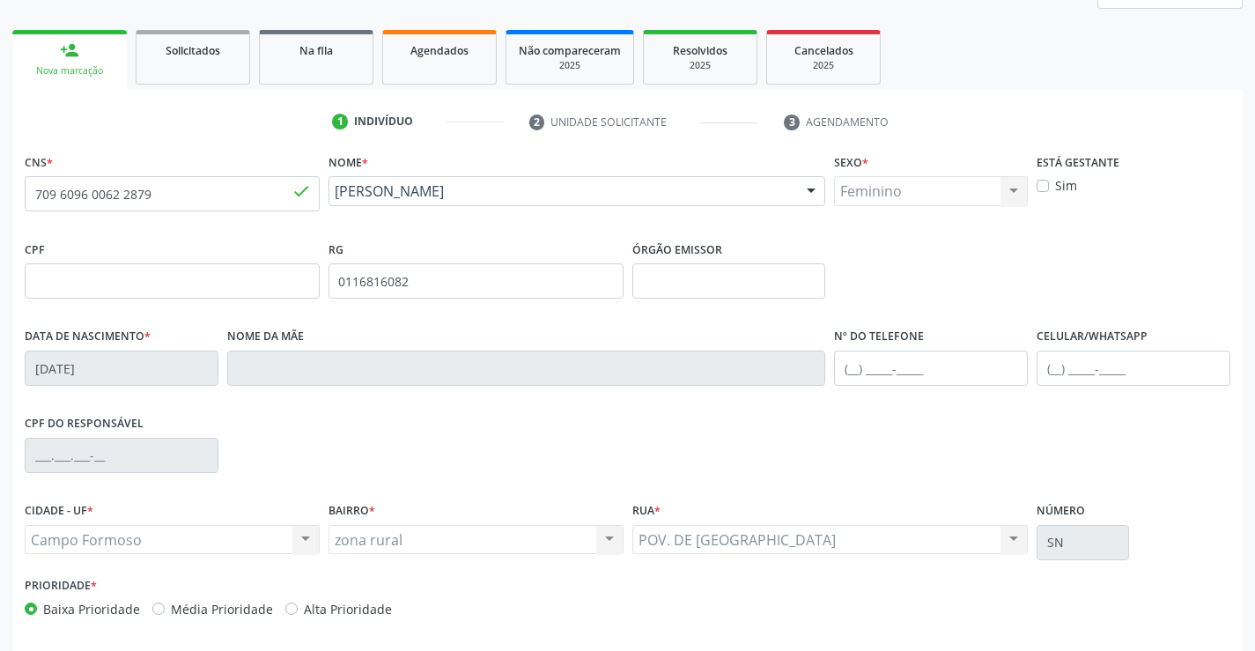
scroll to position [304, 0]
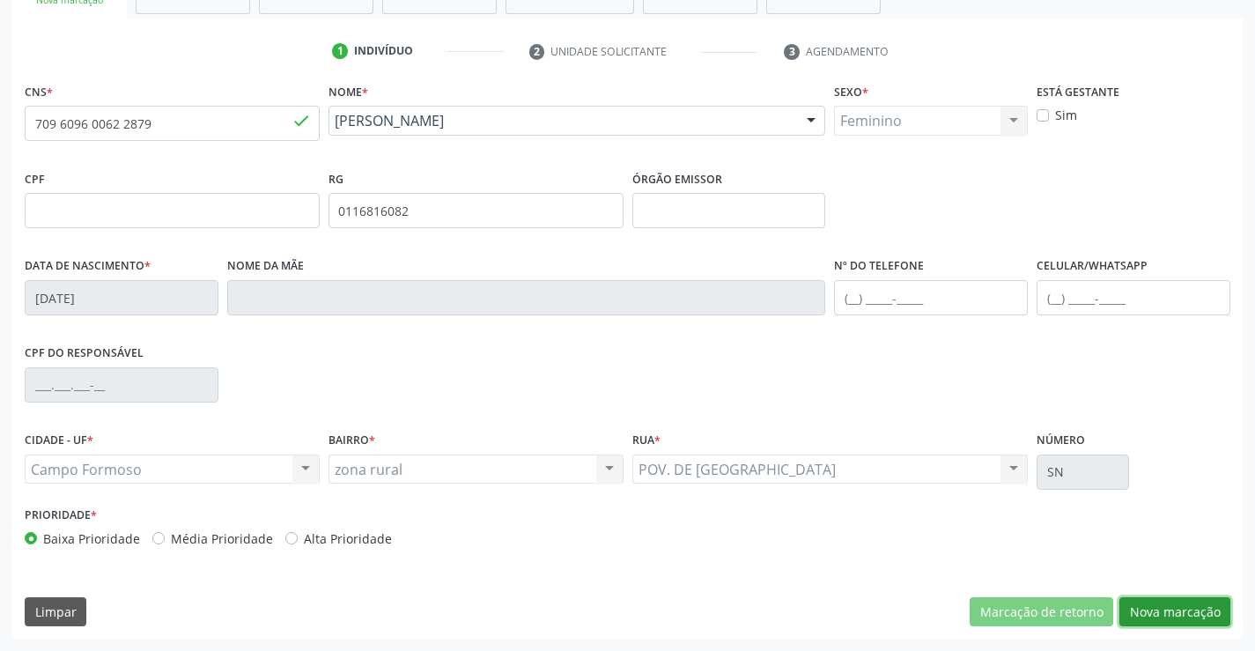
click at [1161, 603] on button "Nova marcação" at bounding box center [1175, 612] width 111 height 30
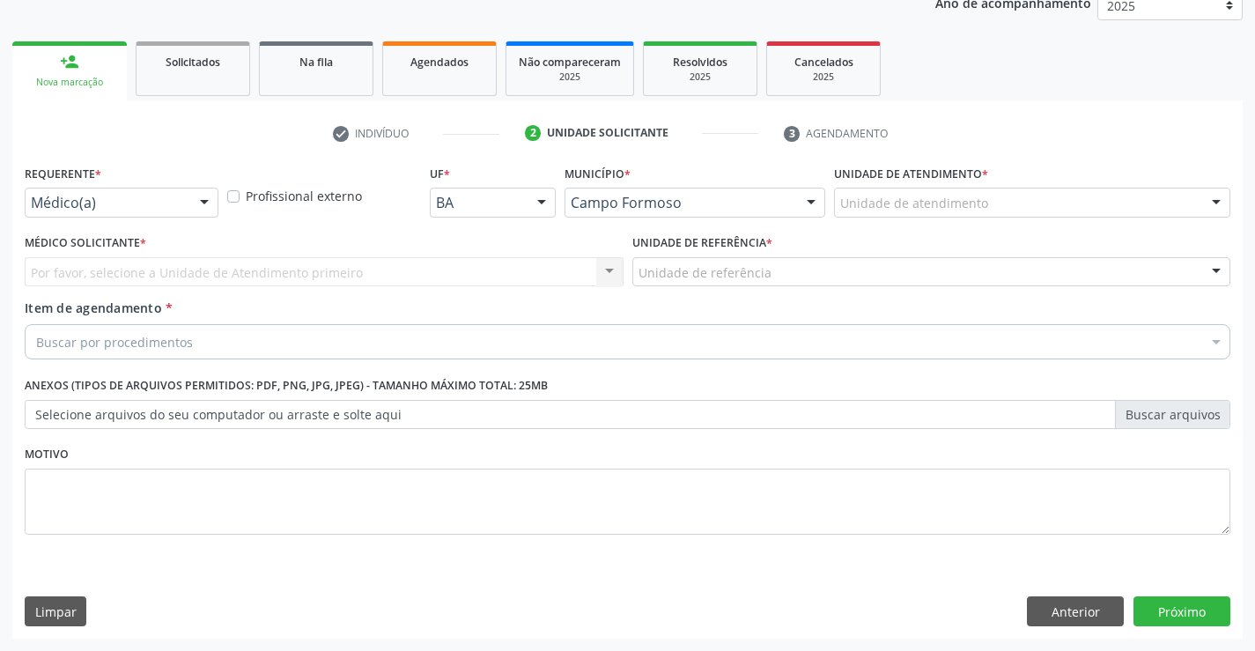
scroll to position [222, 0]
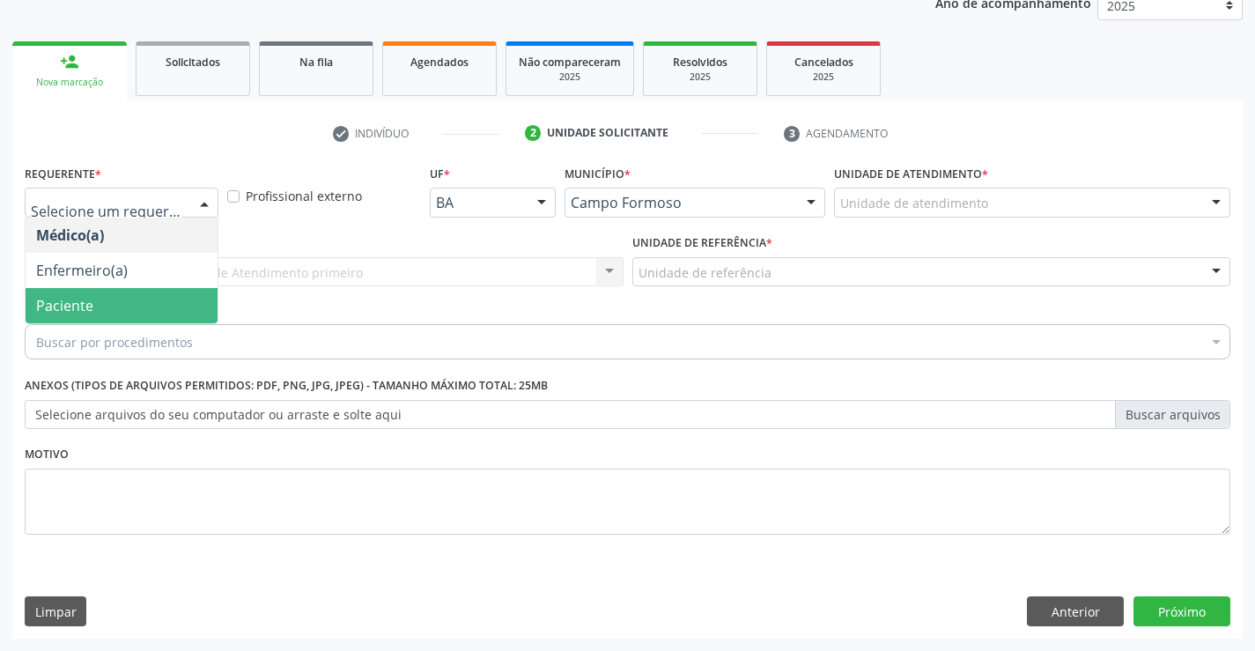
click at [145, 299] on span "Paciente" at bounding box center [122, 305] width 192 height 35
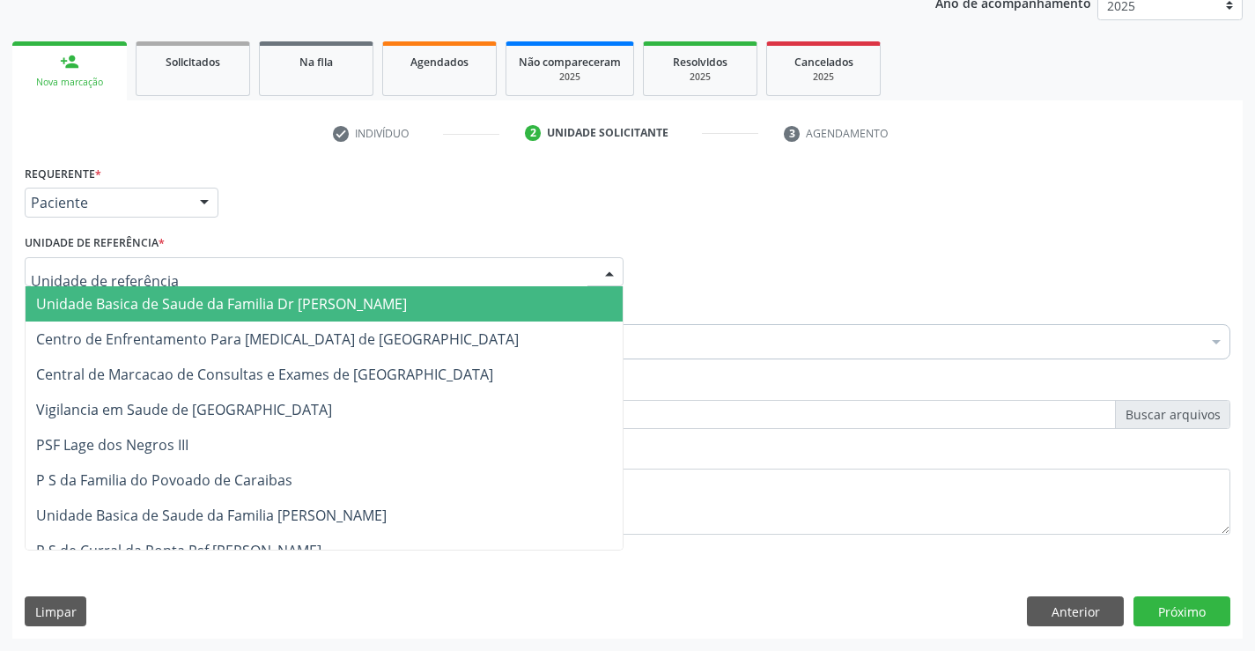
click at [146, 298] on span "Unidade Basica de Saude da Familia Dr [PERSON_NAME]" at bounding box center [221, 303] width 371 height 19
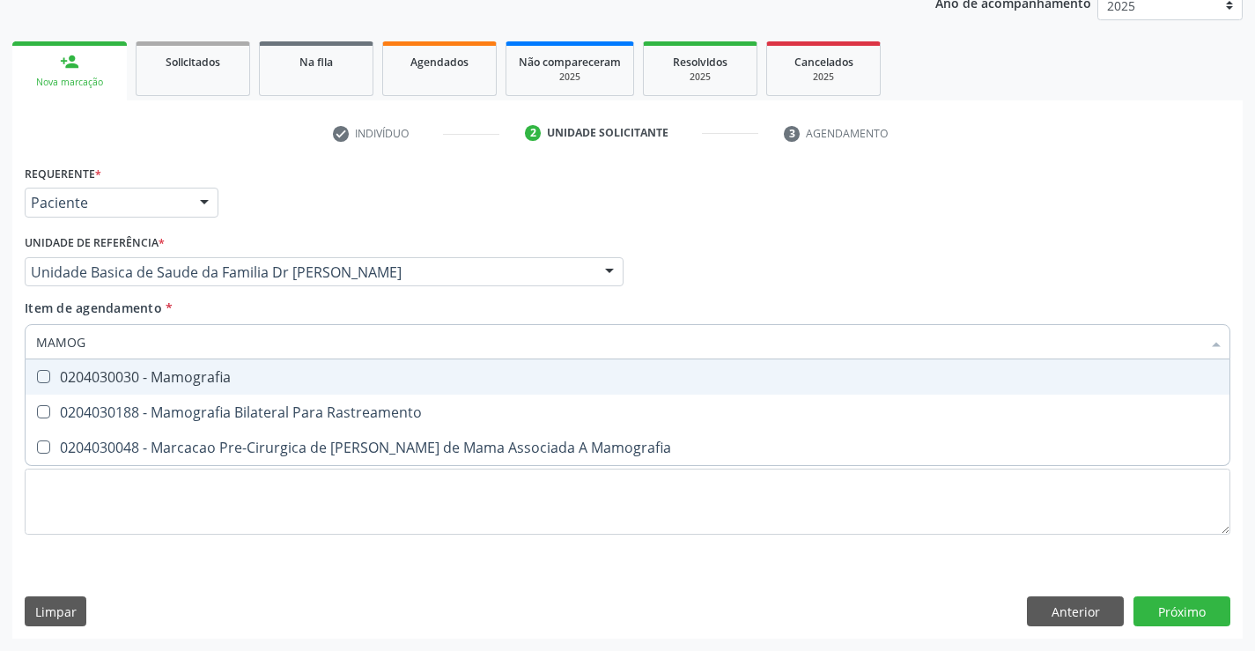
type input "MAMOGR"
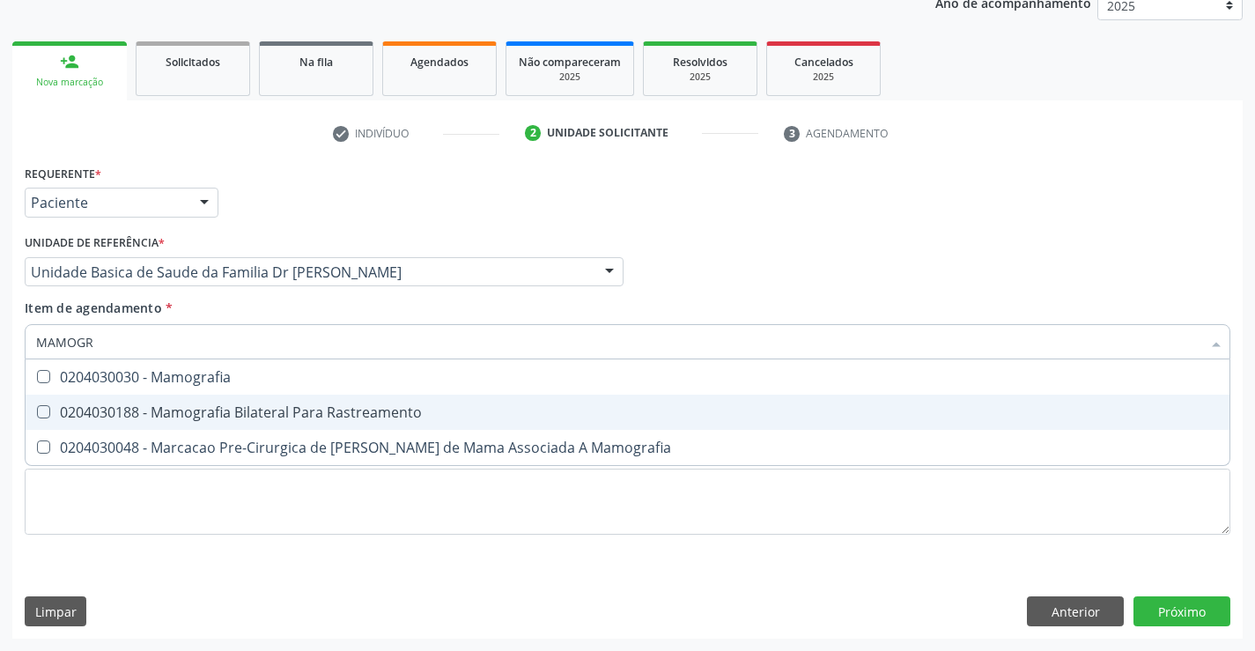
click at [354, 411] on div "0204030188 - Mamografia Bilateral Para Rastreamento" at bounding box center [627, 412] width 1183 height 14
checkbox Rastreamento "true"
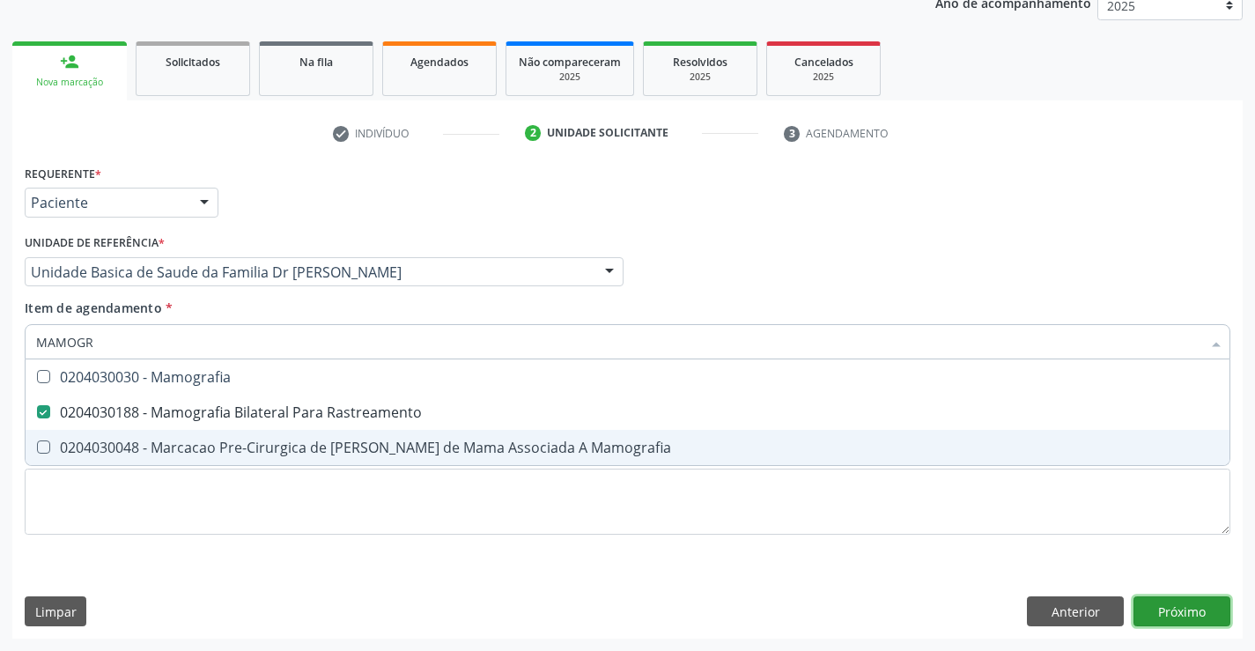
click at [1201, 611] on div "Requerente * Paciente Médico(a) Enfermeiro(a) Paciente Nenhum resultado encontr…" at bounding box center [627, 399] width 1231 height 478
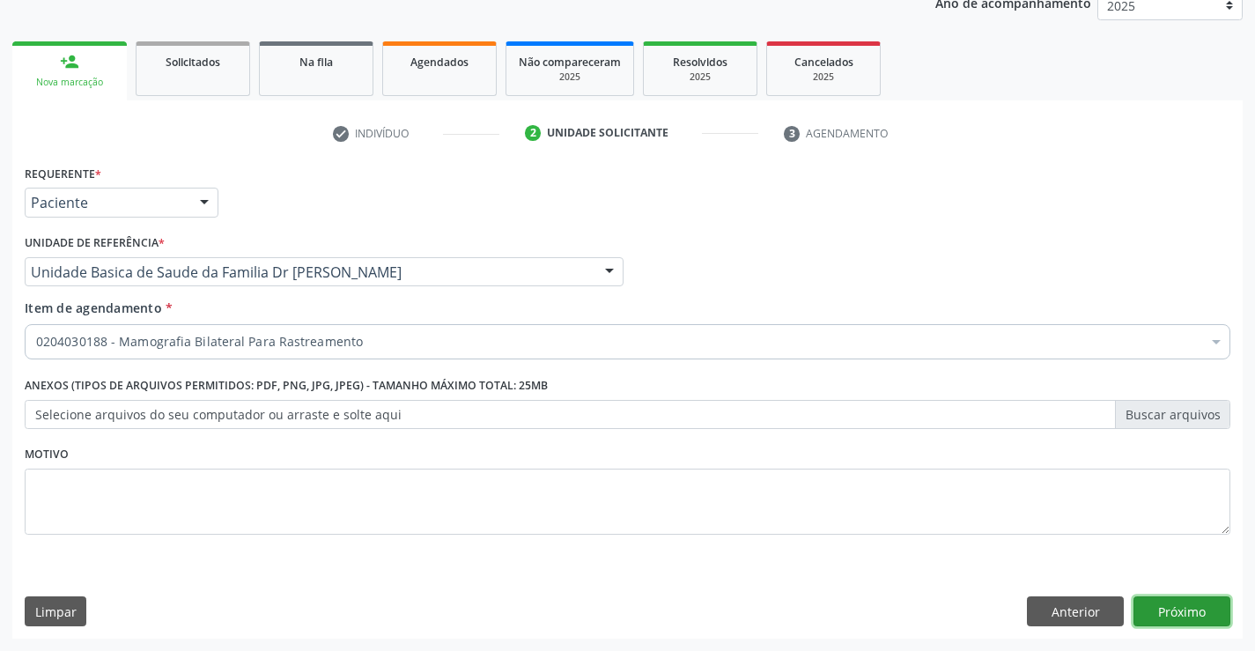
click at [1196, 611] on button "Próximo" at bounding box center [1182, 611] width 97 height 30
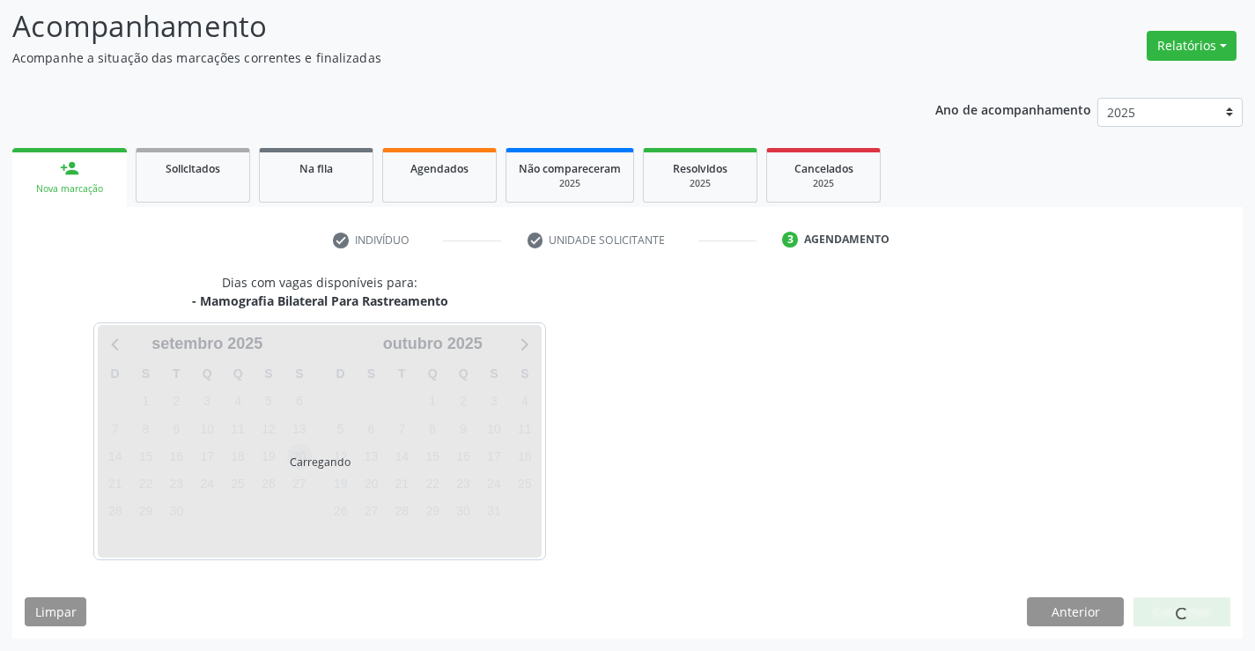
scroll to position [115, 0]
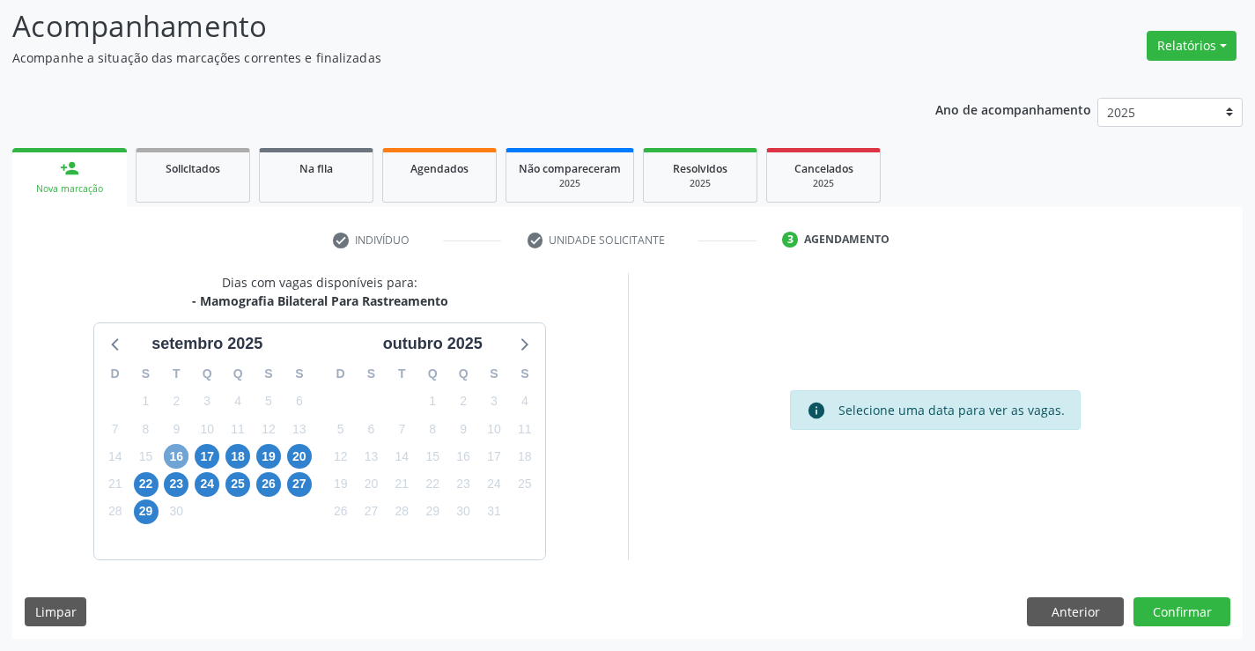
click at [185, 455] on span "16" at bounding box center [176, 456] width 25 height 25
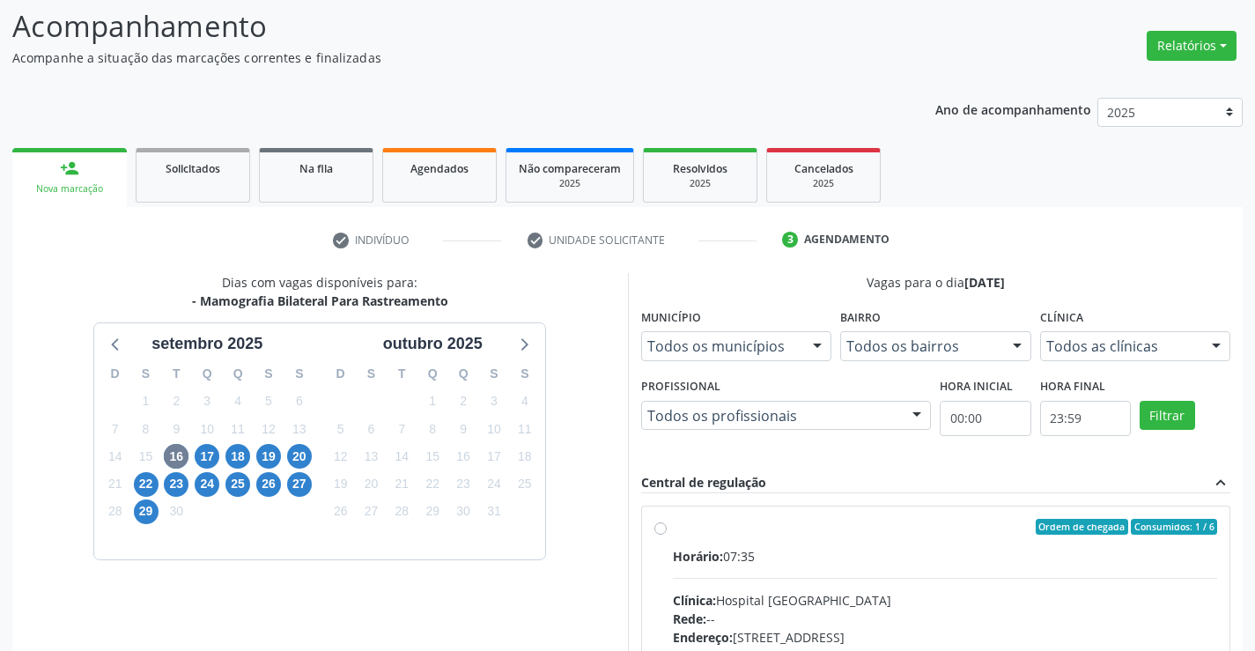
click at [673, 531] on label "Ordem de chegada Consumidos: 1 / 6 Horário: 07:35 Clínica: Hospital Sao Francis…" at bounding box center [945, 654] width 545 height 270
click at [658, 531] on input "Ordem de chegada Consumidos: 1 / 6 Horário: 07:35 Clínica: Hospital Sao Francis…" at bounding box center [661, 527] width 12 height 16
radio input "true"
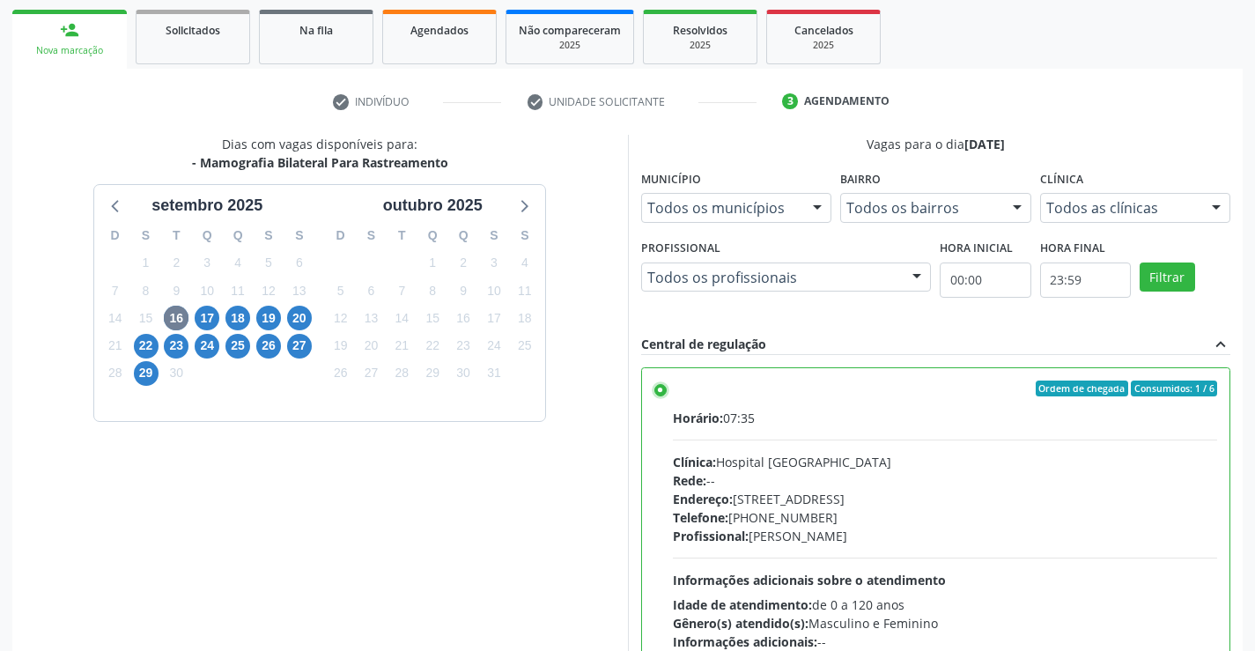
scroll to position [402, 0]
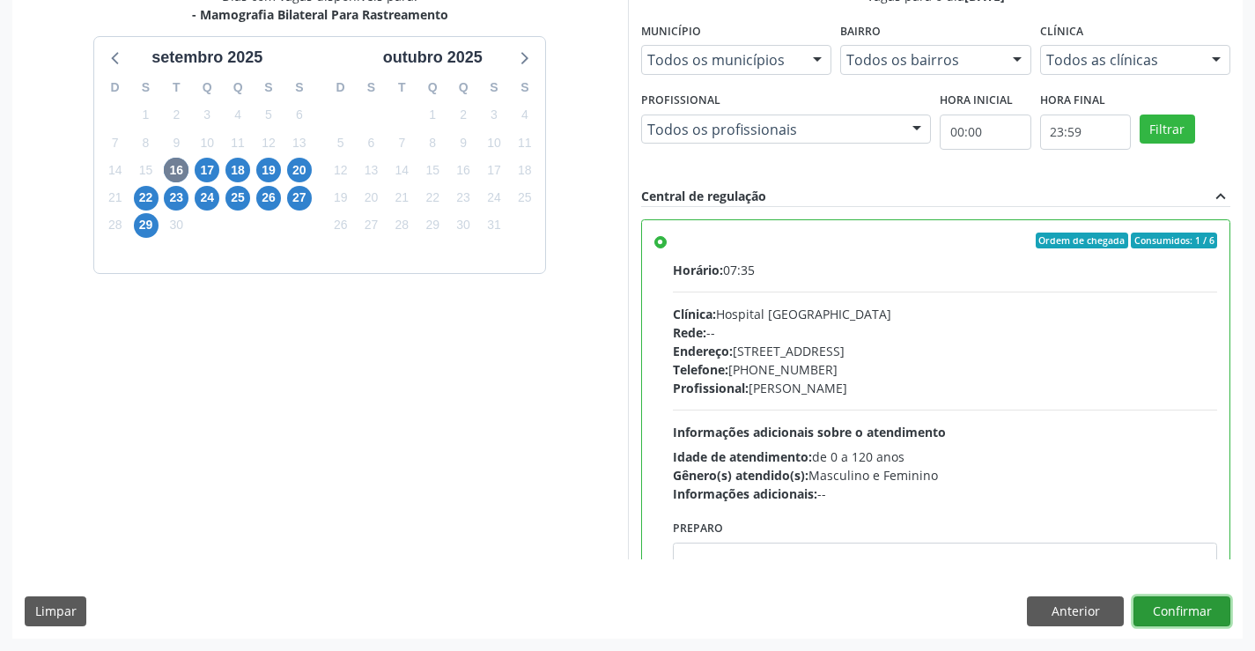
click at [1192, 614] on button "Confirmar" at bounding box center [1182, 611] width 97 height 30
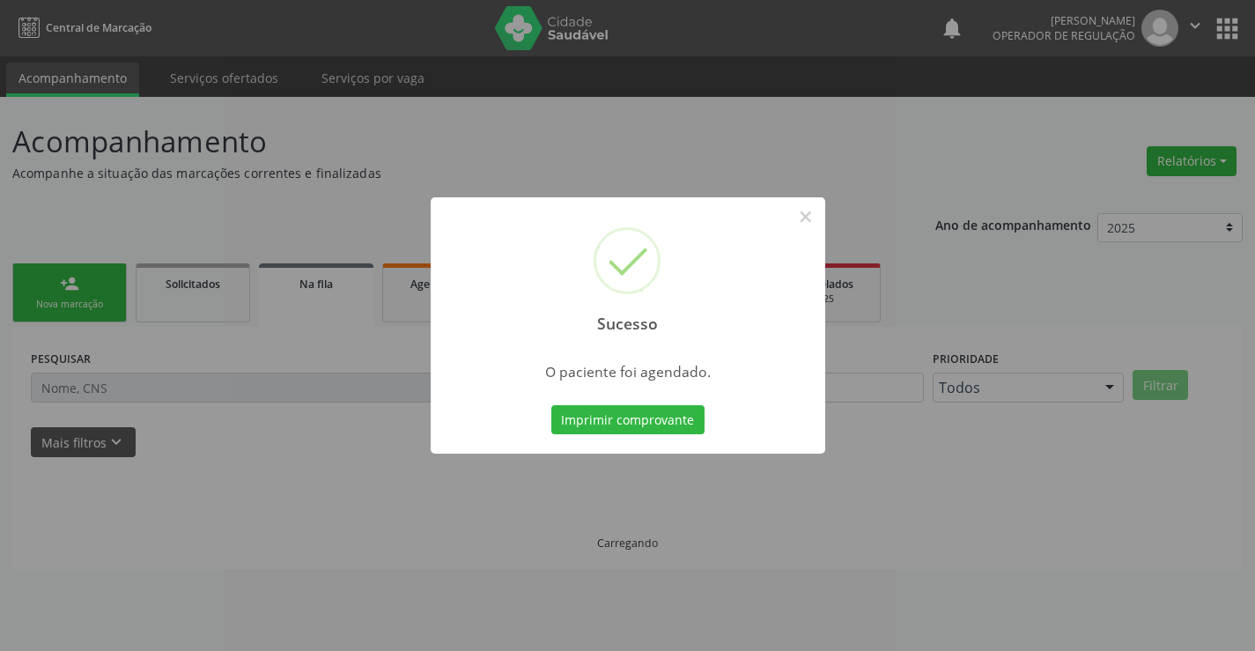
scroll to position [0, 0]
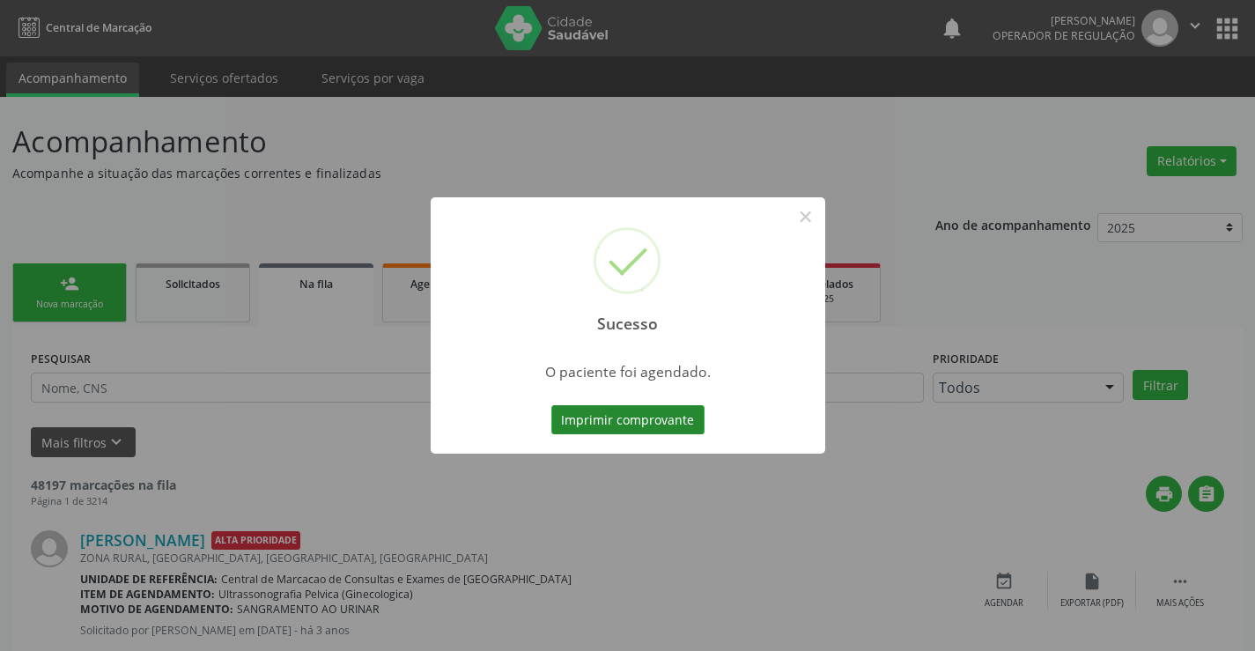
click at [625, 407] on button "Imprimir comprovante" at bounding box center [627, 420] width 153 height 30
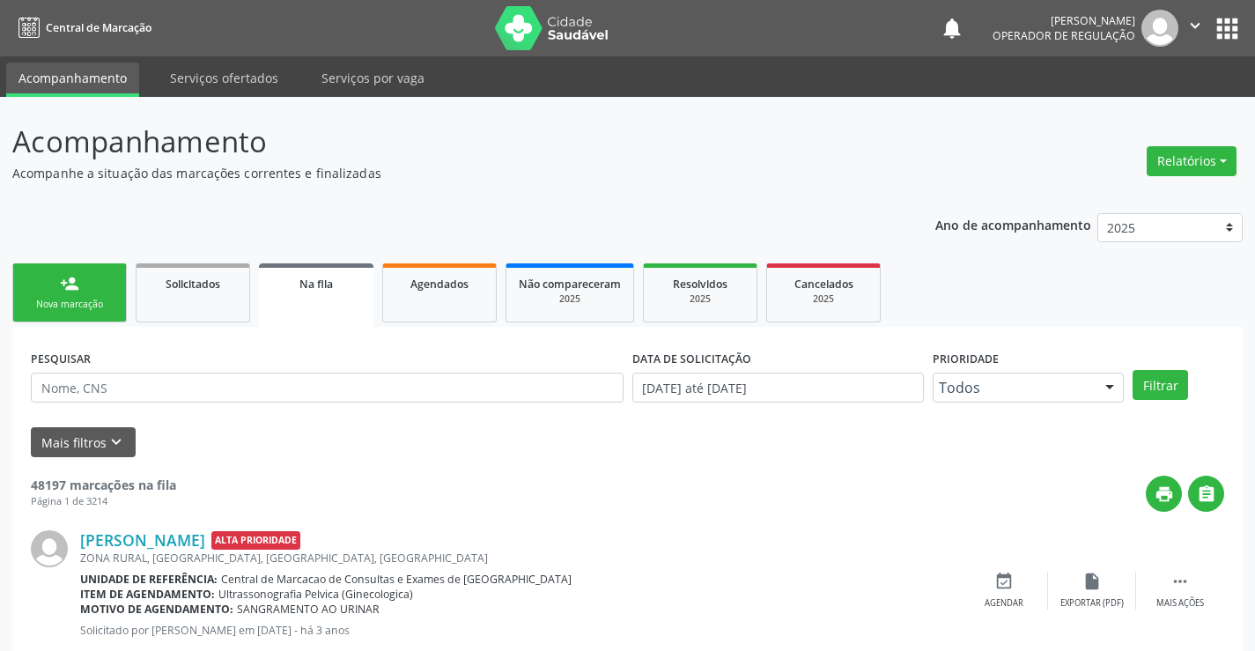
click at [70, 292] on div "person_add" at bounding box center [69, 283] width 19 height 19
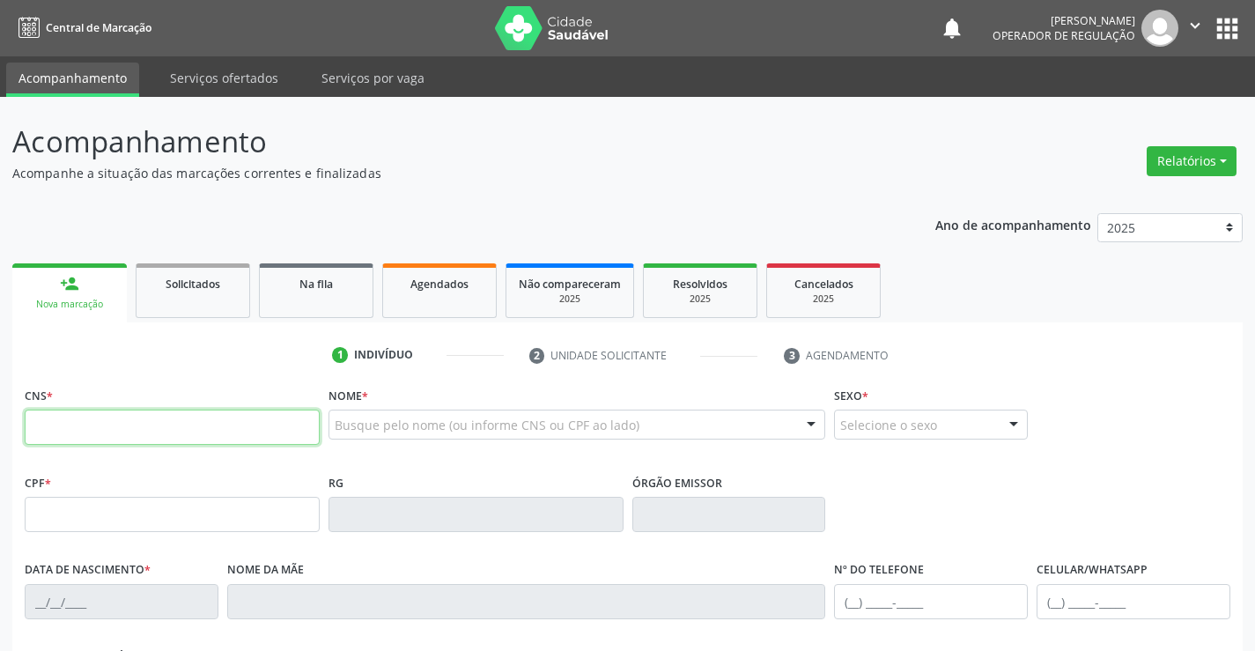
click at [74, 426] on input "text" at bounding box center [172, 427] width 295 height 35
type input "702 8086 4111 2166"
type input "2146596317"
type input "12/10/1996"
type input "(74) 99189-4056"
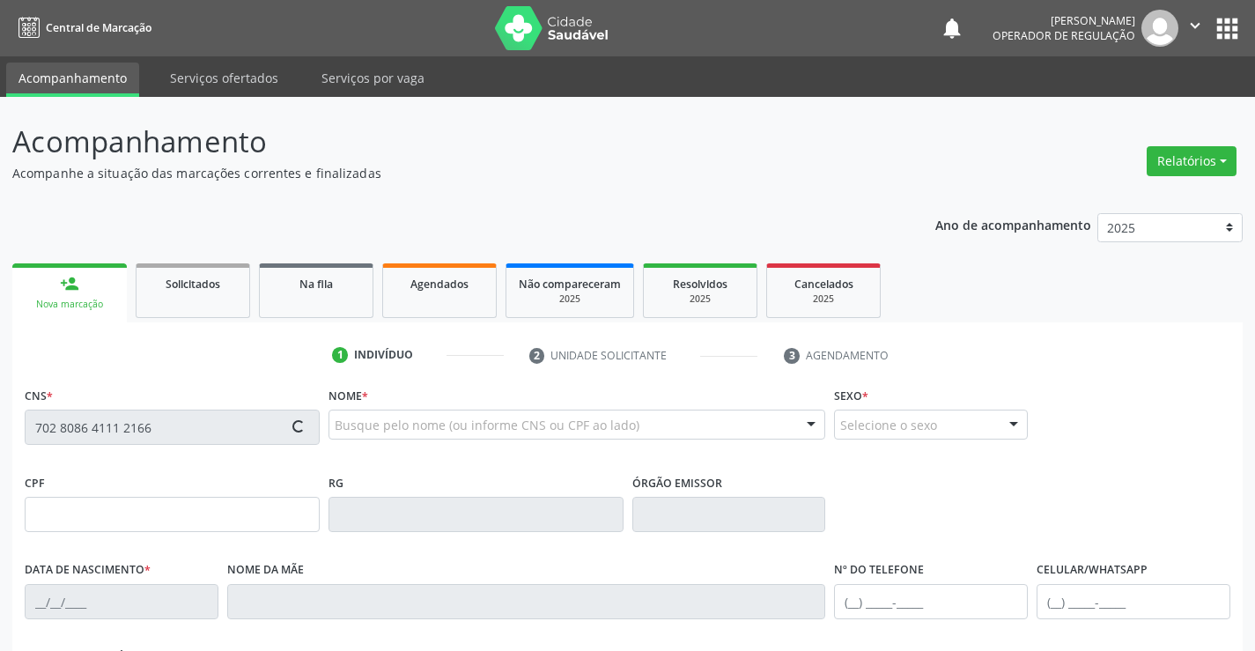
type input "(74) 99189-4056"
type input "862.806.555-55"
type input "307"
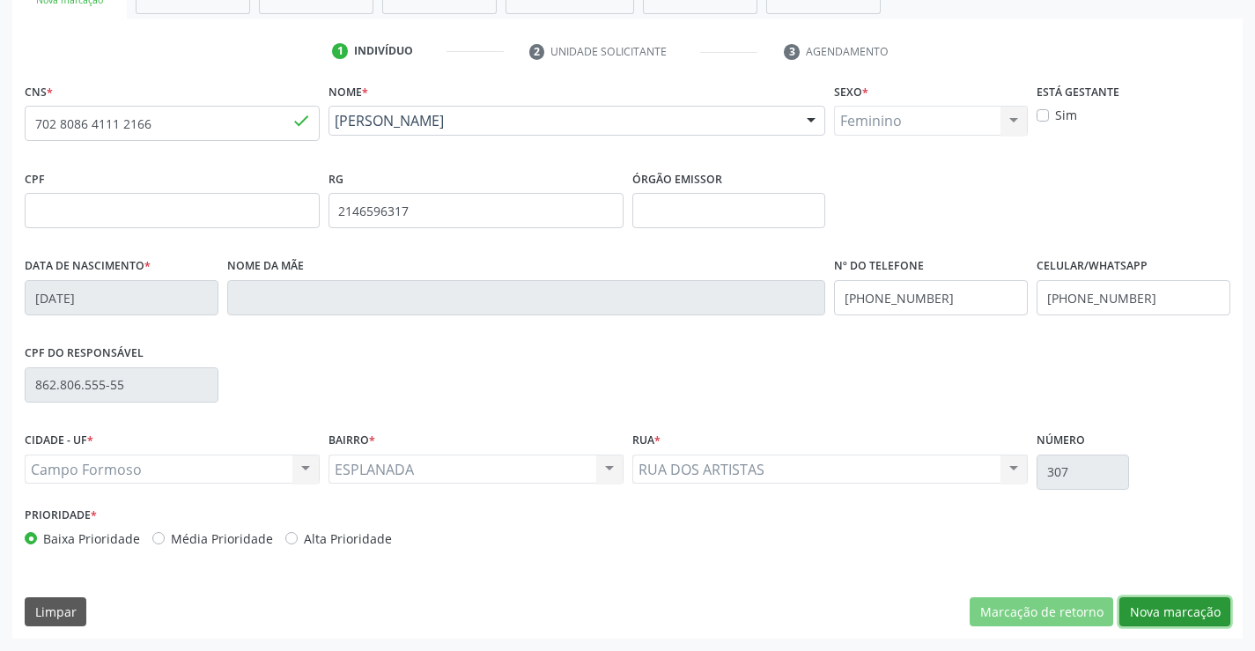
click at [1172, 603] on button "Nova marcação" at bounding box center [1175, 612] width 111 height 30
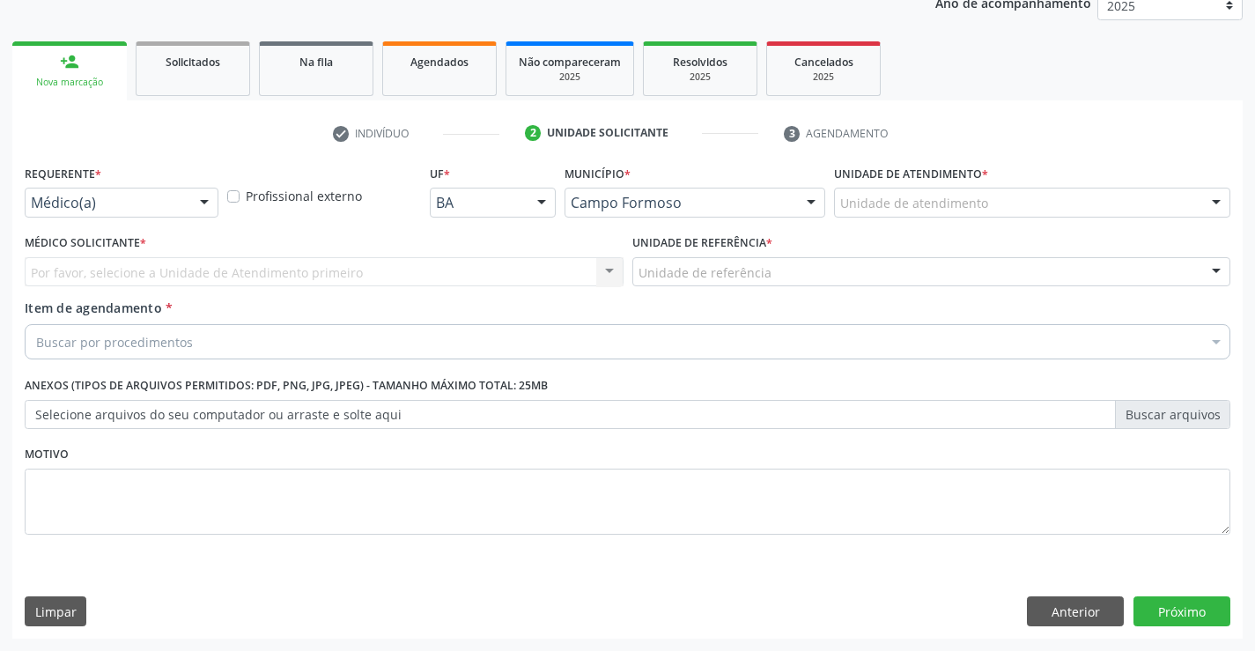
scroll to position [222, 0]
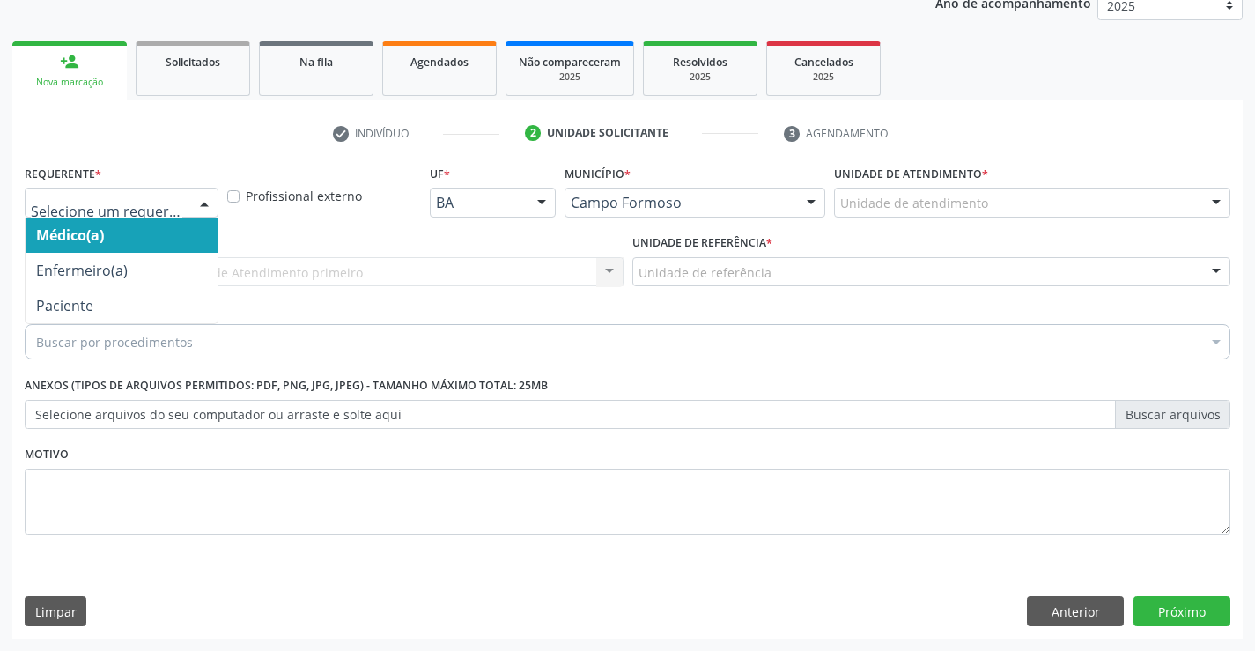
click at [184, 206] on div at bounding box center [122, 203] width 194 height 30
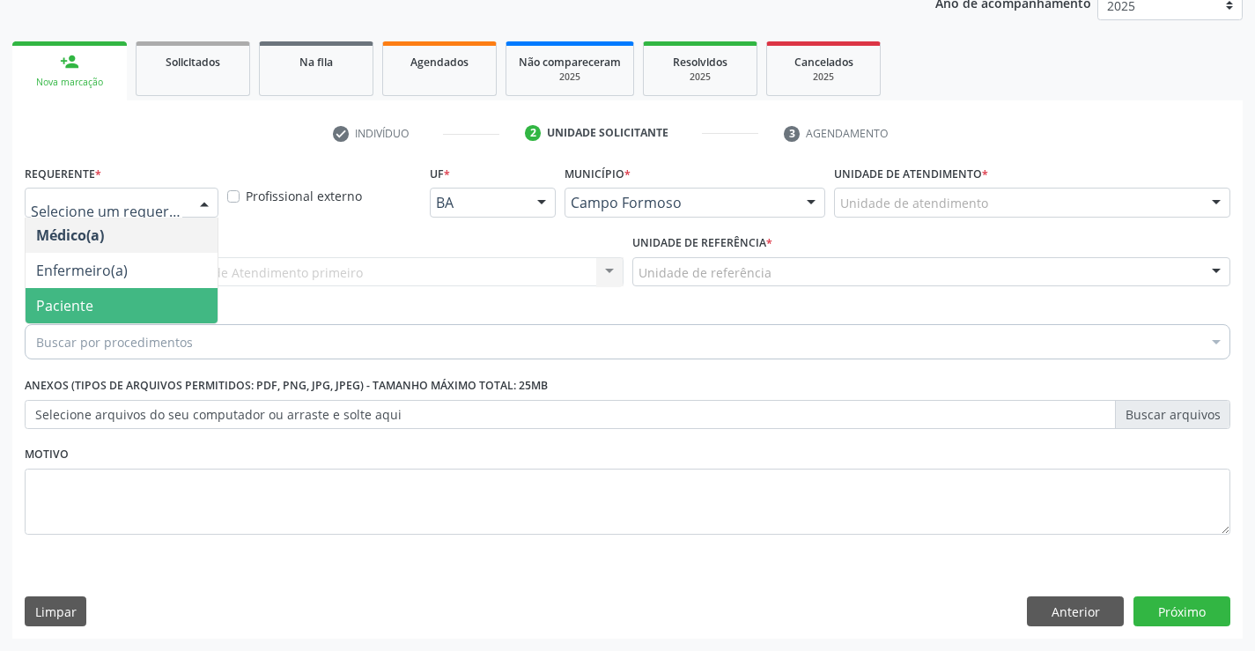
click at [115, 300] on span "Paciente" at bounding box center [122, 305] width 192 height 35
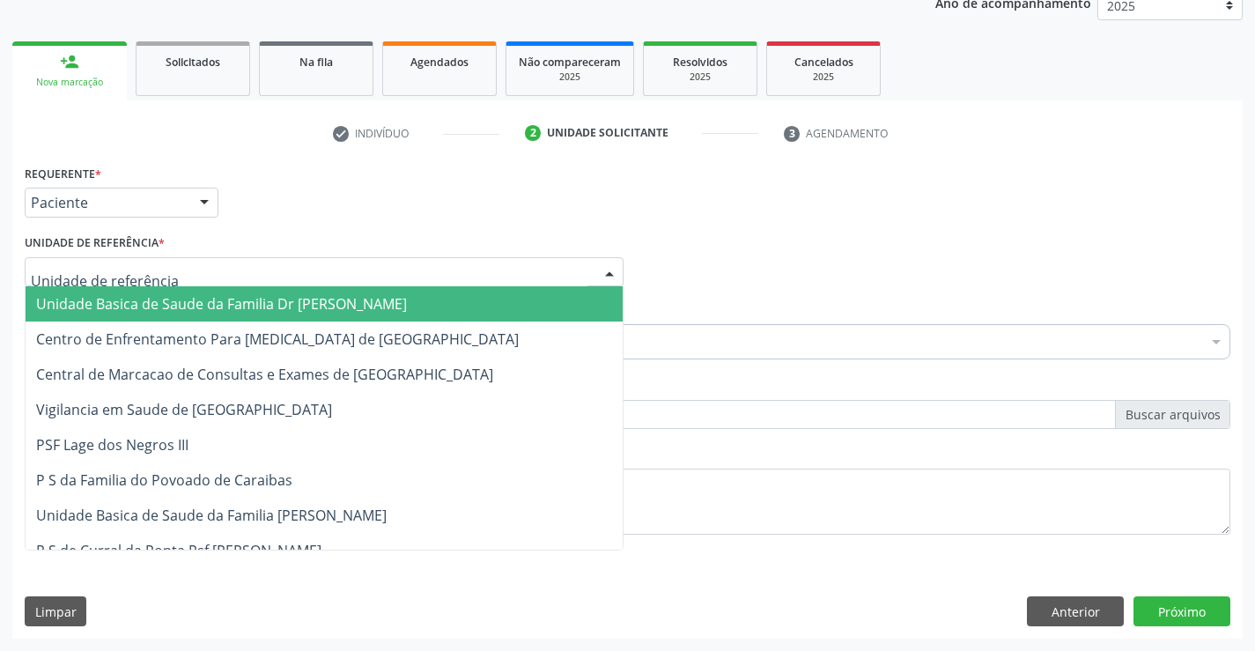
click at [147, 302] on span "Unidade Basica de Saude da Familia Dr [PERSON_NAME]" at bounding box center [221, 303] width 371 height 19
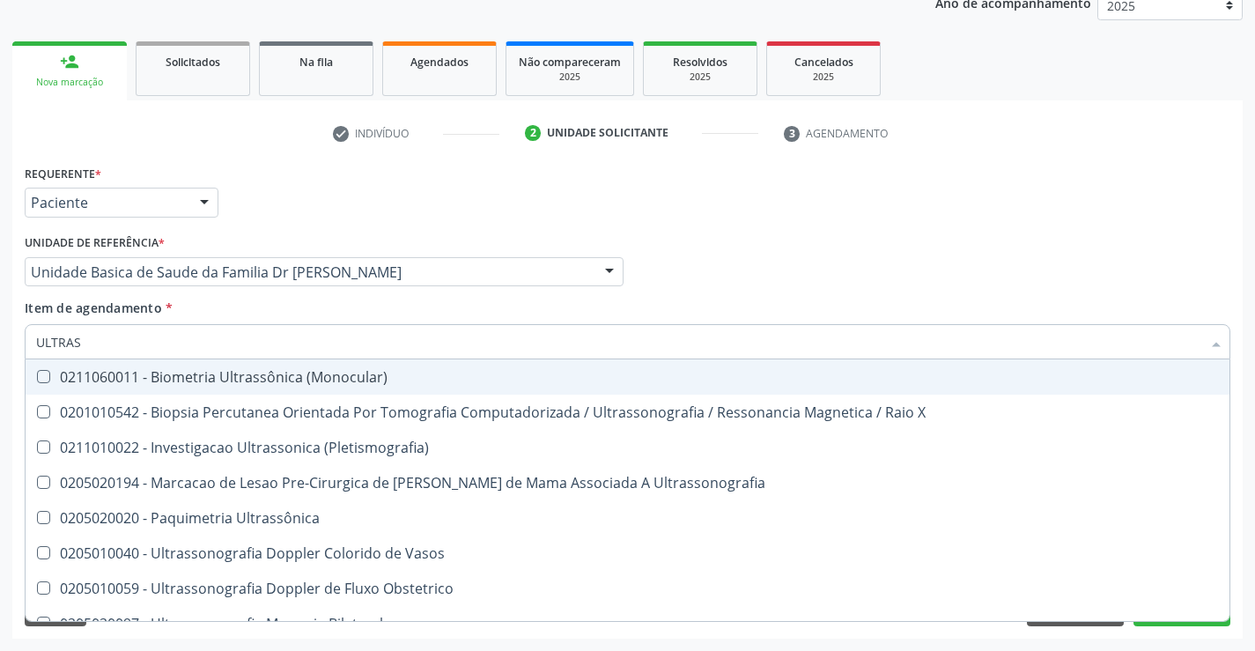
type input "ULTRASS"
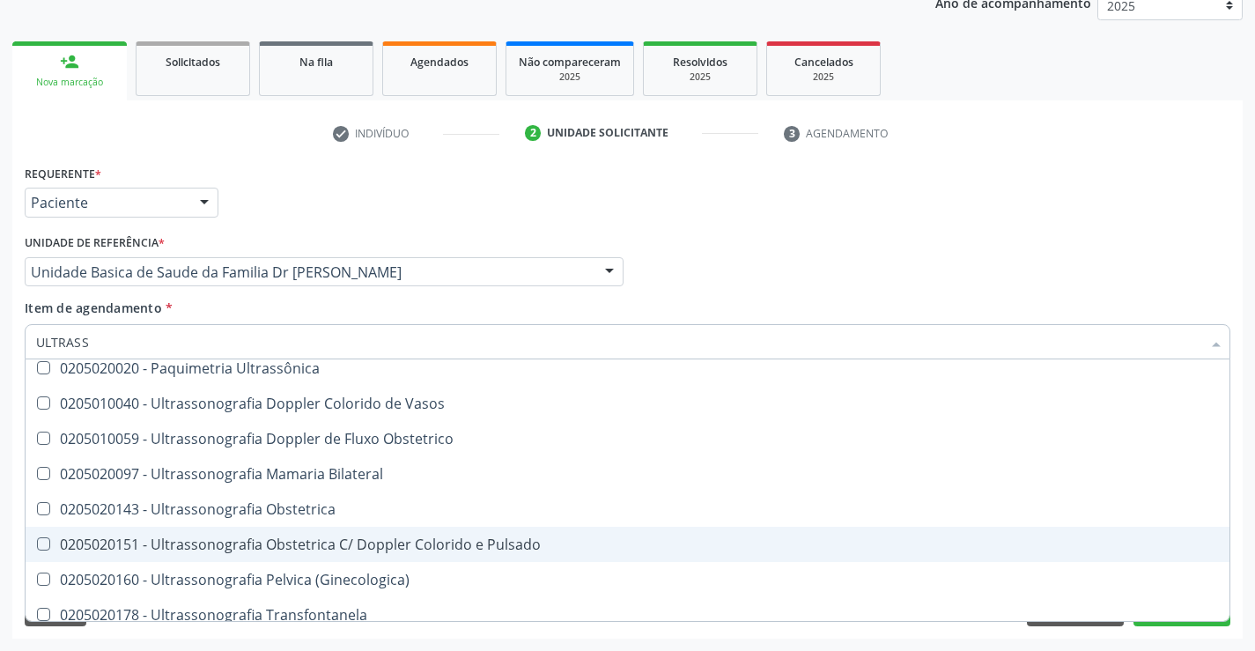
scroll to position [176, 0]
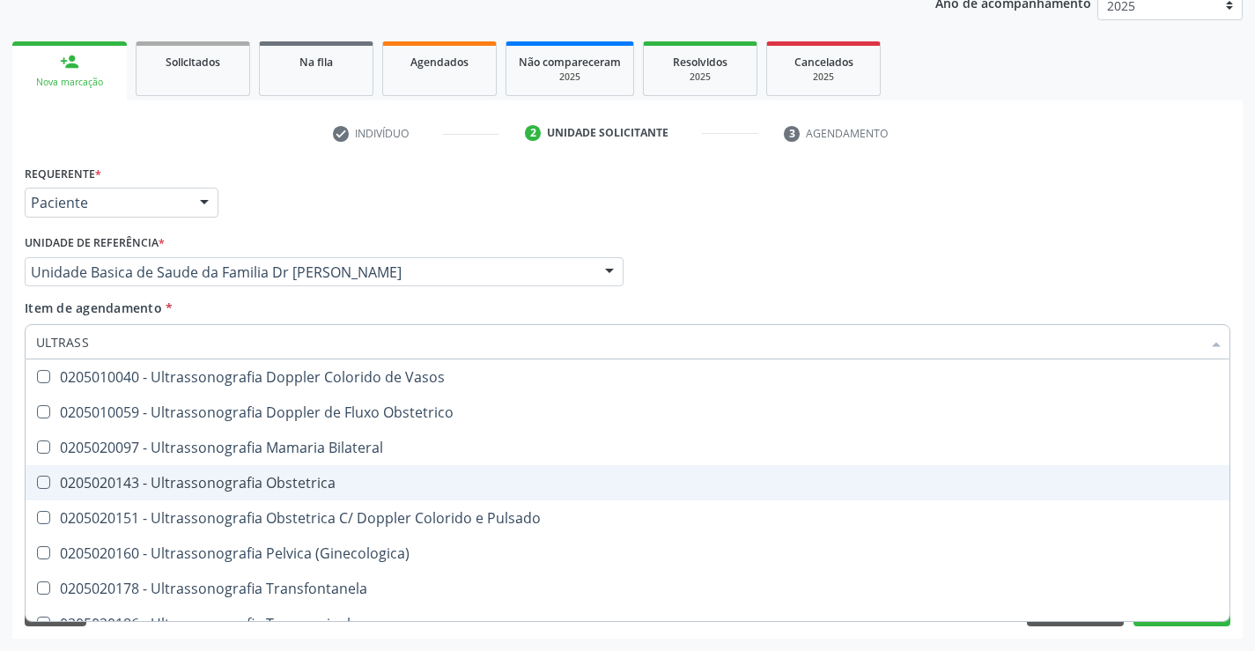
click at [314, 485] on div "0205020143 - Ultrassonografia Obstetrica" at bounding box center [627, 483] width 1183 height 14
checkbox Obstetrica "true"
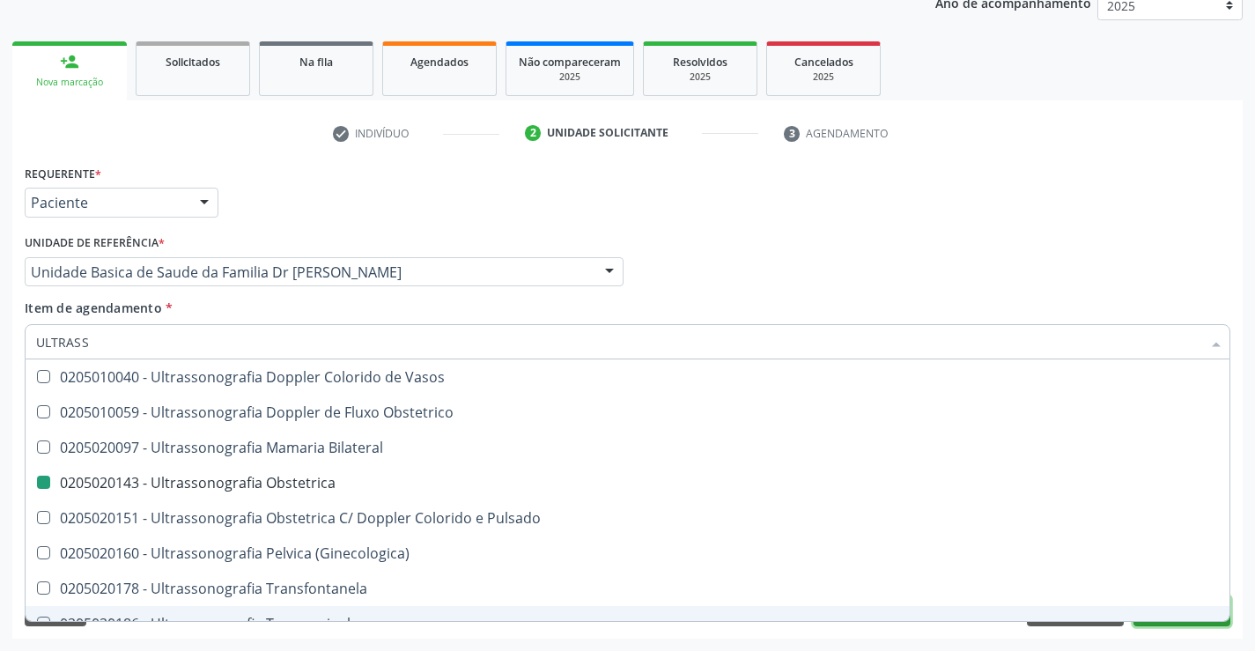
click at [1177, 625] on button "Próximo" at bounding box center [1182, 611] width 97 height 30
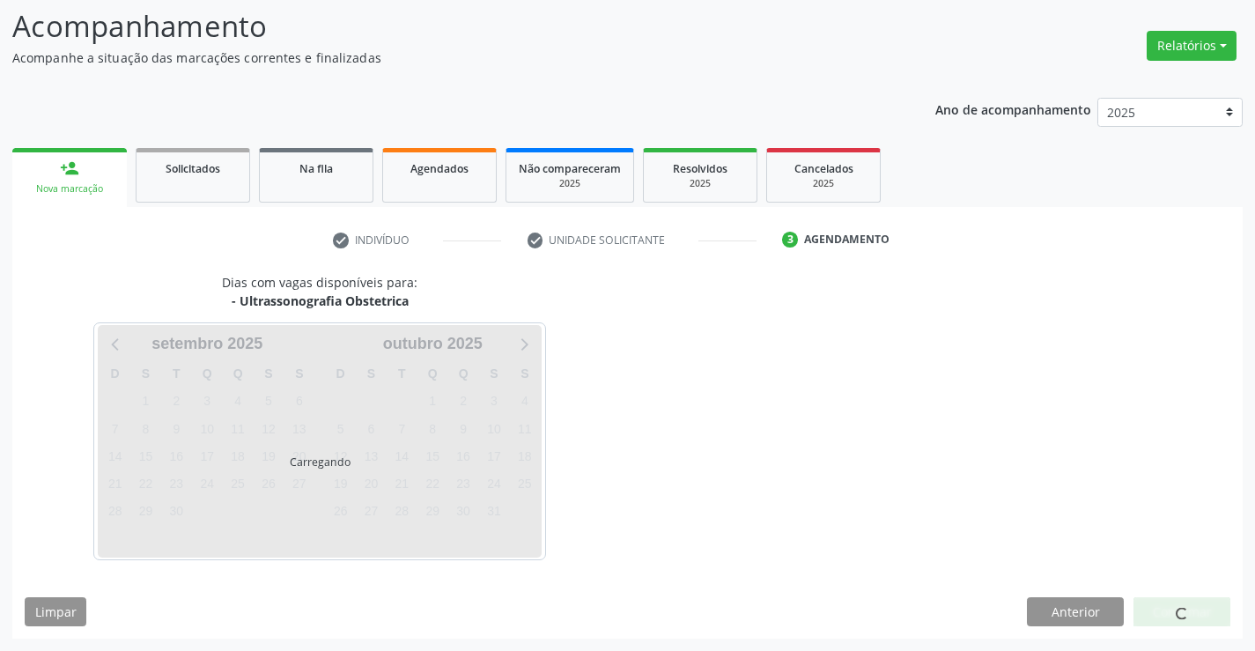
scroll to position [115, 0]
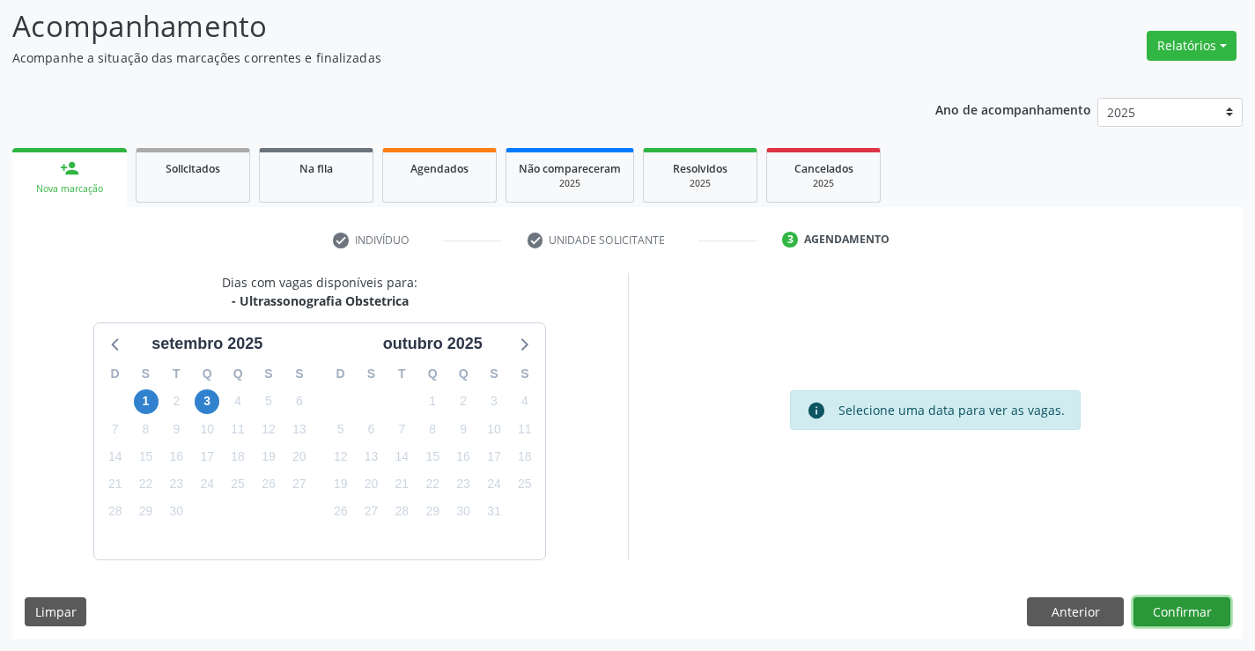
click at [1184, 614] on button "Confirmar" at bounding box center [1182, 612] width 97 height 30
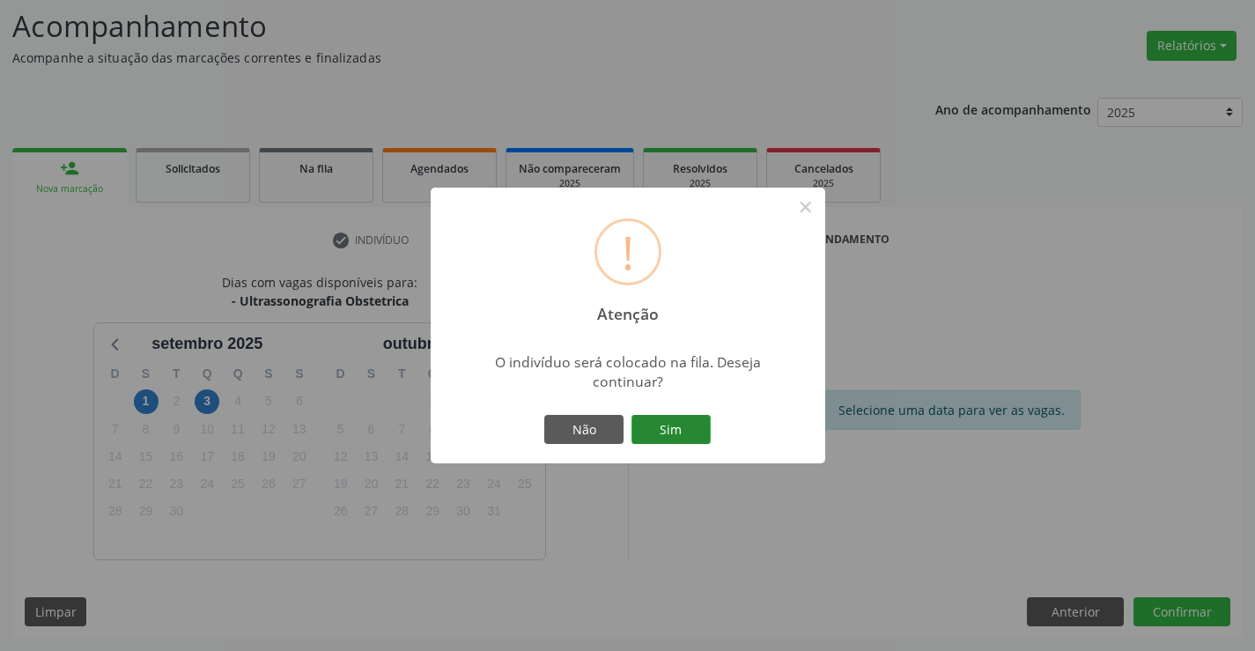
click at [670, 431] on button "Sim" at bounding box center [671, 430] width 79 height 30
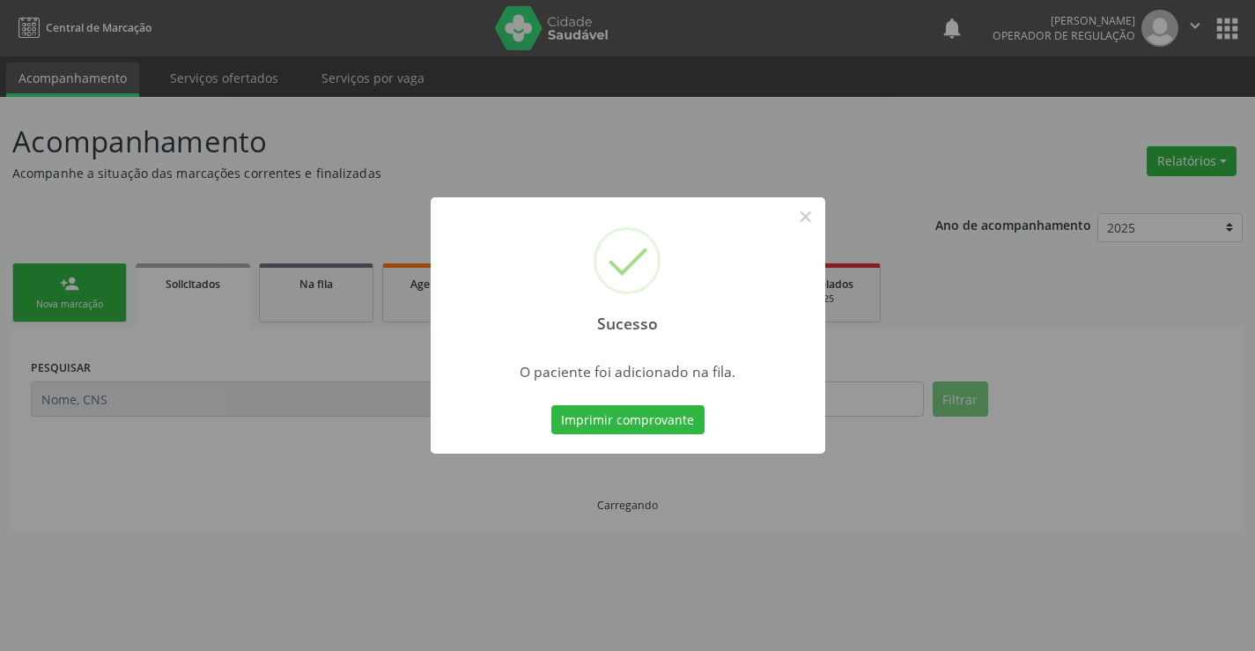
scroll to position [0, 0]
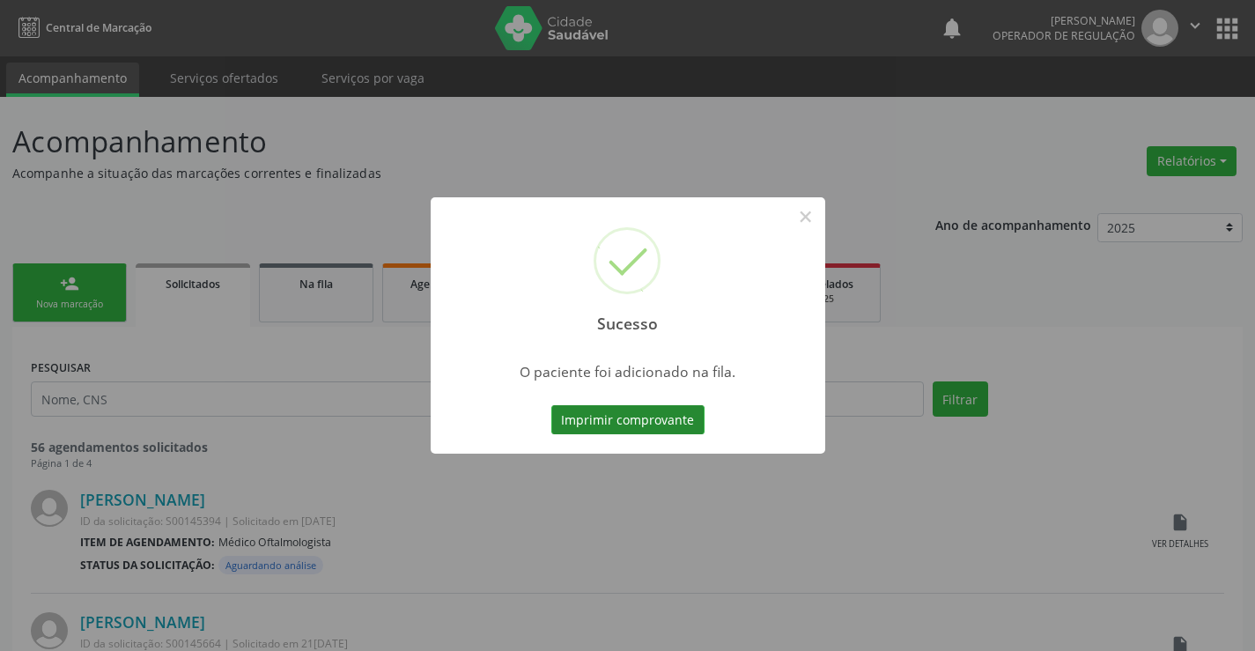
click at [669, 425] on button "Imprimir comprovante" at bounding box center [627, 420] width 153 height 30
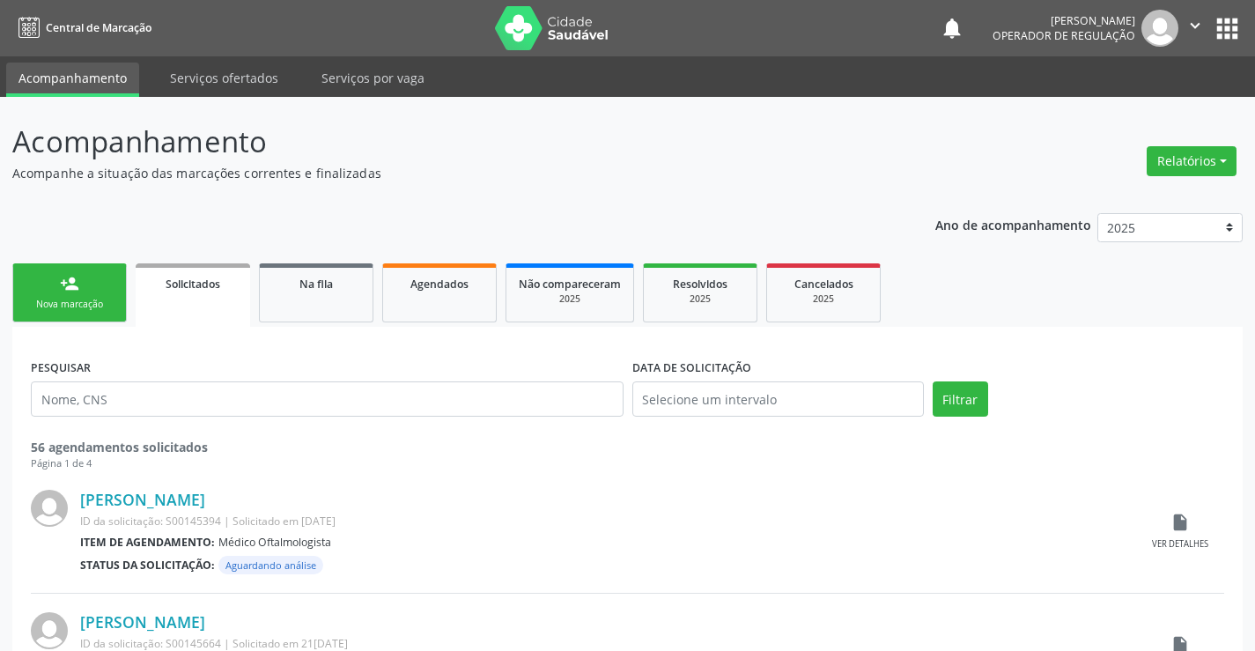
click at [83, 284] on link "person_add Nova marcação" at bounding box center [69, 292] width 115 height 59
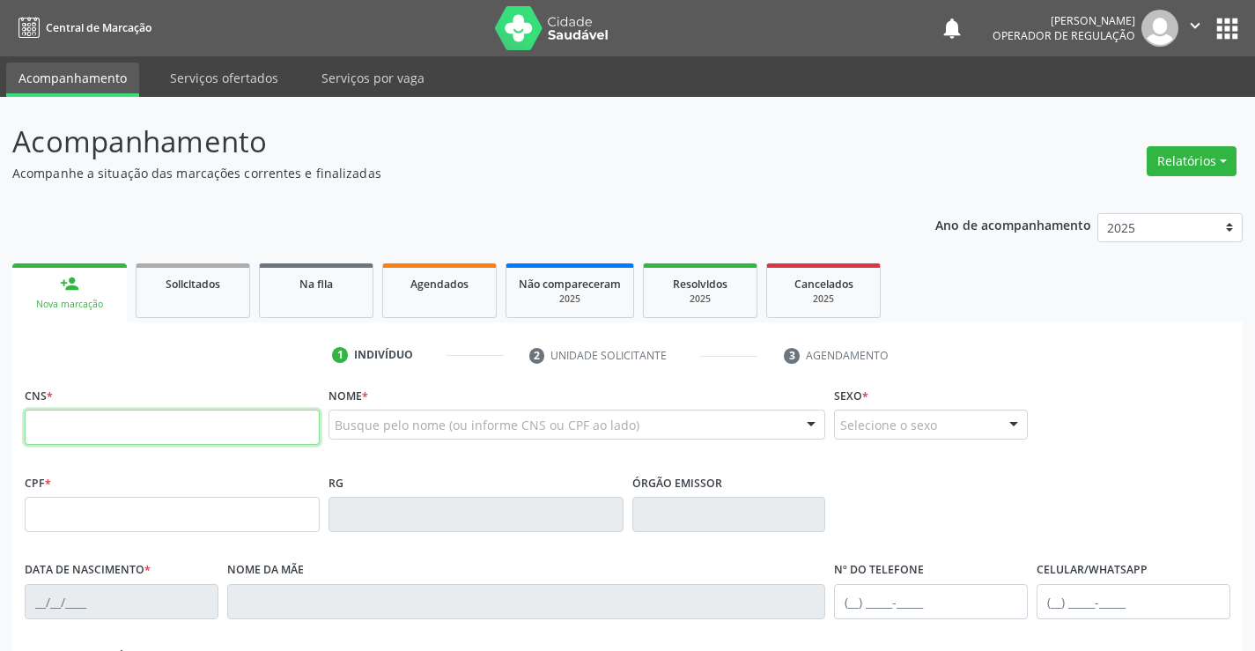
click at [147, 418] on input "text" at bounding box center [172, 427] width 295 height 35
type input "700 0016 4042 2409"
type input "0773288503"
type input "15/08/1975"
type input "(74) 98846-9452"
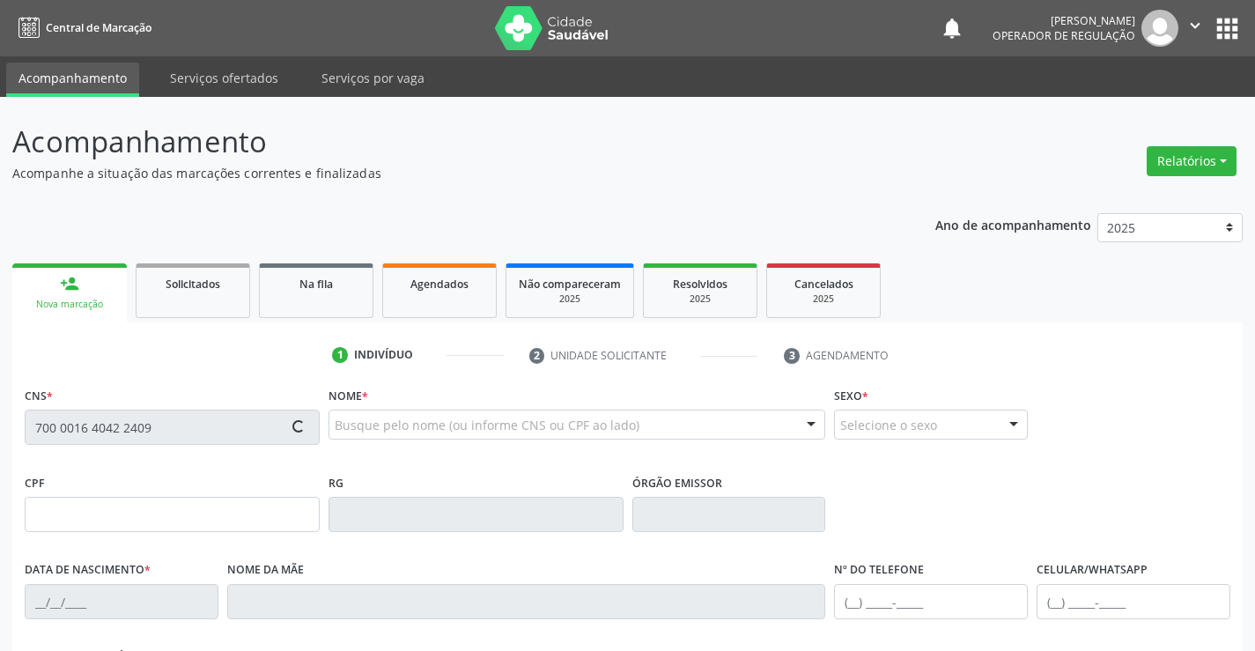
type input "(74) 98846-9452"
type input "022.625.645-66"
type input "329"
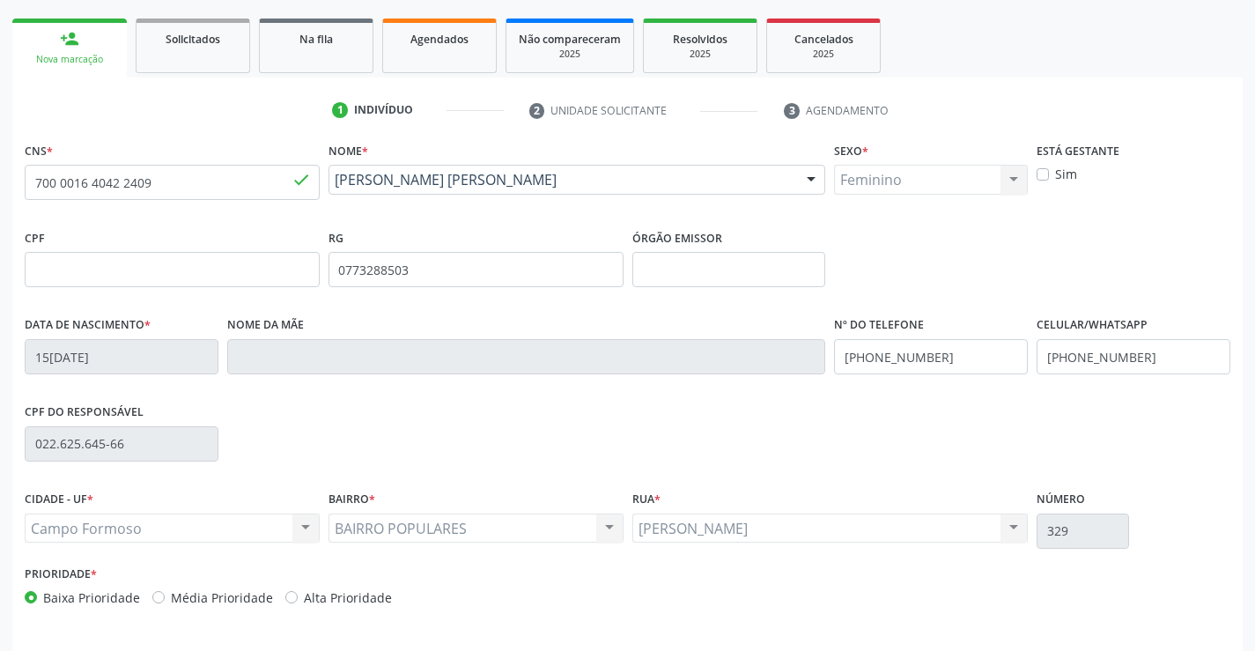
scroll to position [304, 0]
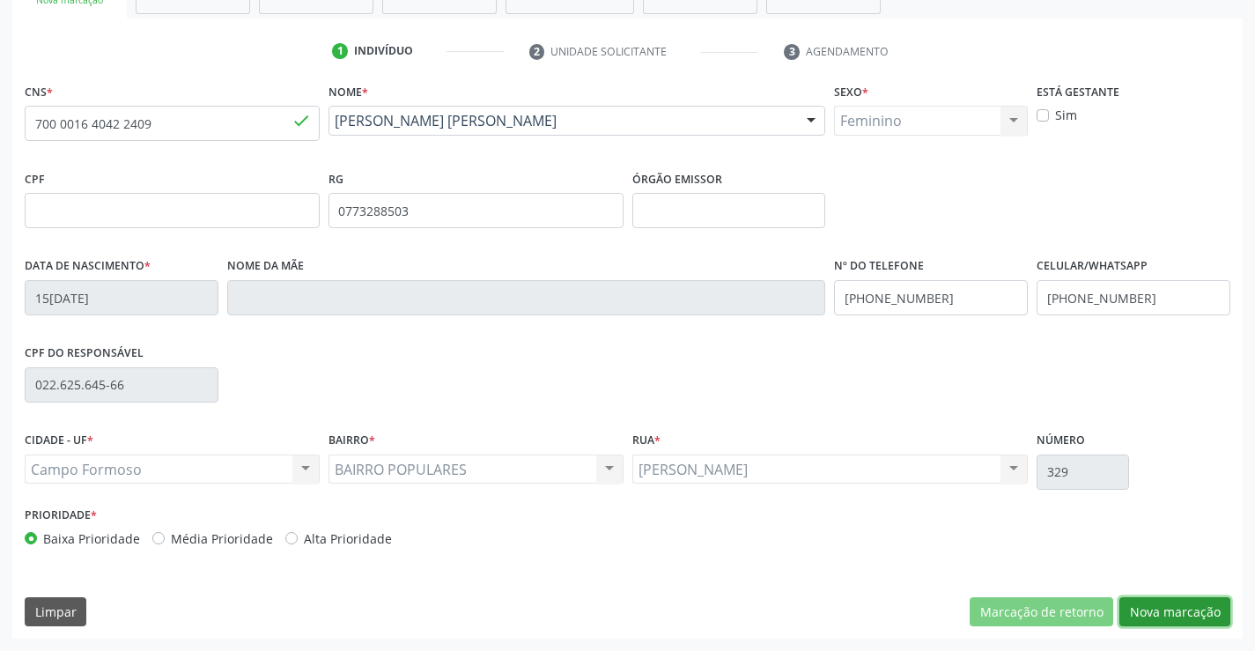
click at [1158, 607] on button "Nova marcação" at bounding box center [1175, 612] width 111 height 30
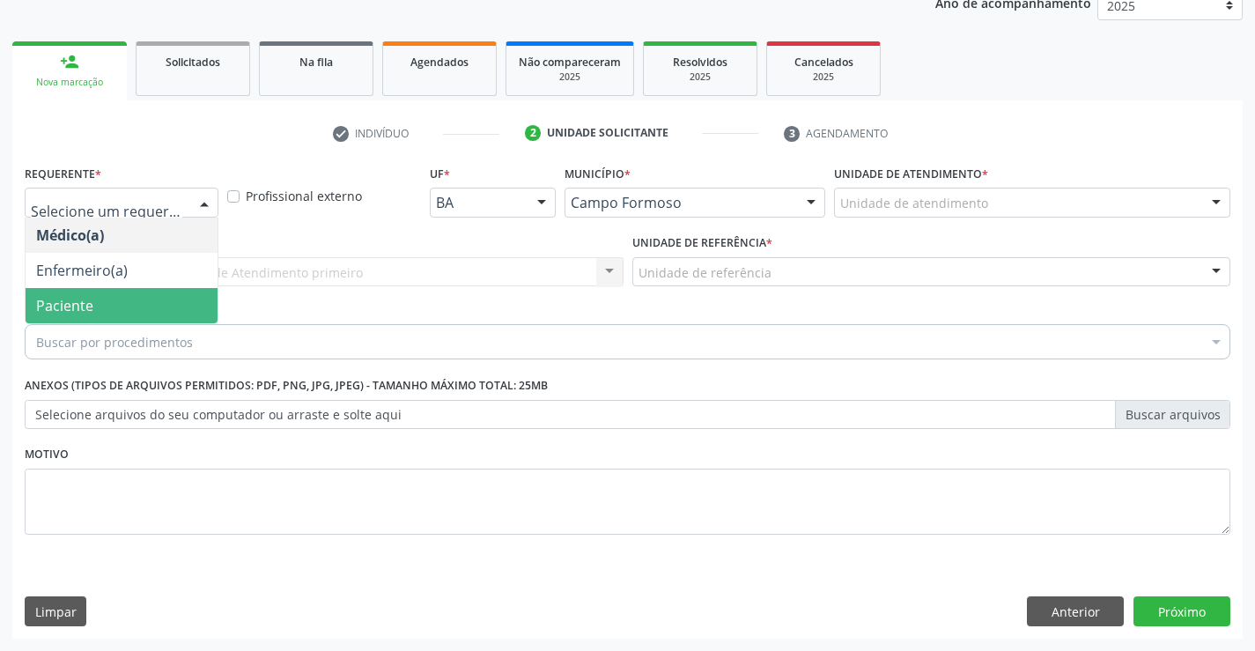
click at [135, 293] on span "Paciente" at bounding box center [122, 305] width 192 height 35
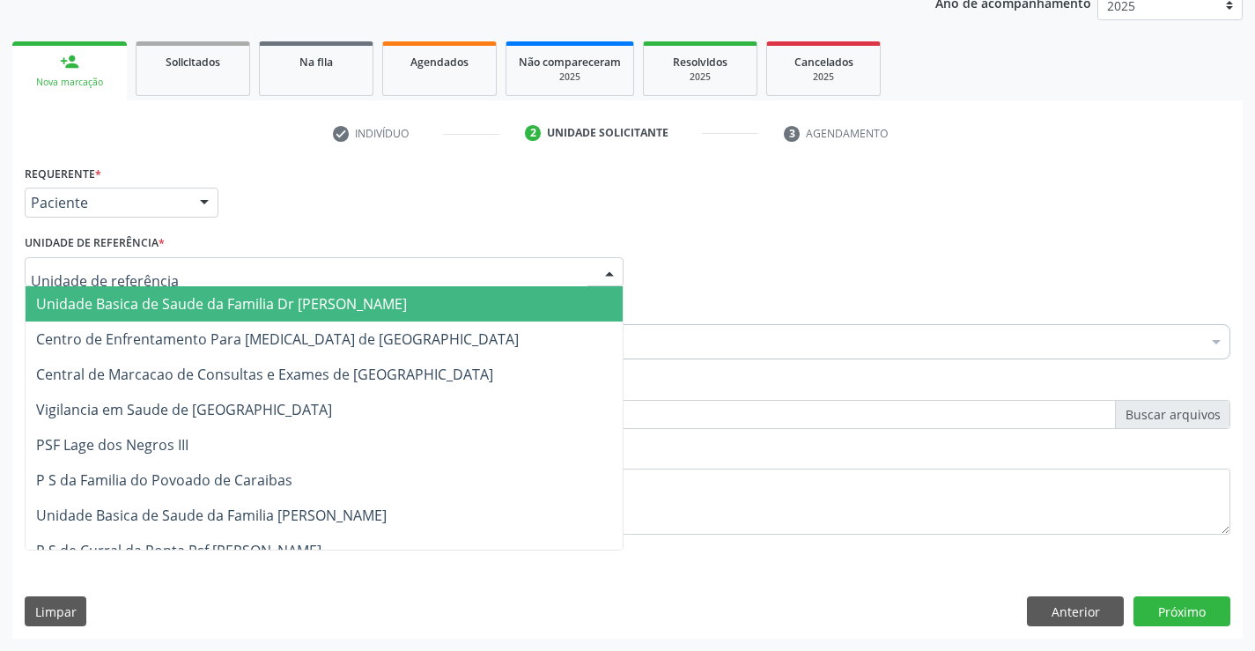
click at [139, 300] on span "Unidade Basica de Saude da Familia Dr [PERSON_NAME]" at bounding box center [221, 303] width 371 height 19
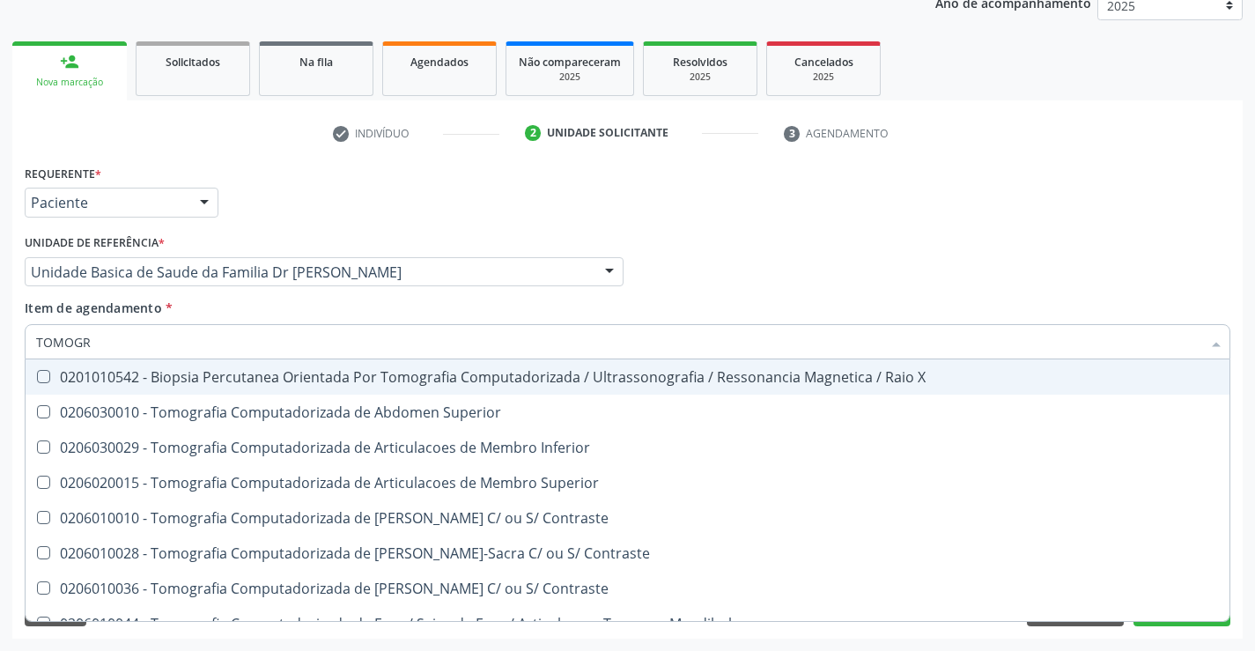
type input "TOMOGRA"
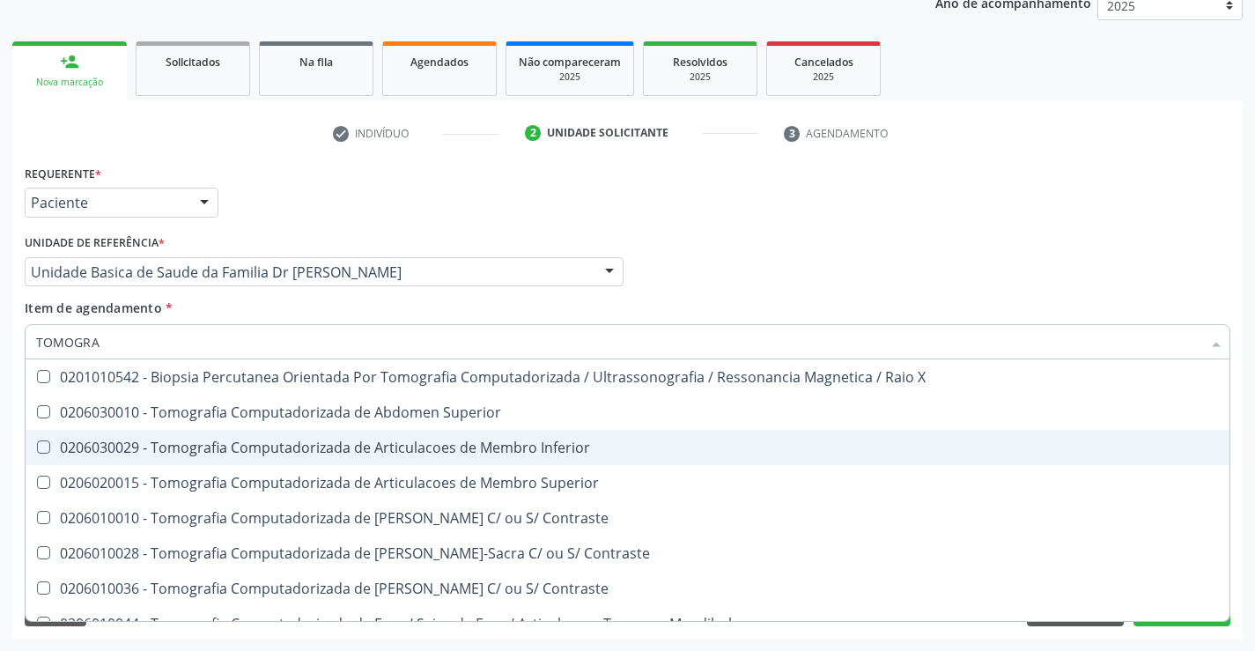
scroll to position [88, 0]
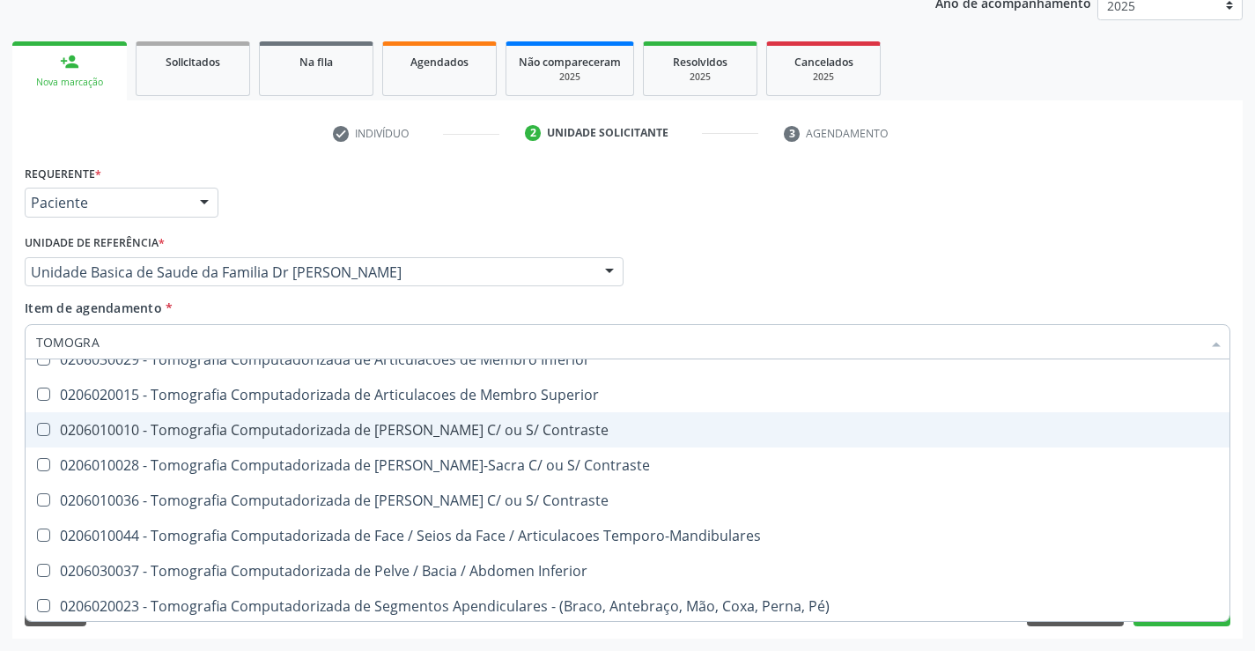
click at [474, 433] on div "0206010010 - Tomografia Computadorizada de Coluna Cervical C/ ou S/ Contraste" at bounding box center [627, 430] width 1183 height 14
checkbox Contraste "true"
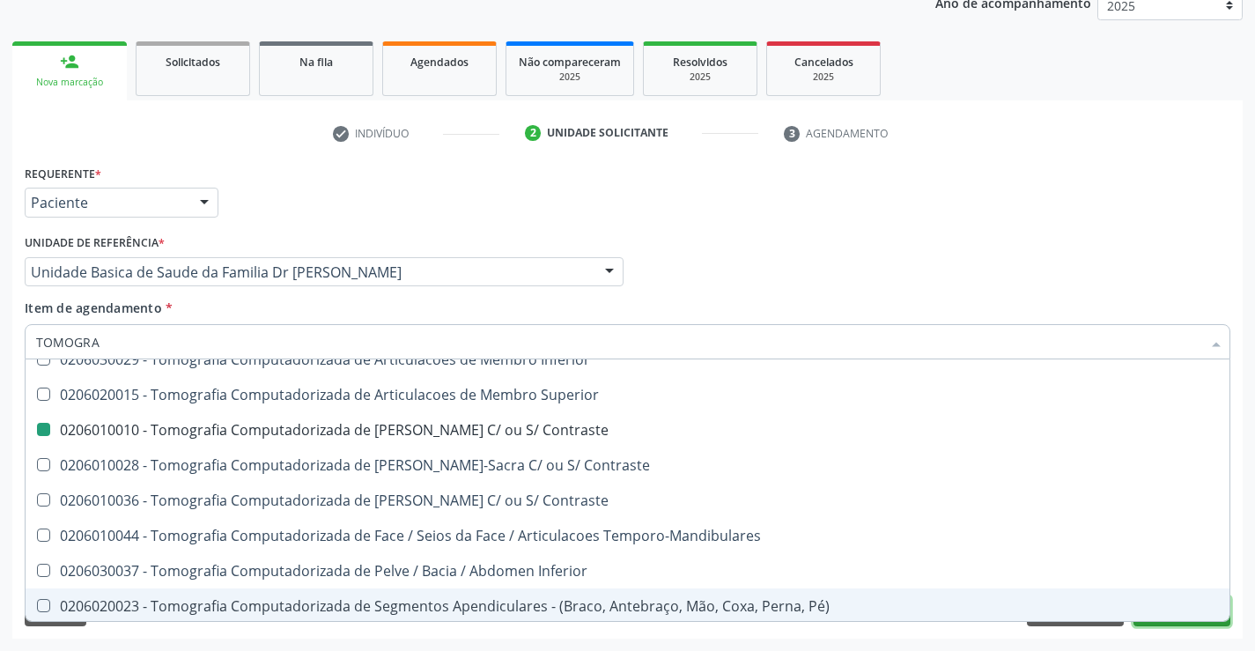
click at [1176, 622] on button "Próximo" at bounding box center [1182, 611] width 97 height 30
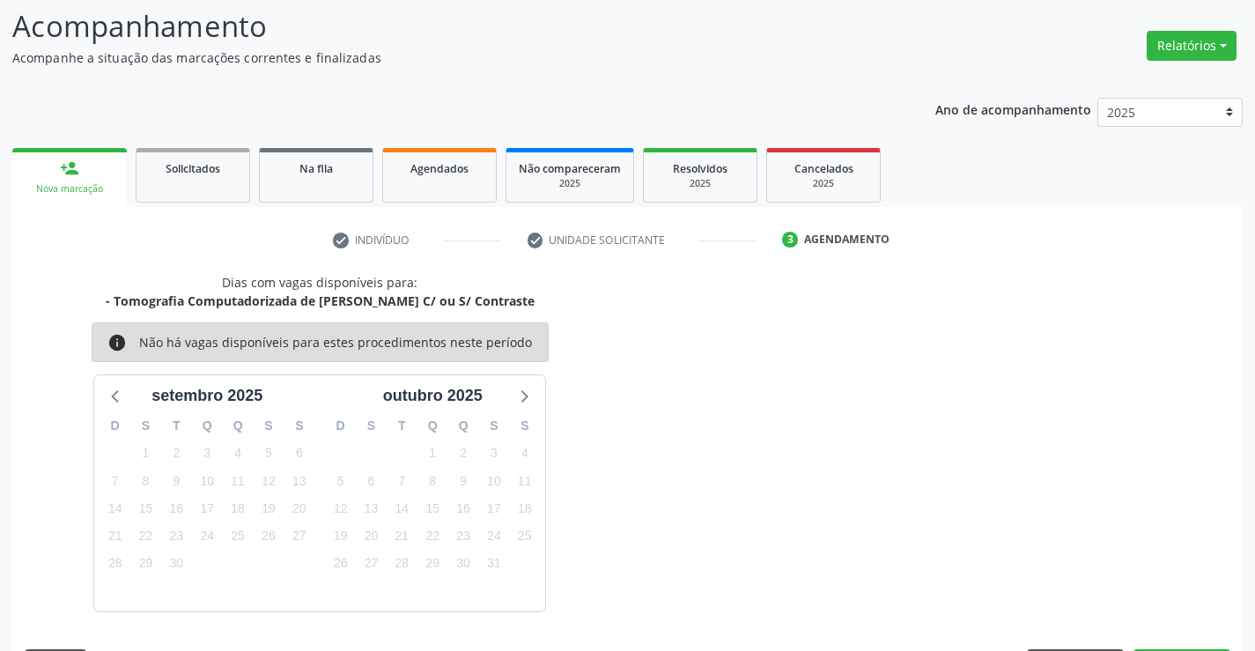
scroll to position [167, 0]
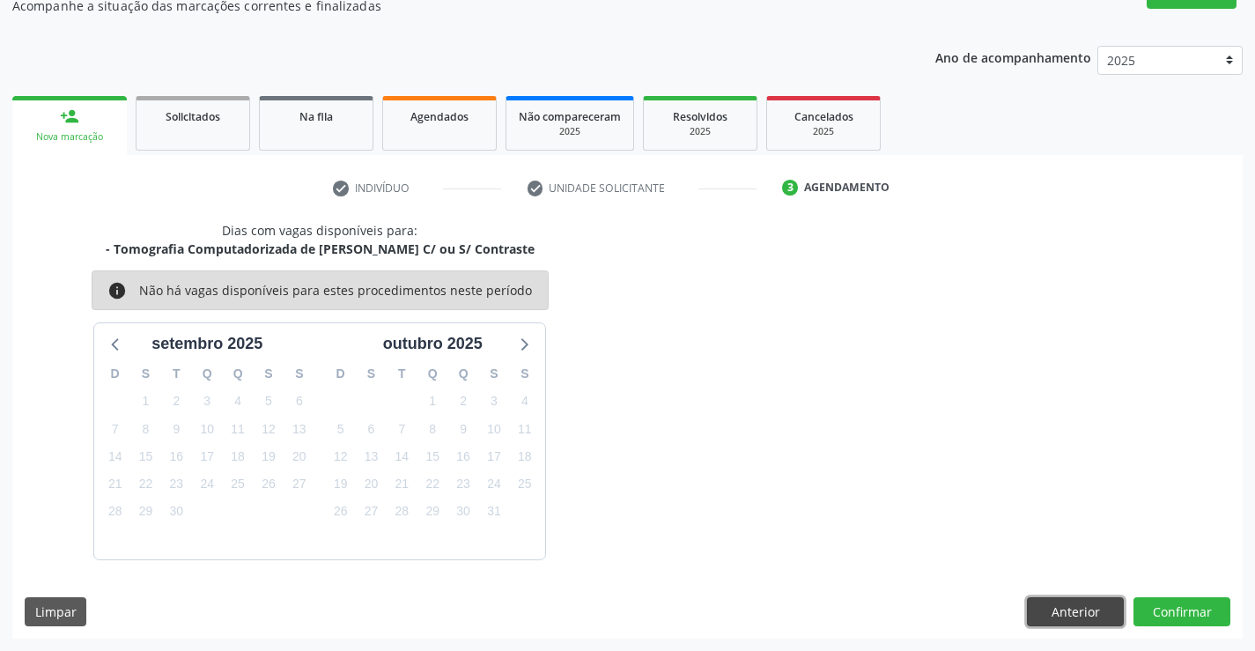
click at [1093, 605] on button "Anterior" at bounding box center [1075, 612] width 97 height 30
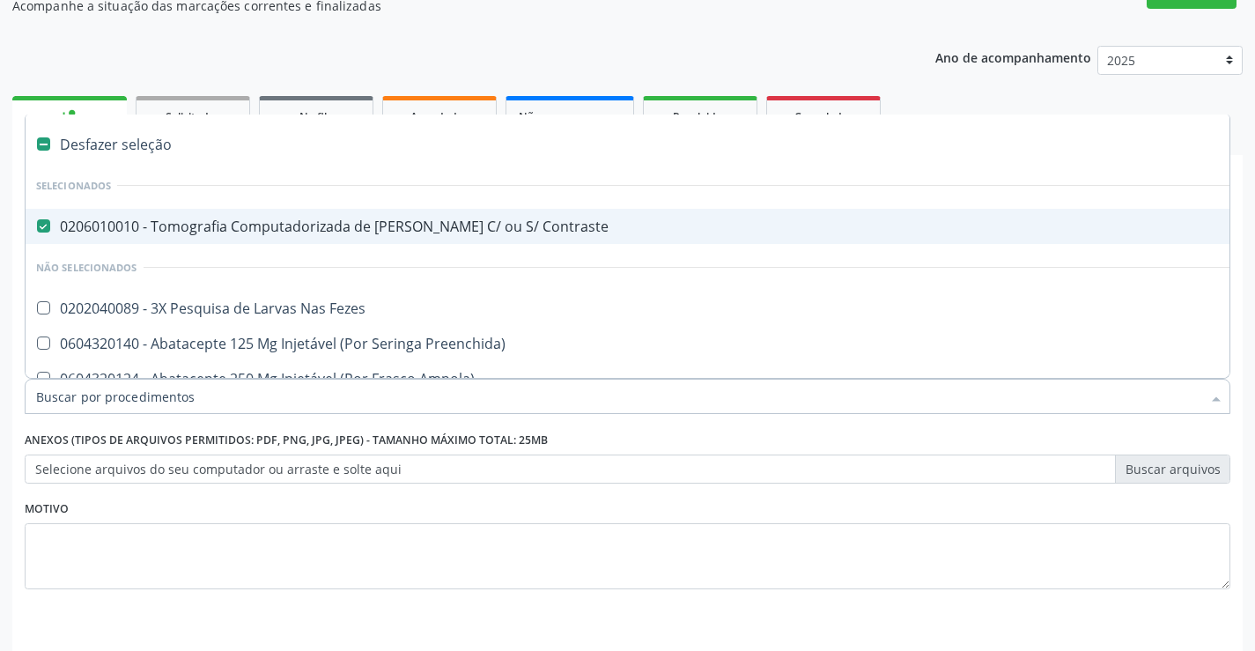
click at [485, 212] on span "0206010010 - Tomografia Computadorizada de Coluna Cervical C/ ou S/ Contraste" at bounding box center [722, 226] width 1393 height 35
checkbox Contraste "false"
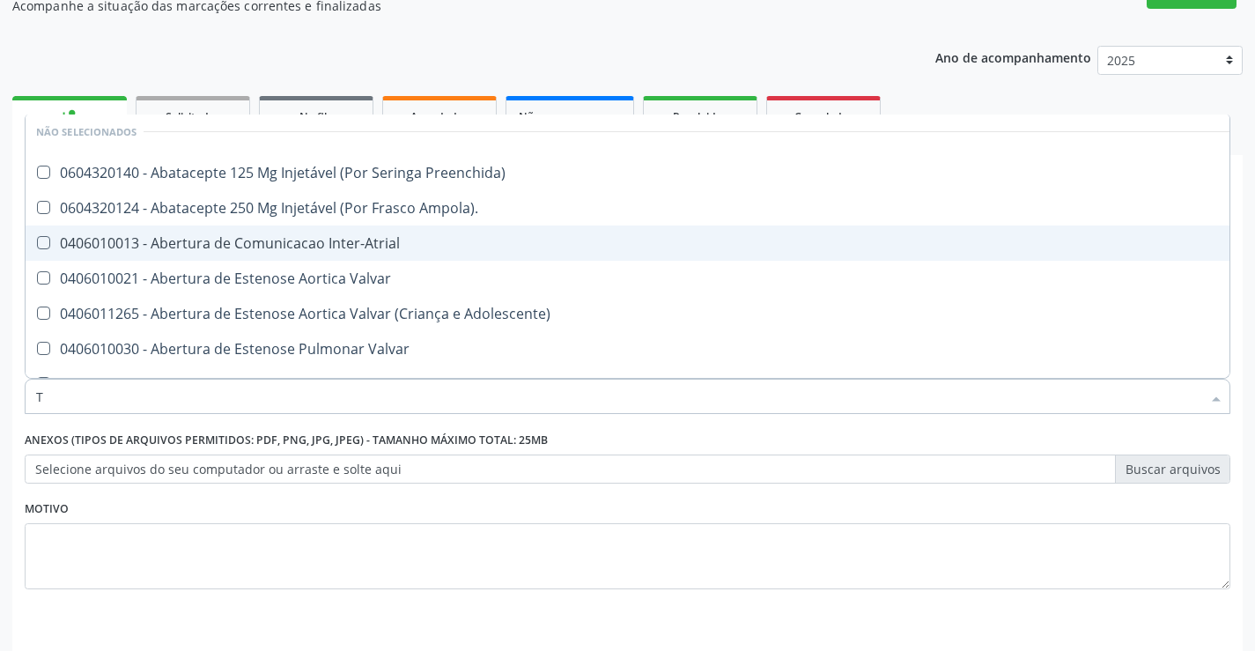
scroll to position [41, 0]
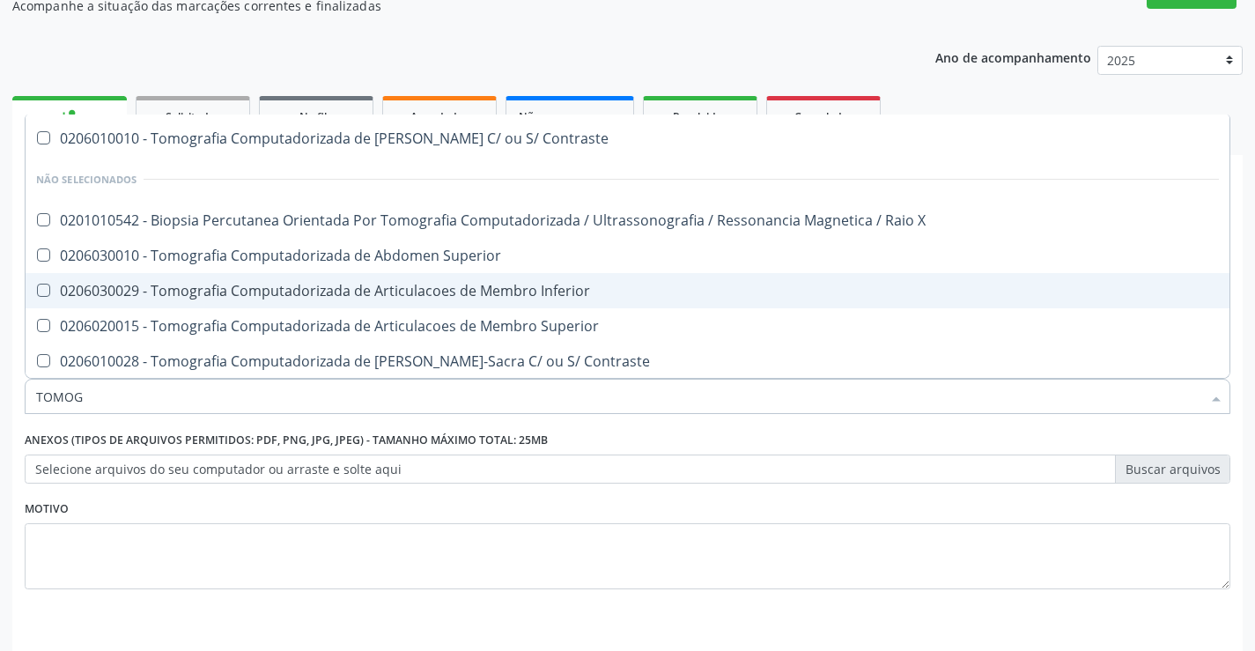
type input "TOMOGR"
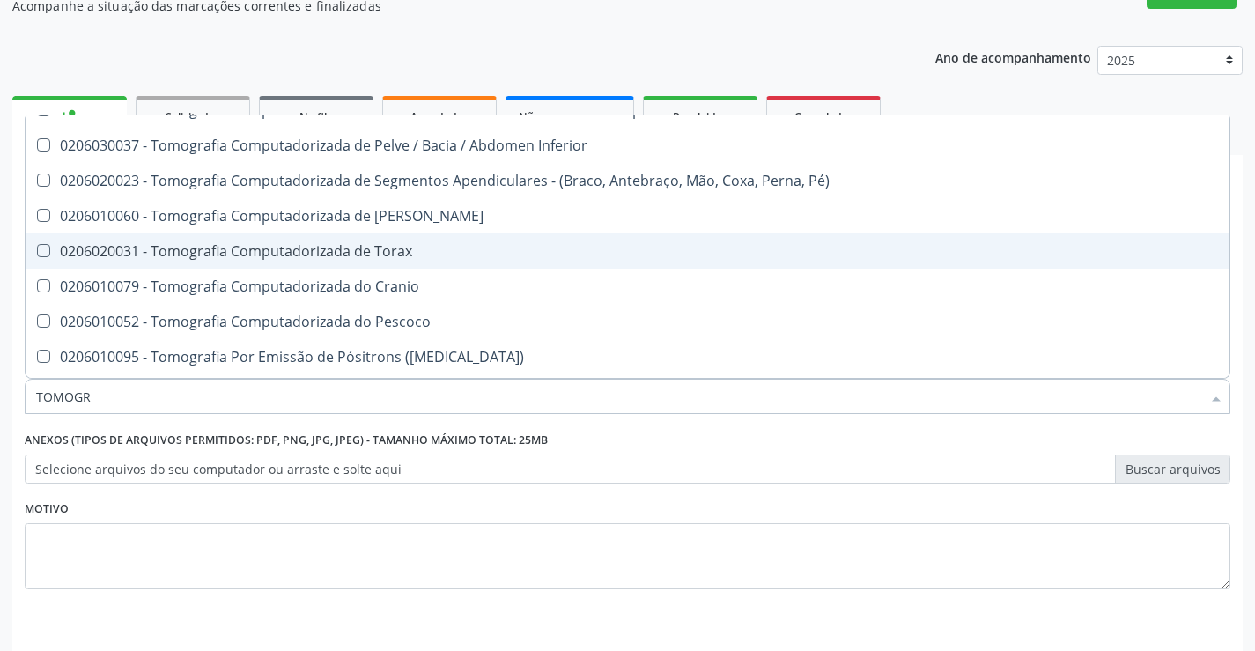
scroll to position [393, 0]
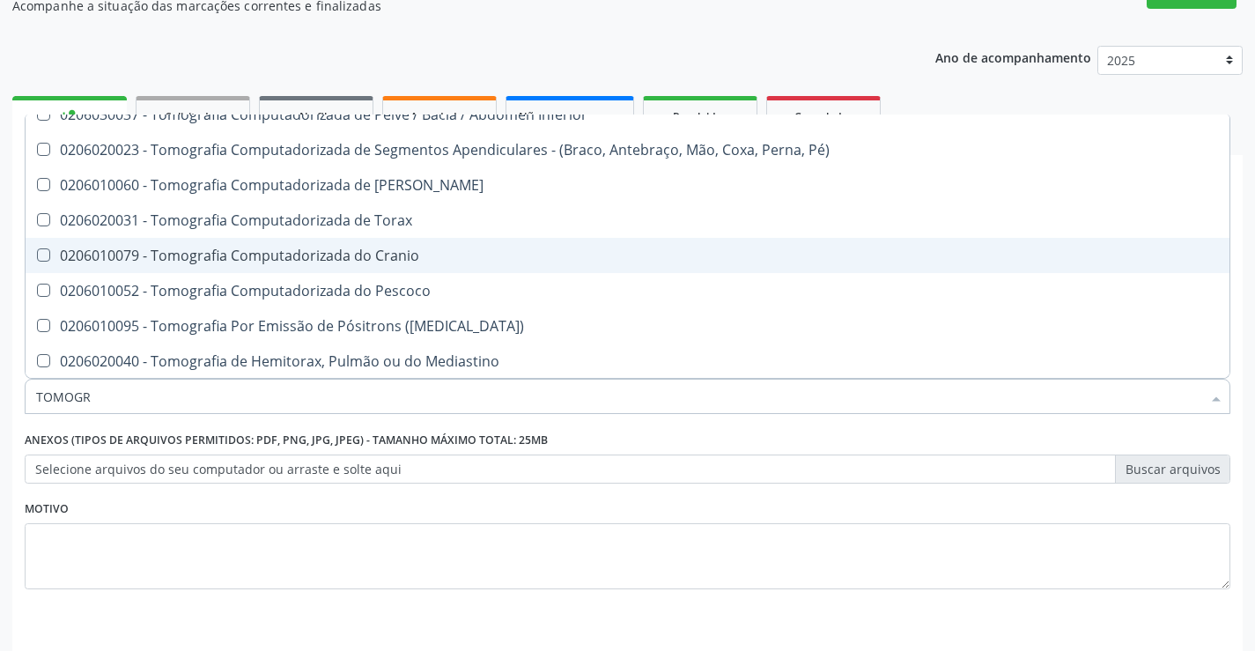
click at [420, 263] on div "0206010079 - Tomografia Computadorizada do Cranio" at bounding box center [627, 255] width 1183 height 14
checkbox Cranio "true"
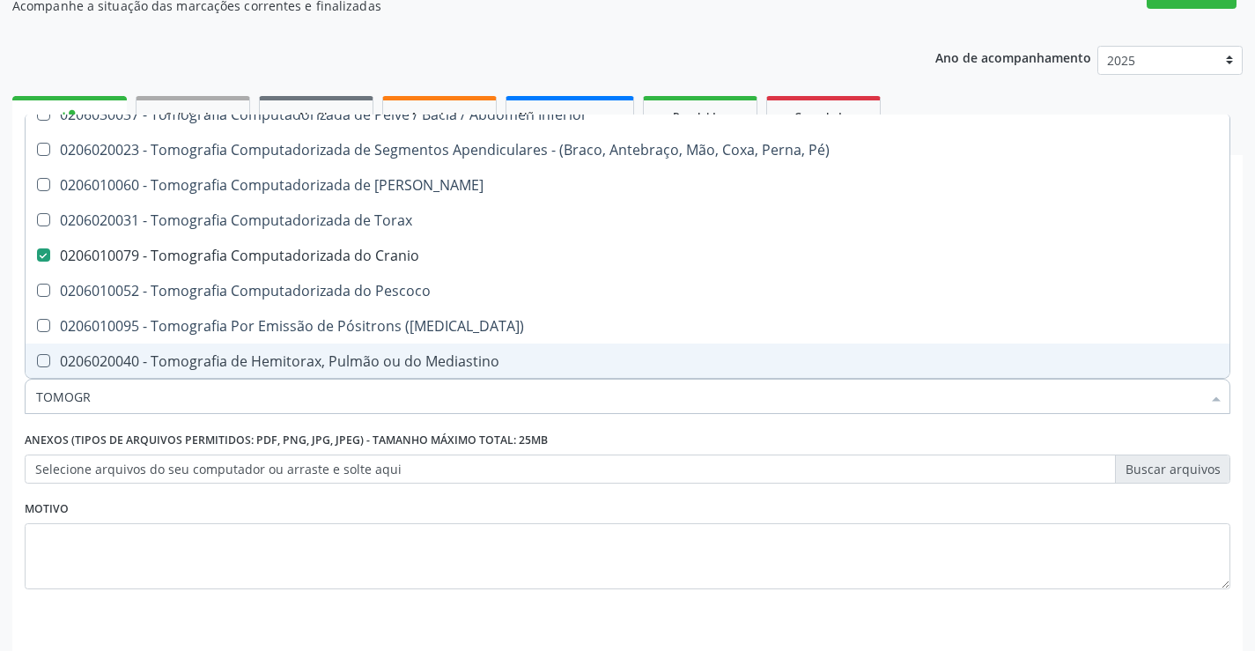
scroll to position [222, 0]
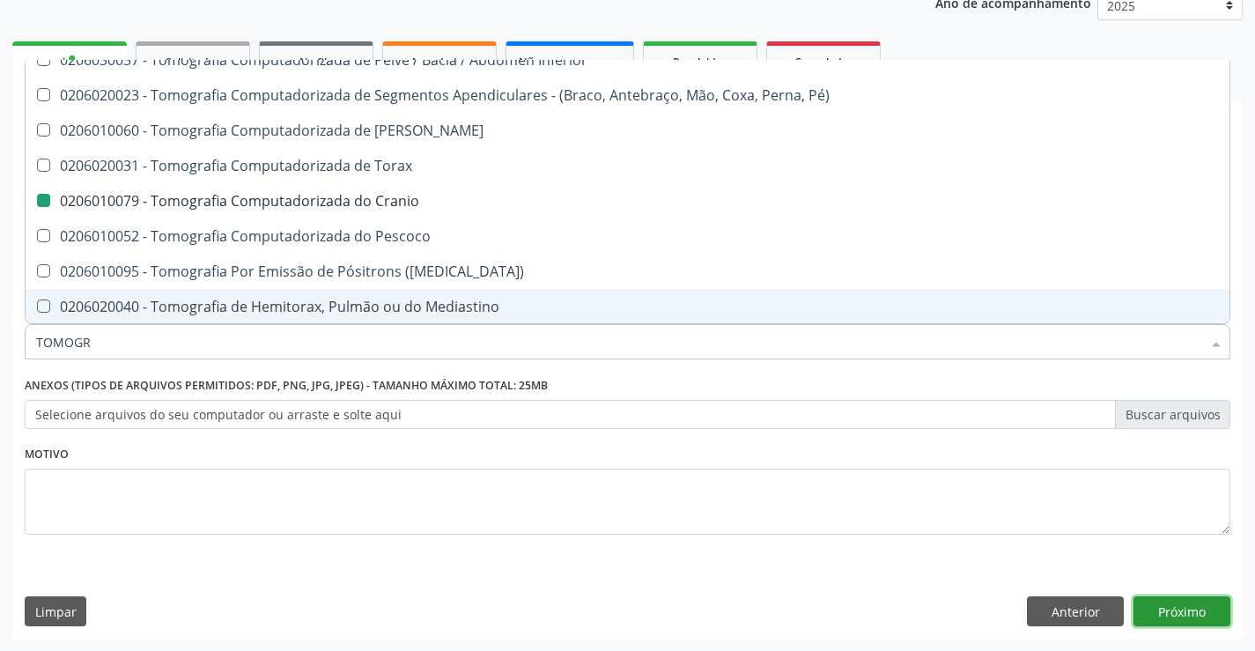
click at [1184, 607] on button "Próximo" at bounding box center [1182, 611] width 97 height 30
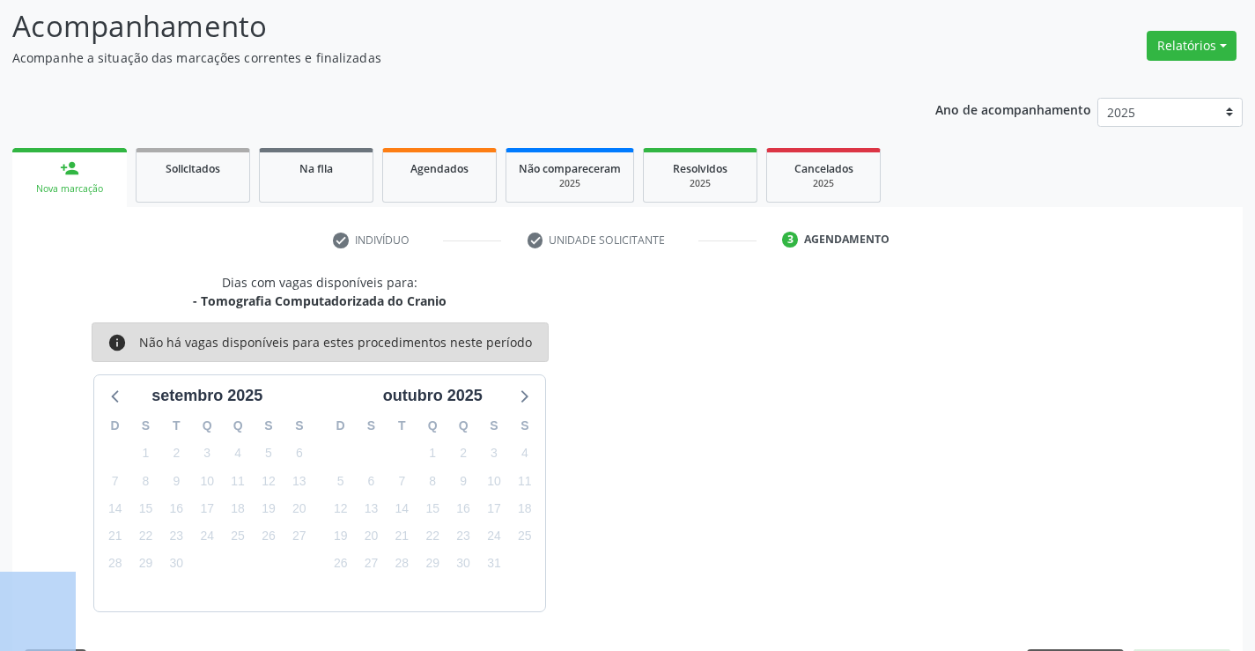
scroll to position [167, 0]
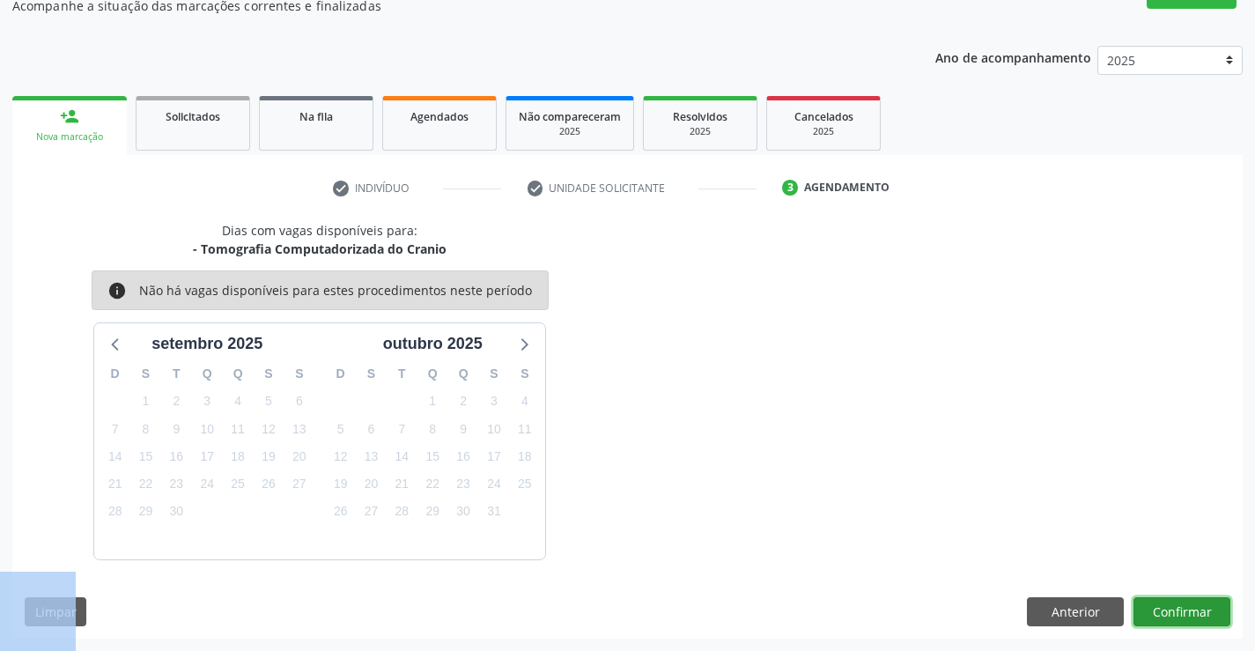
click at [1183, 618] on button "Confirmar" at bounding box center [1182, 612] width 97 height 30
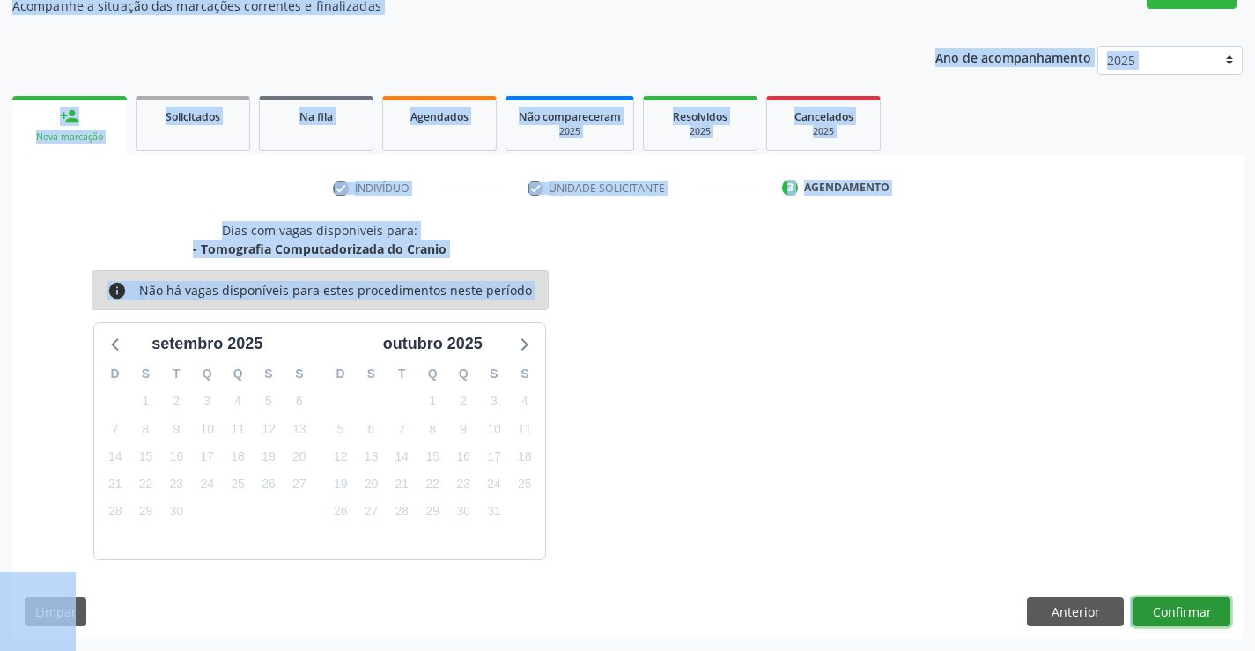
click at [1185, 604] on button "Confirmar" at bounding box center [1182, 612] width 97 height 30
click at [1168, 604] on button "Confirmar" at bounding box center [1182, 612] width 97 height 30
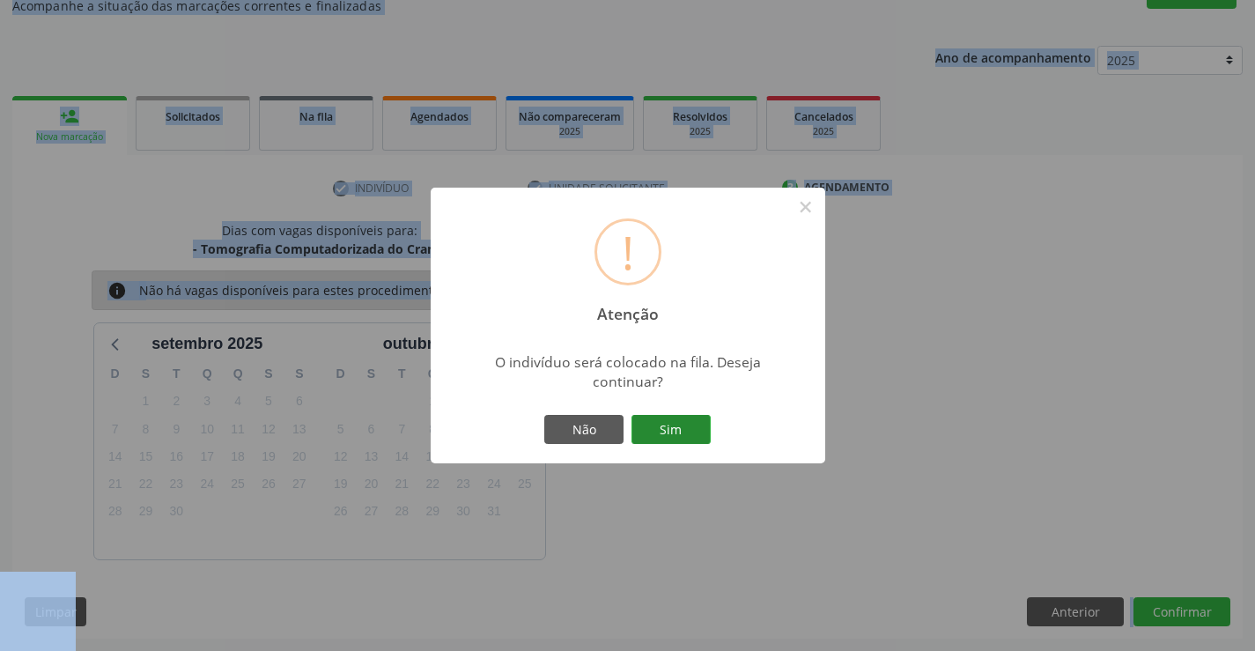
click at [675, 418] on button "Sim" at bounding box center [671, 430] width 79 height 30
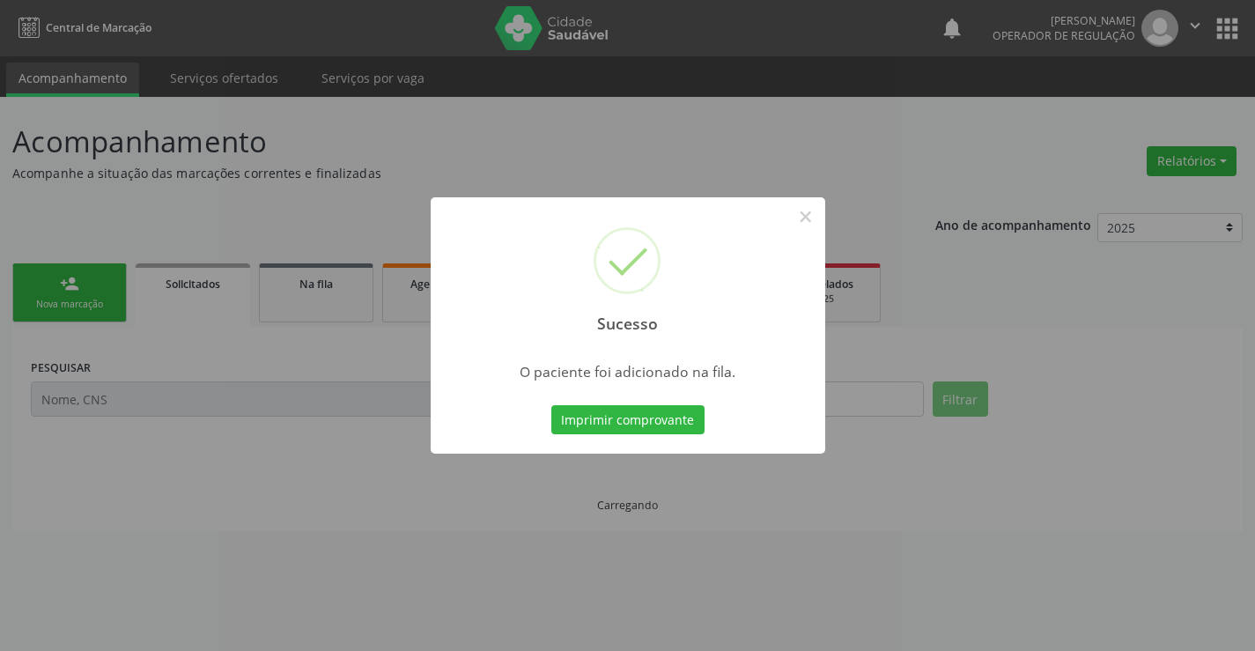
scroll to position [0, 0]
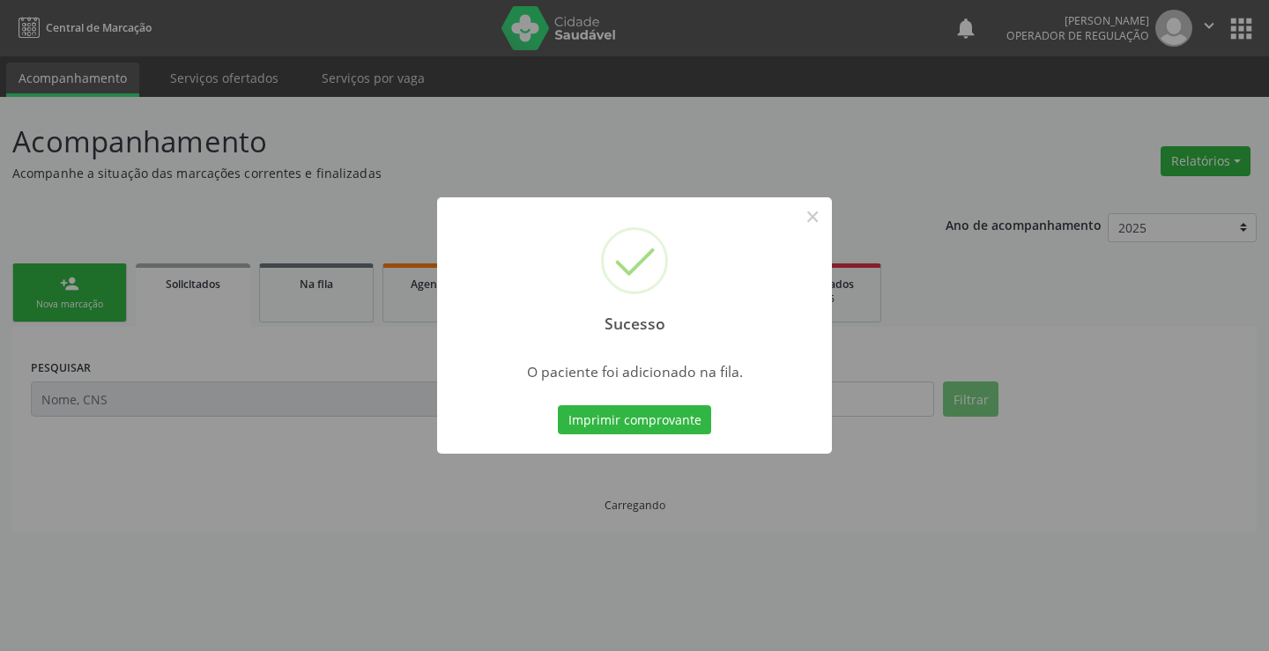
click at [675, 418] on button "Imprimir comprovante" at bounding box center [634, 420] width 153 height 30
